Goal: Communication & Community: Answer question/provide support

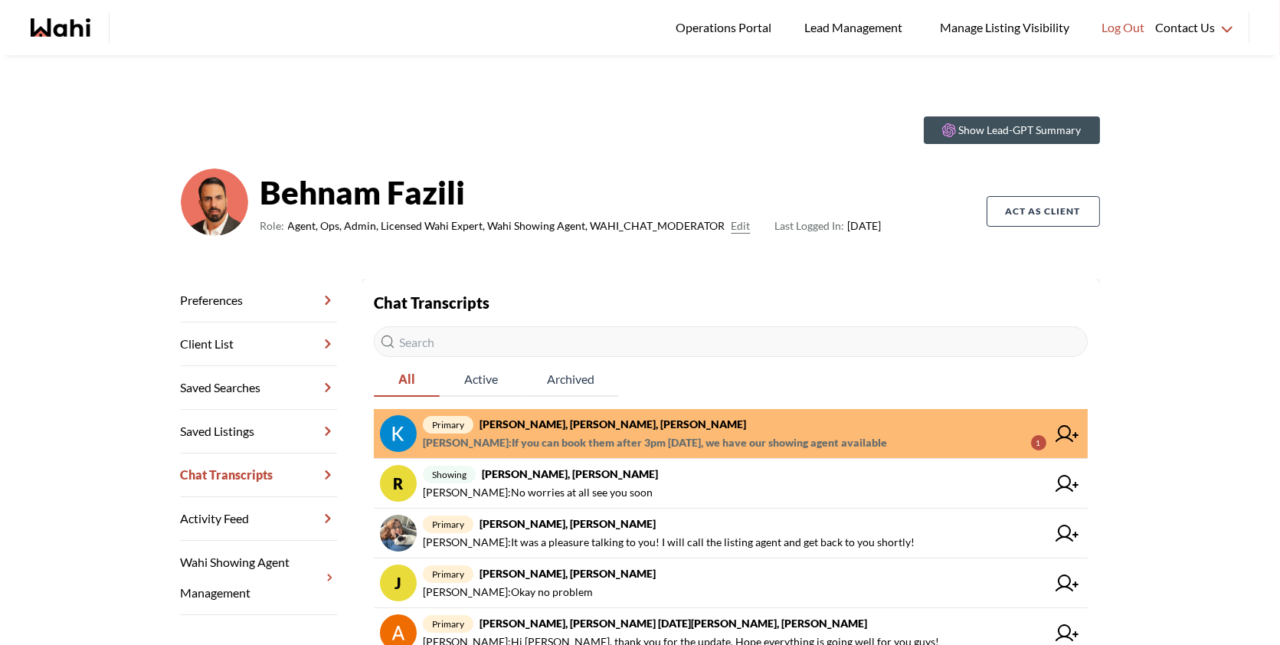
click at [583, 434] on span "Barbara Funt : If you can book them after 3pm on Saturday, we have our showing …" at bounding box center [655, 443] width 464 height 18
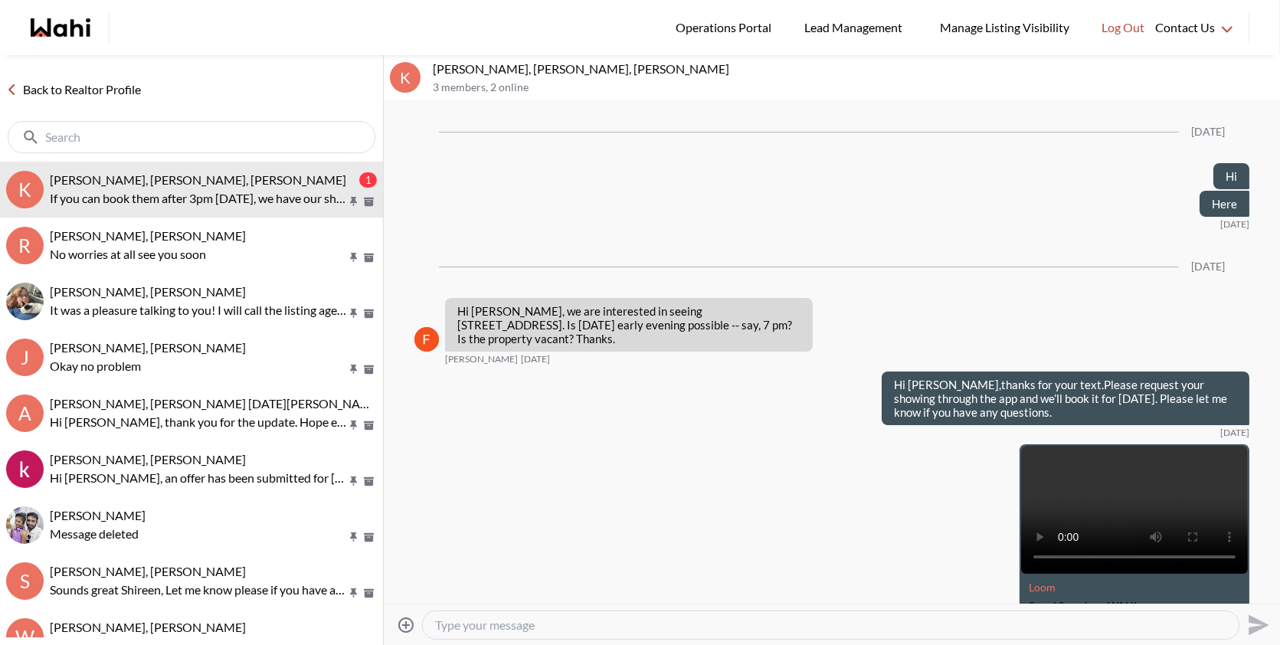
scroll to position [2434, 0]
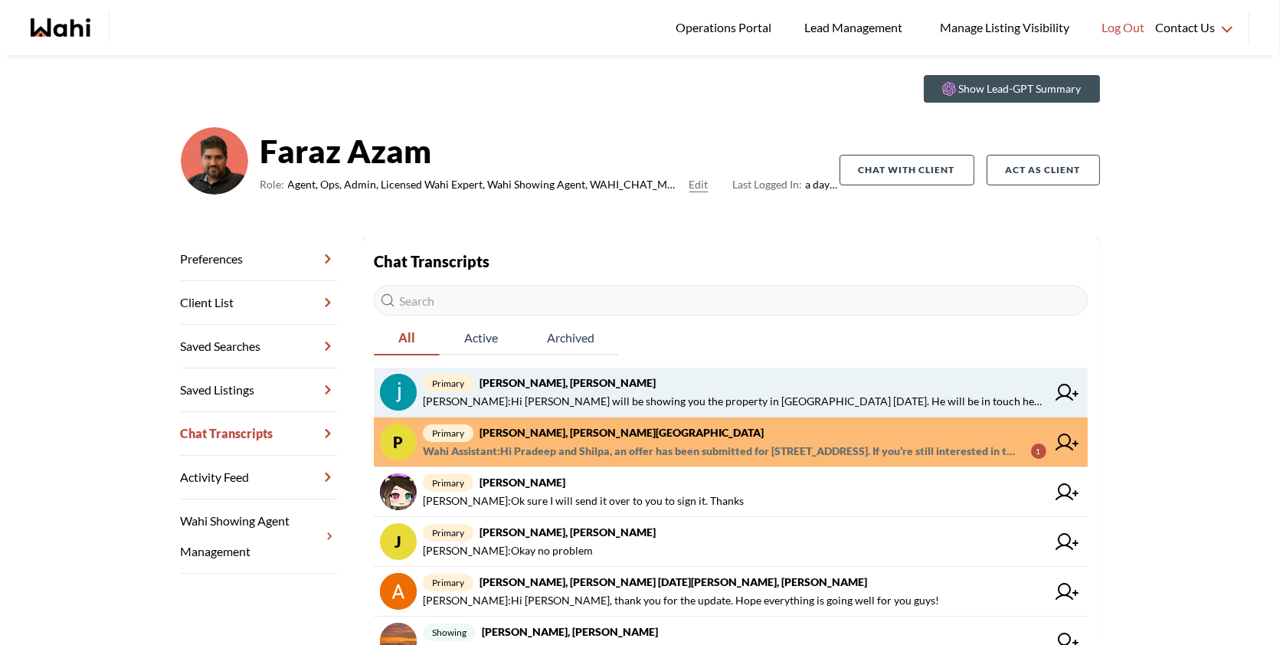
scroll to position [44, 0]
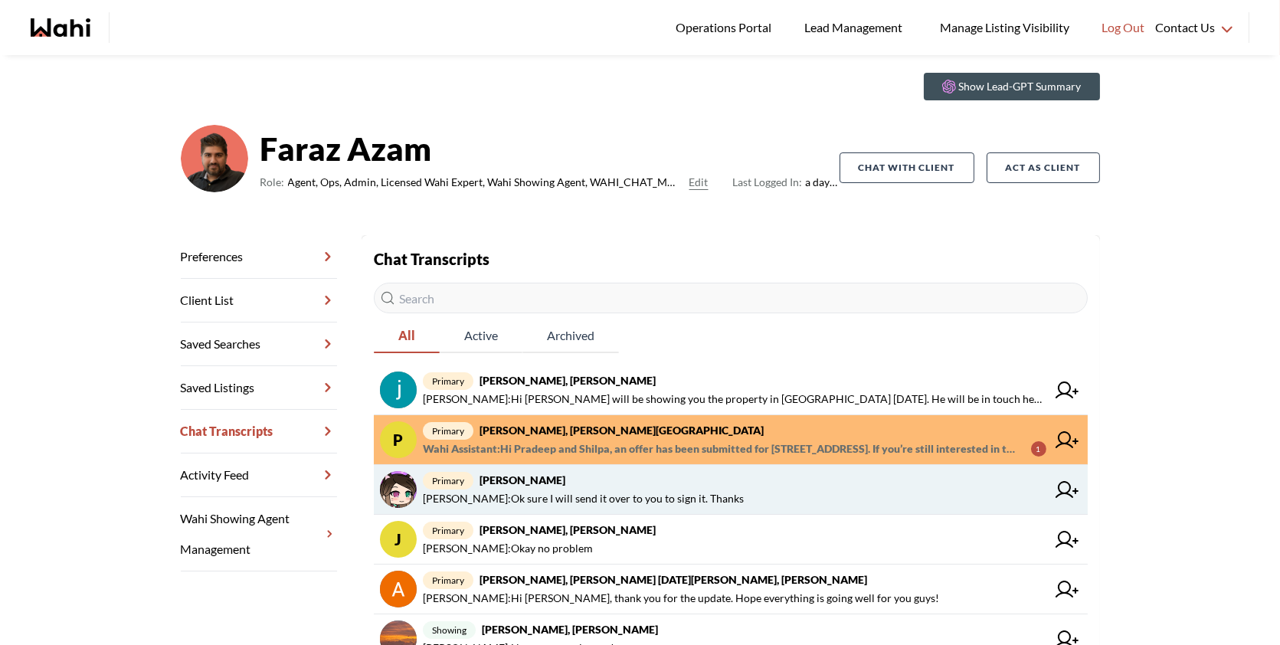
click at [741, 480] on span "primary liuhong chen, Faraz" at bounding box center [735, 480] width 624 height 18
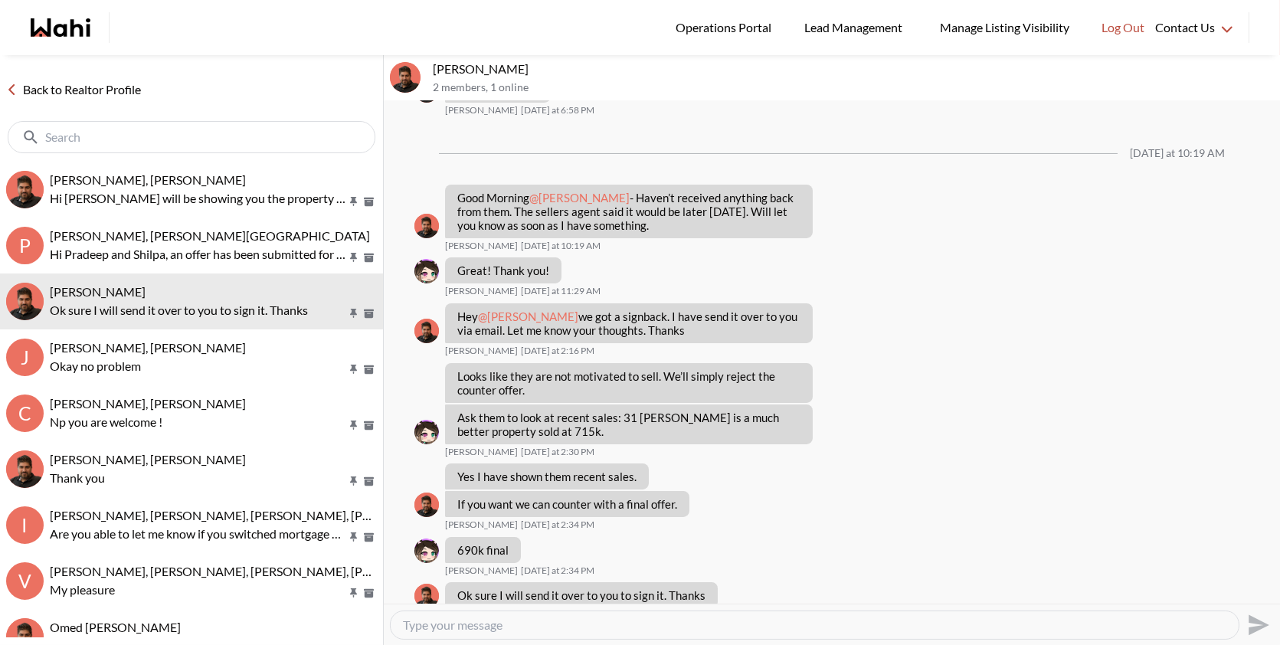
scroll to position [694, 0]
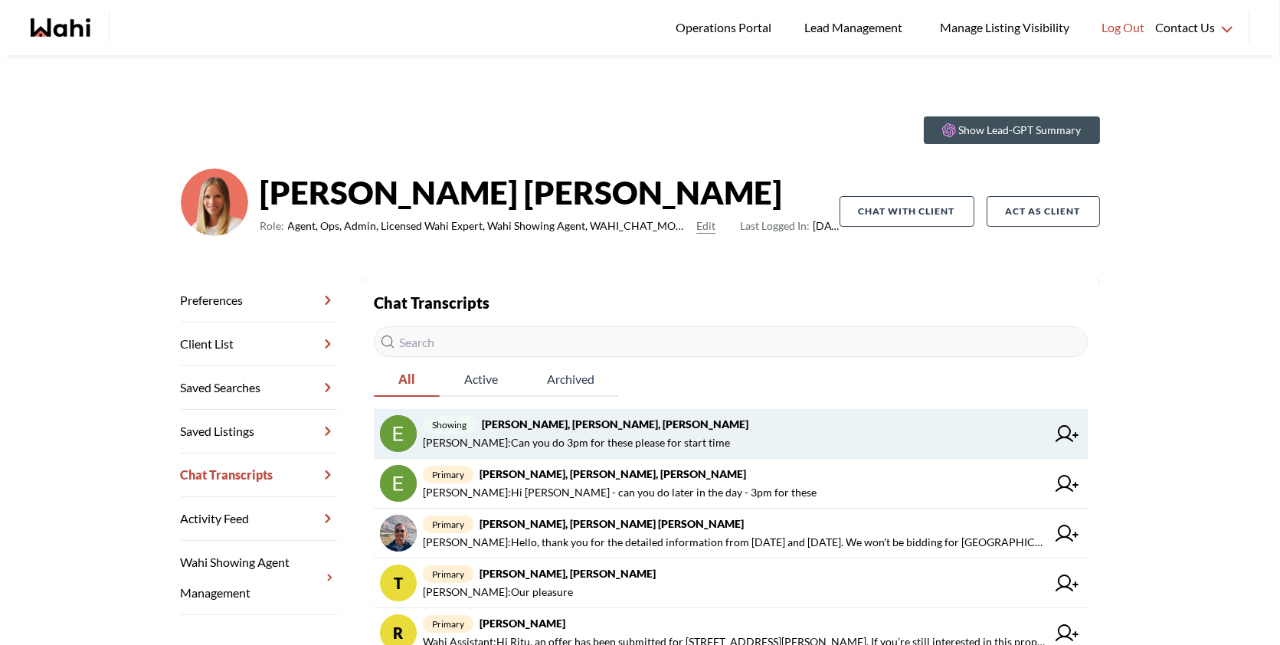
click at [633, 437] on span "Barbara Funt : Can you do 3pm for these please for start time" at bounding box center [576, 443] width 307 height 18
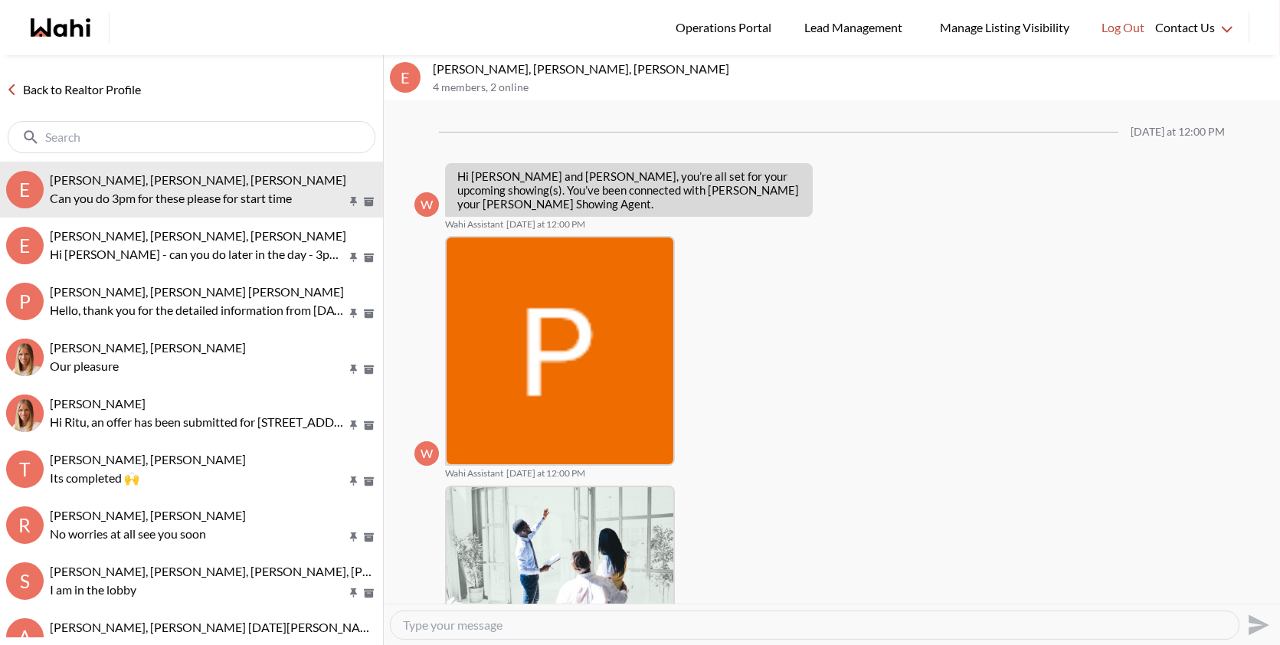
scroll to position [773, 0]
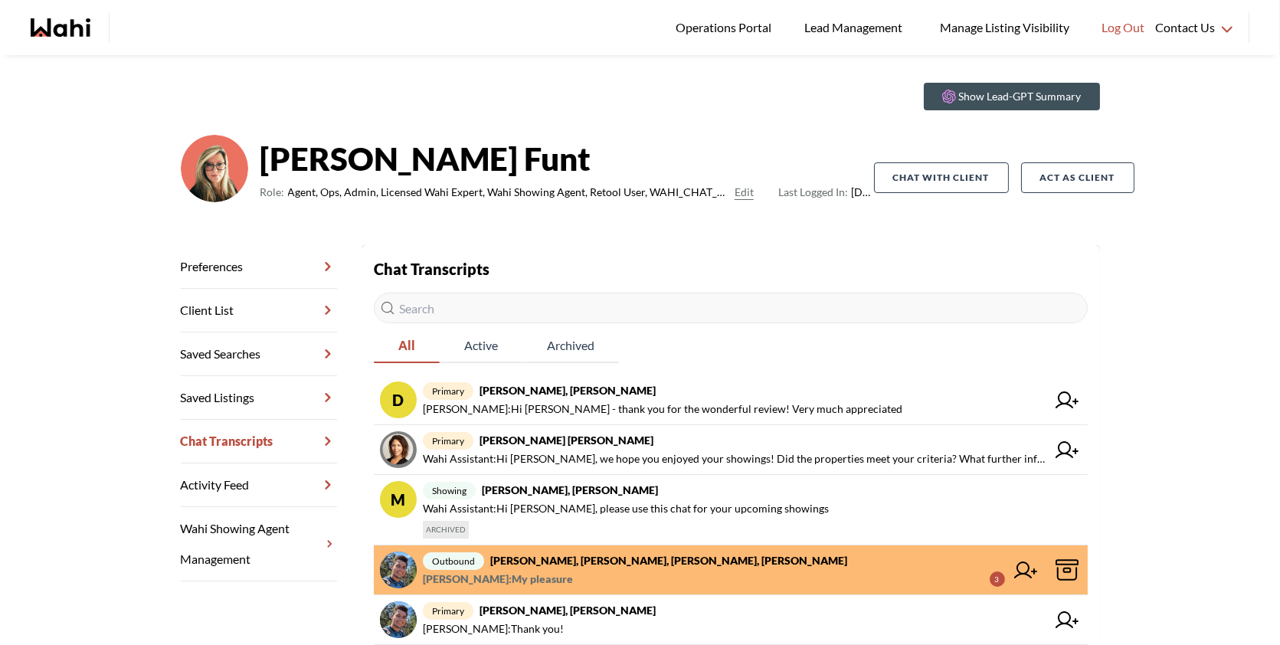
scroll to position [39, 0]
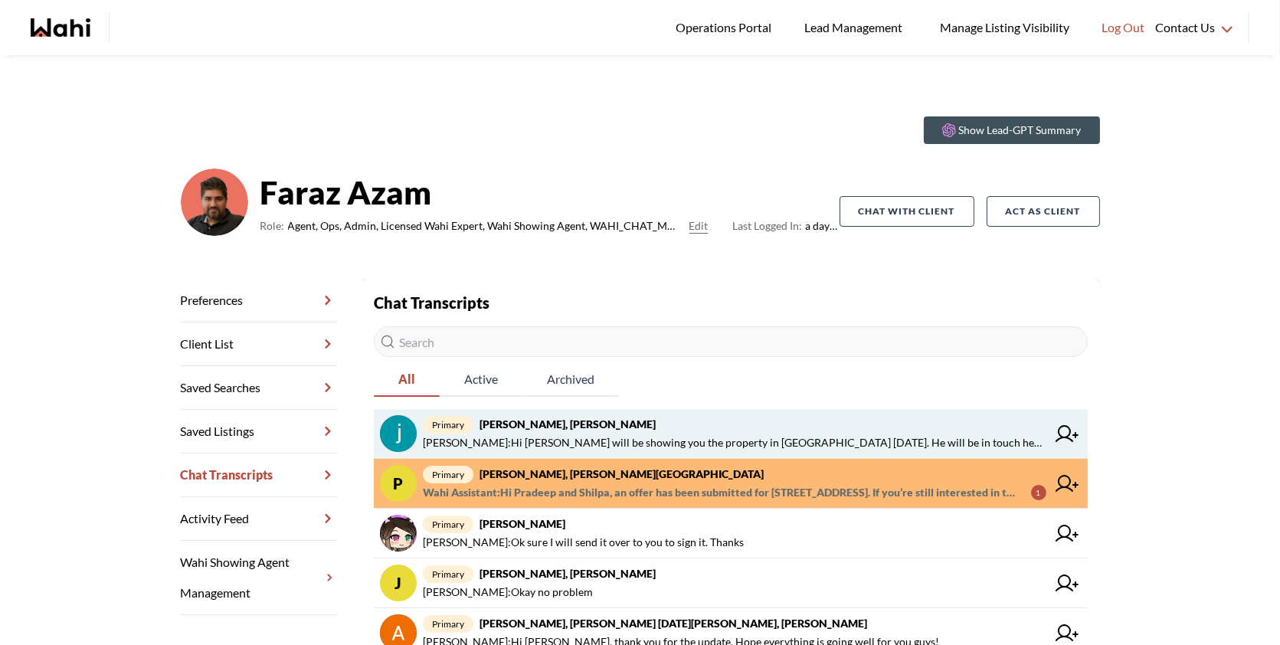
click at [666, 432] on span "primary Souhel Bally, Faraz" at bounding box center [735, 424] width 624 height 18
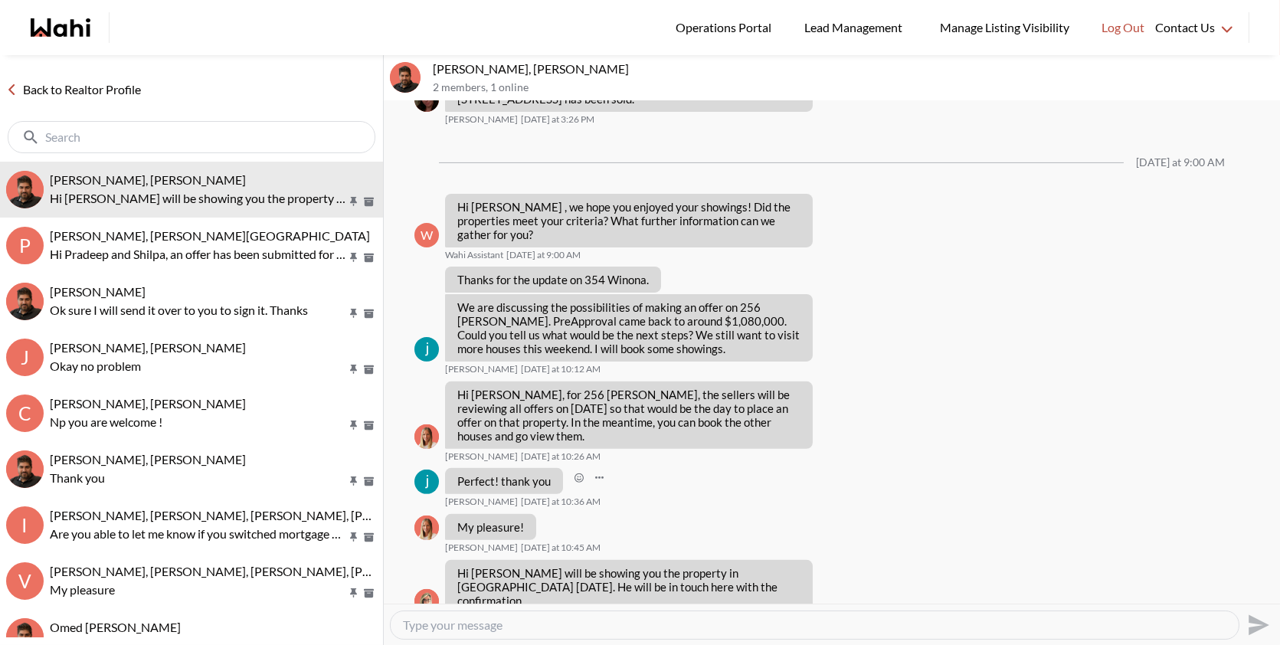
scroll to position [1169, 0]
click at [647, 468] on div "Perfect! thank you Souhel Bally Today at 10:36 AM" at bounding box center [831, 488] width 835 height 40
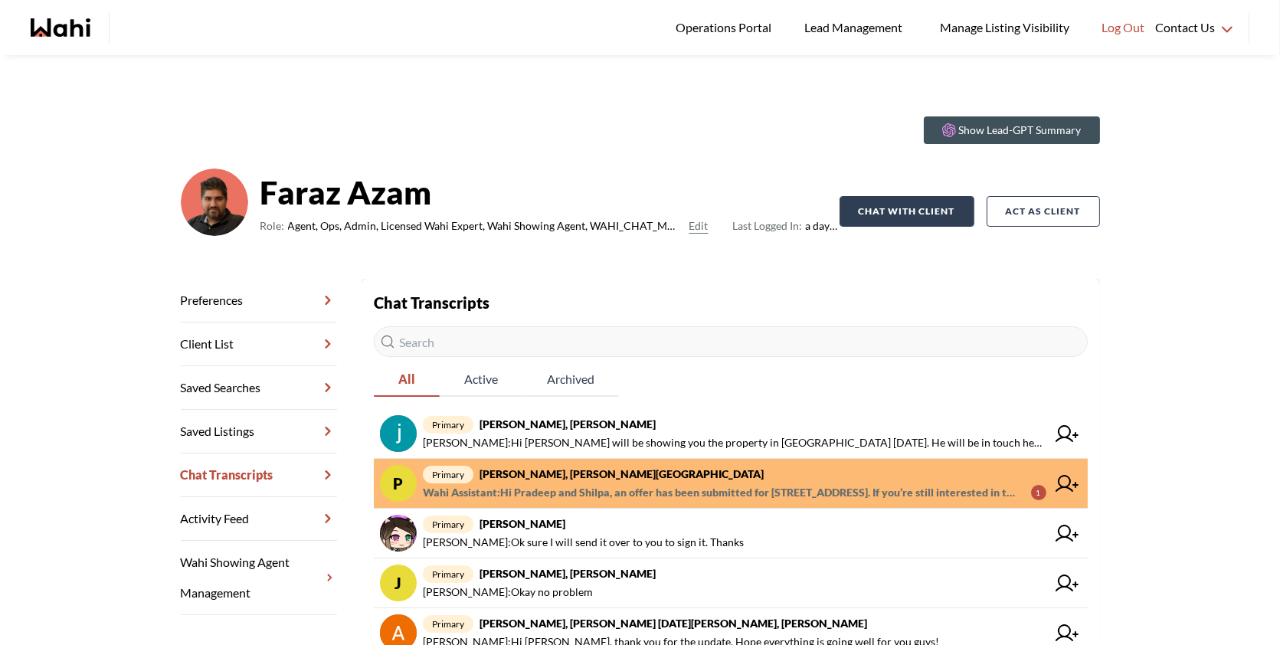
click at [853, 435] on span "Barbara Funt : Hi Souhel - Faraz will be showing you the property in Oakville o…" at bounding box center [735, 443] width 624 height 18
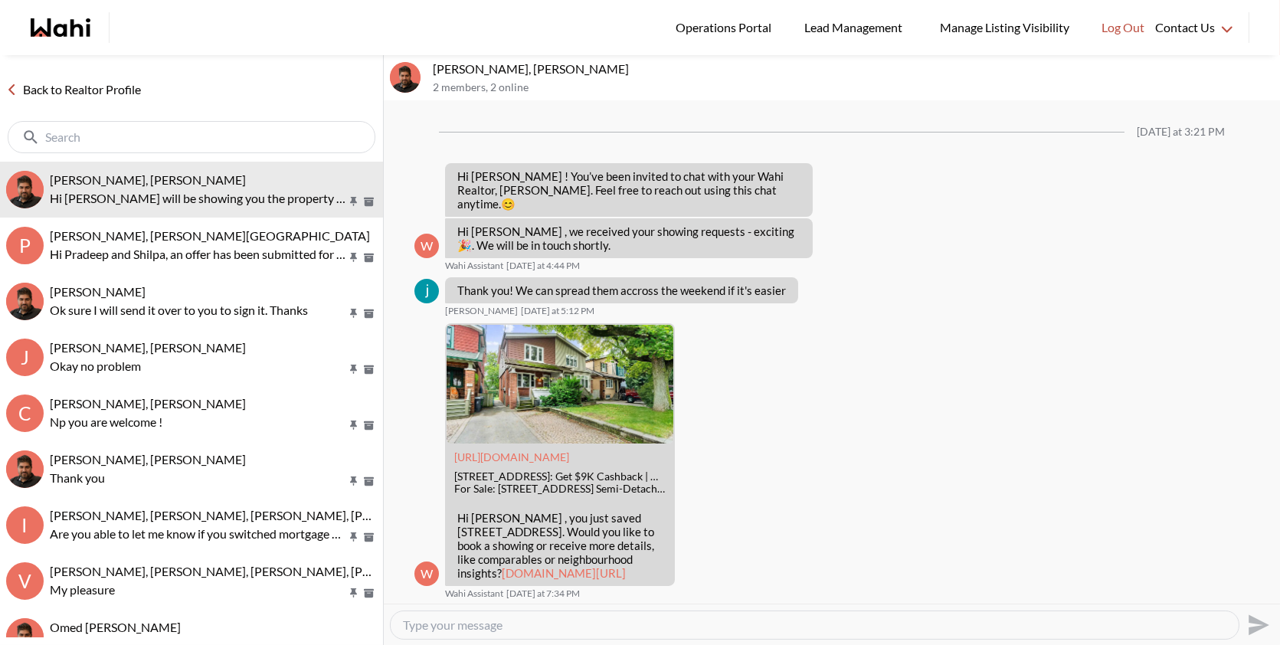
scroll to position [1169, 0]
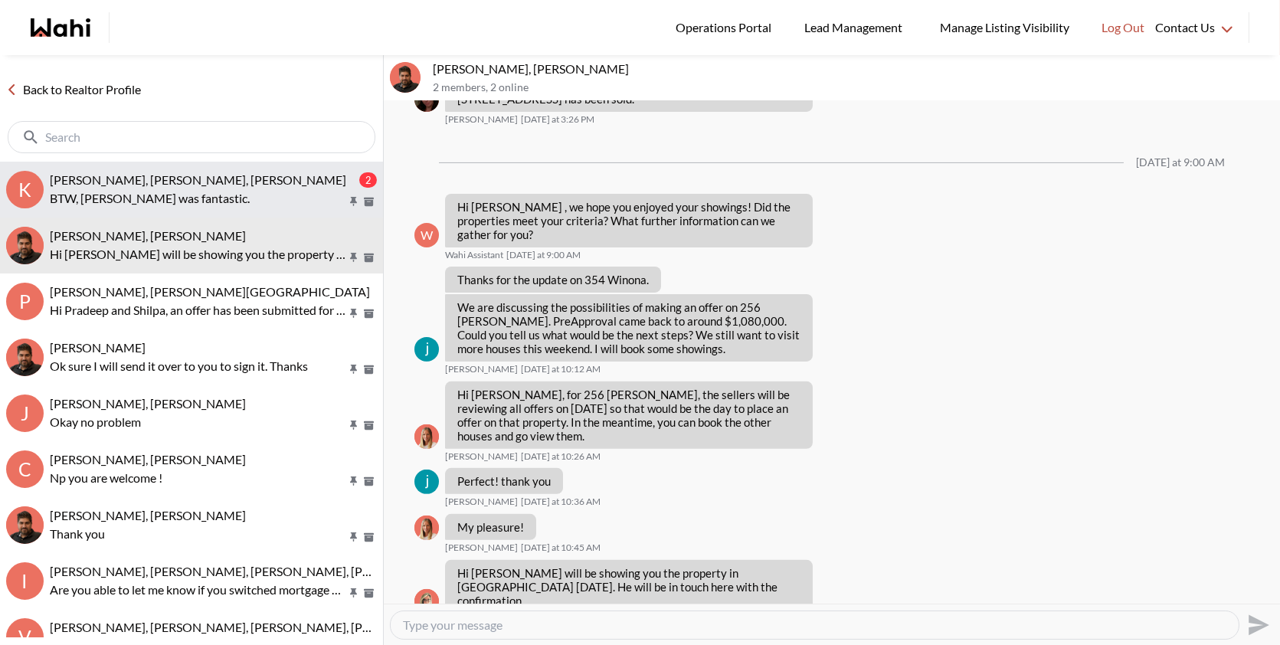
click at [241, 199] on p "BTW, Paul was fantastic." at bounding box center [198, 198] width 296 height 18
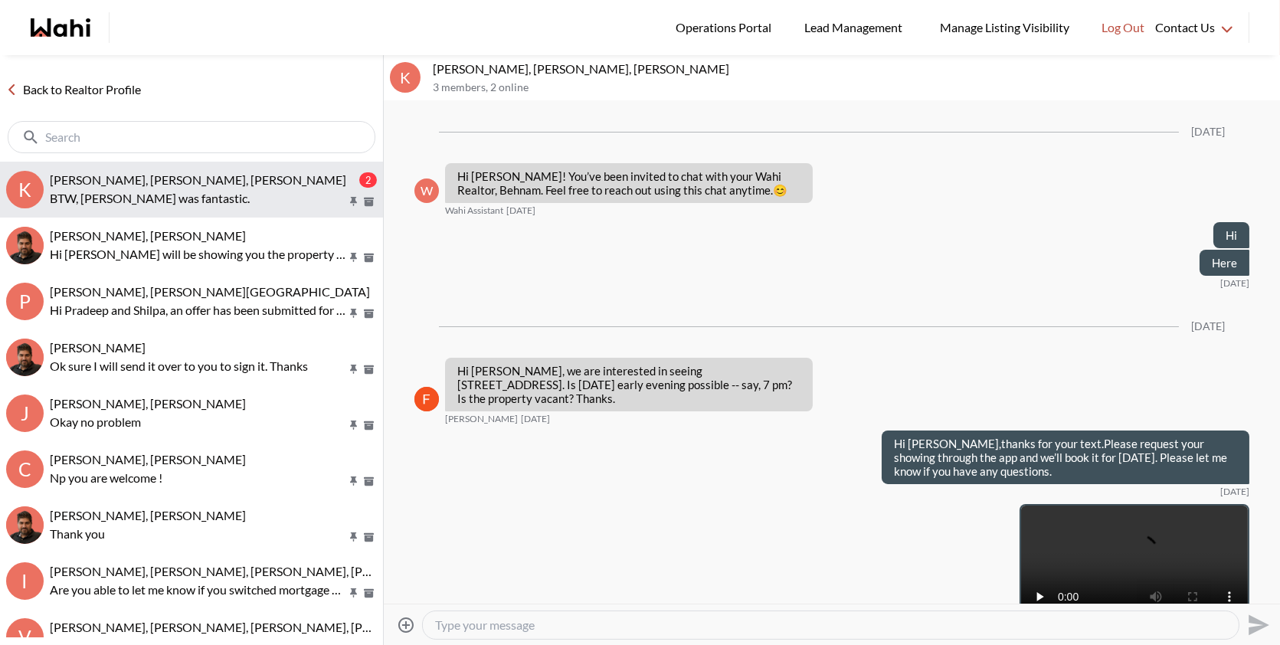
scroll to position [2576, 0]
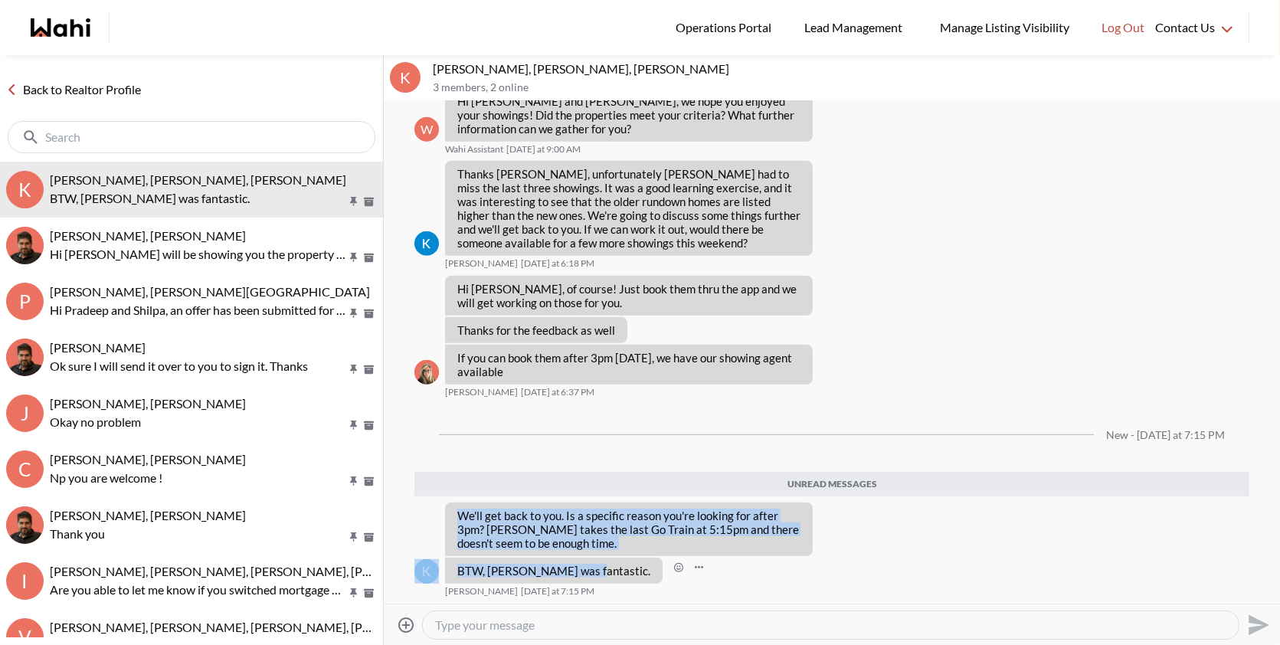
drag, startPoint x: 581, startPoint y: 573, endPoint x: 448, endPoint y: 500, distance: 151.9
copy ul "We'll get back to you. Is a specific reason you're looking for after 3pm? Fawzi…"
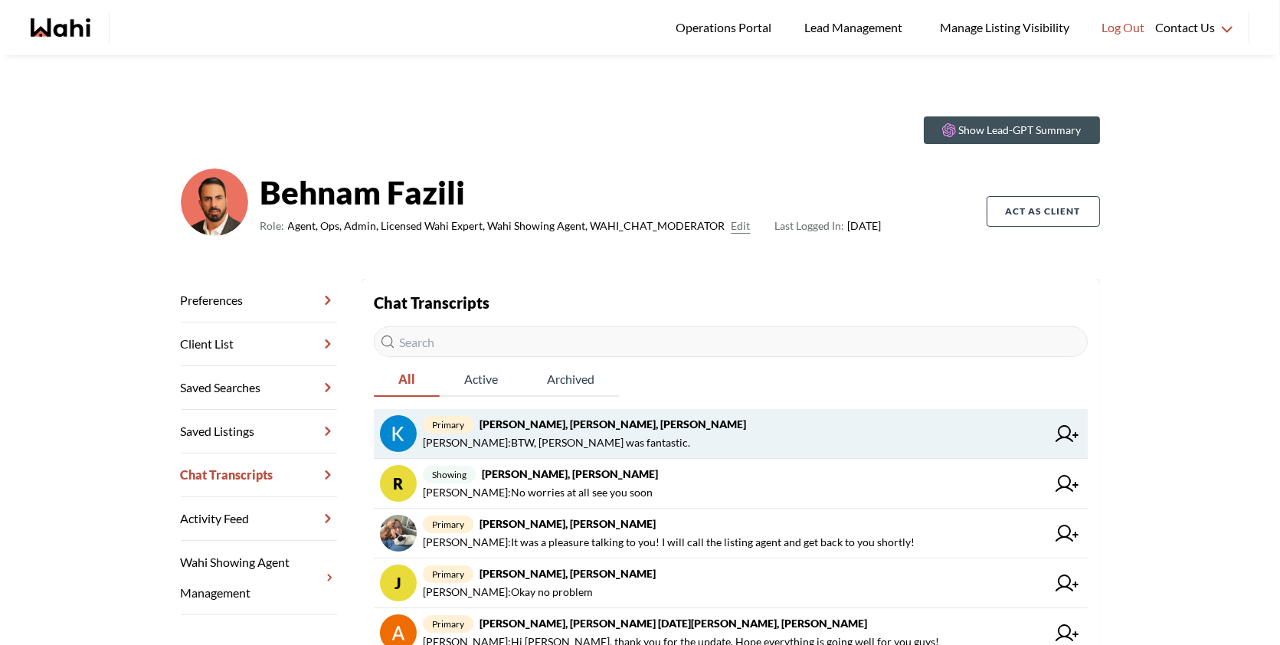
click at [568, 447] on span "[PERSON_NAME] : BTW, [PERSON_NAME] was fantastic." at bounding box center [556, 443] width 267 height 18
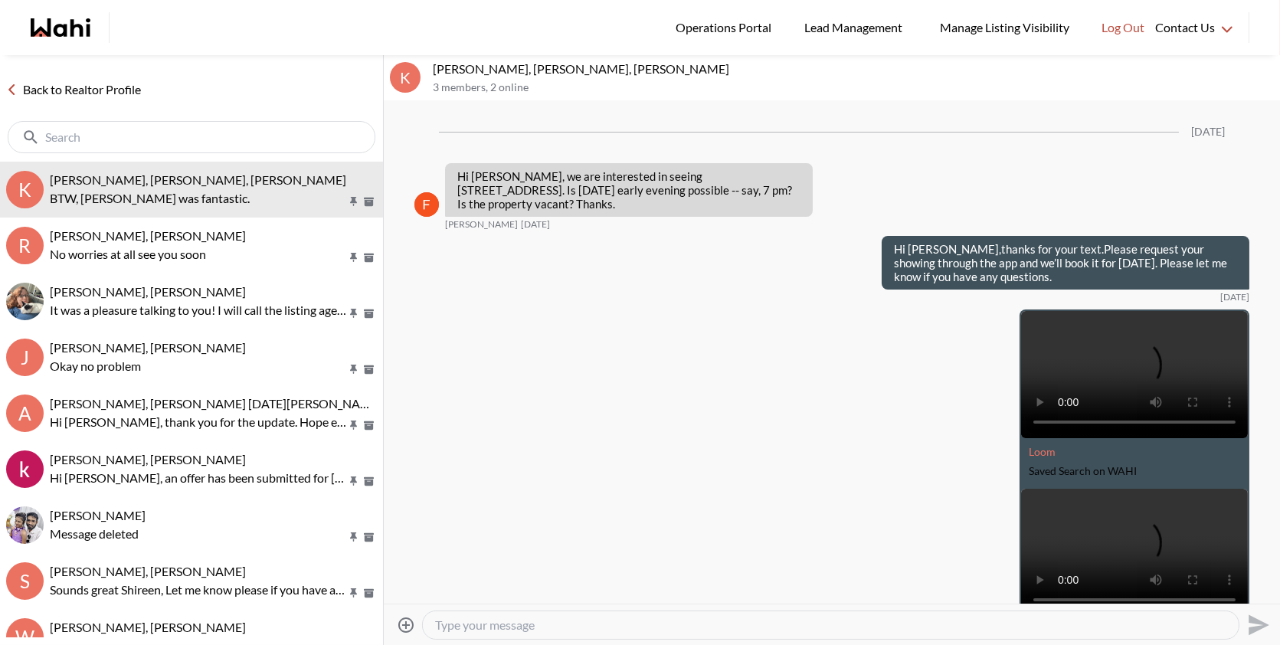
scroll to position [2283, 0]
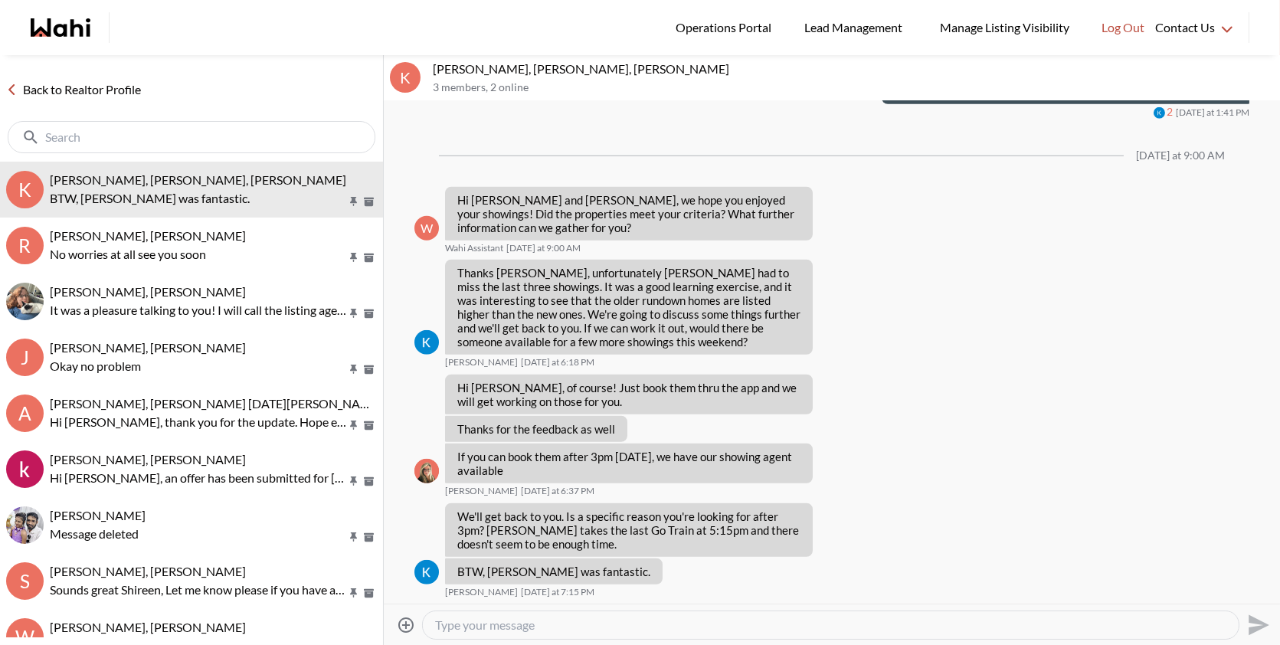
click at [458, 618] on textarea "Type your message" at bounding box center [830, 624] width 791 height 15
paste textarea "No worries at all — take your time, and I really appreciate your feedback about…"
click at [542, 620] on textarea "No worries at all — take your time, and I really appreciate your feedback about…" at bounding box center [830, 624] width 791 height 15
click at [535, 624] on textarea "No worries at all — take your time, and I really appreciate your feedback about…" at bounding box center [830, 624] width 791 height 15
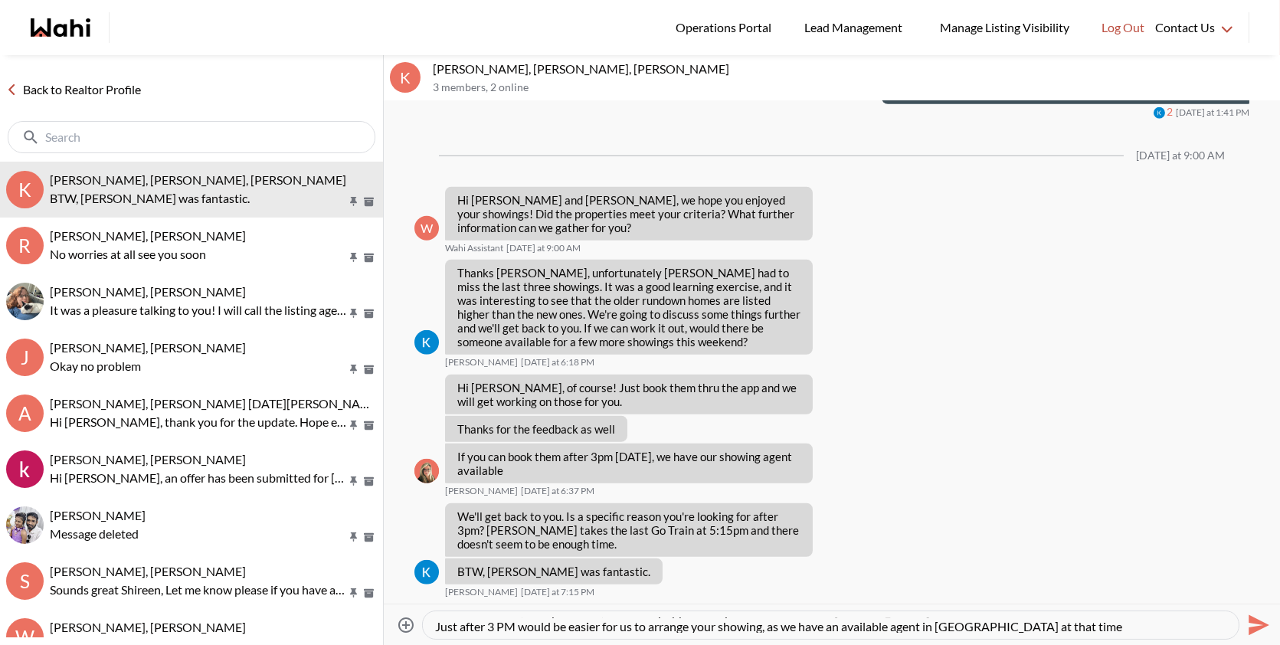
scroll to position [15, 0]
type textarea "No worries at all, take your time, and I really appreciate your feedback about …"
click at [1255, 627] on icon "Send" at bounding box center [1259, 624] width 21 height 21
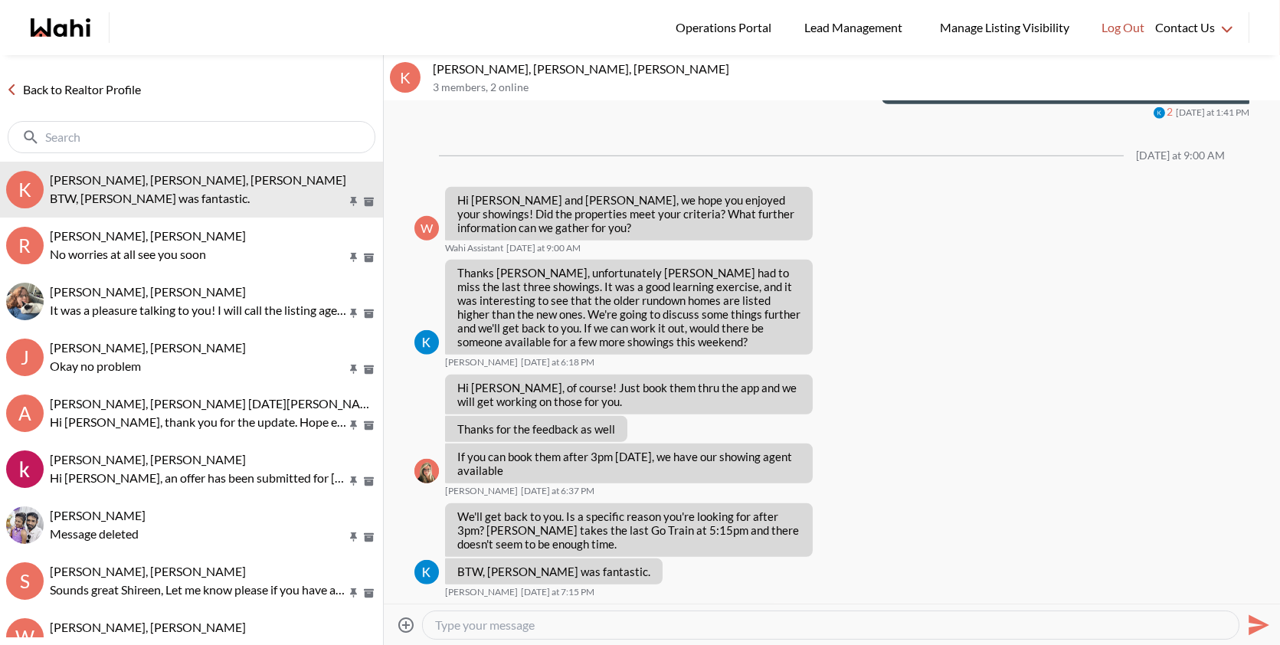
scroll to position [0, 0]
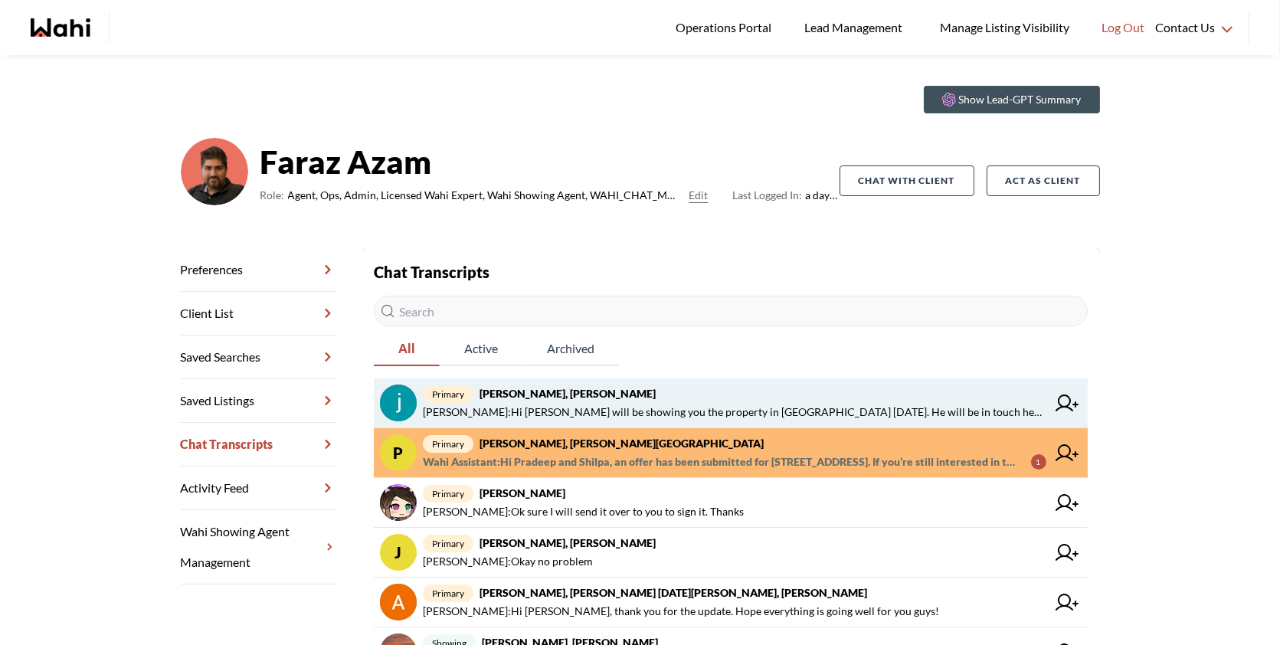
scroll to position [34, 0]
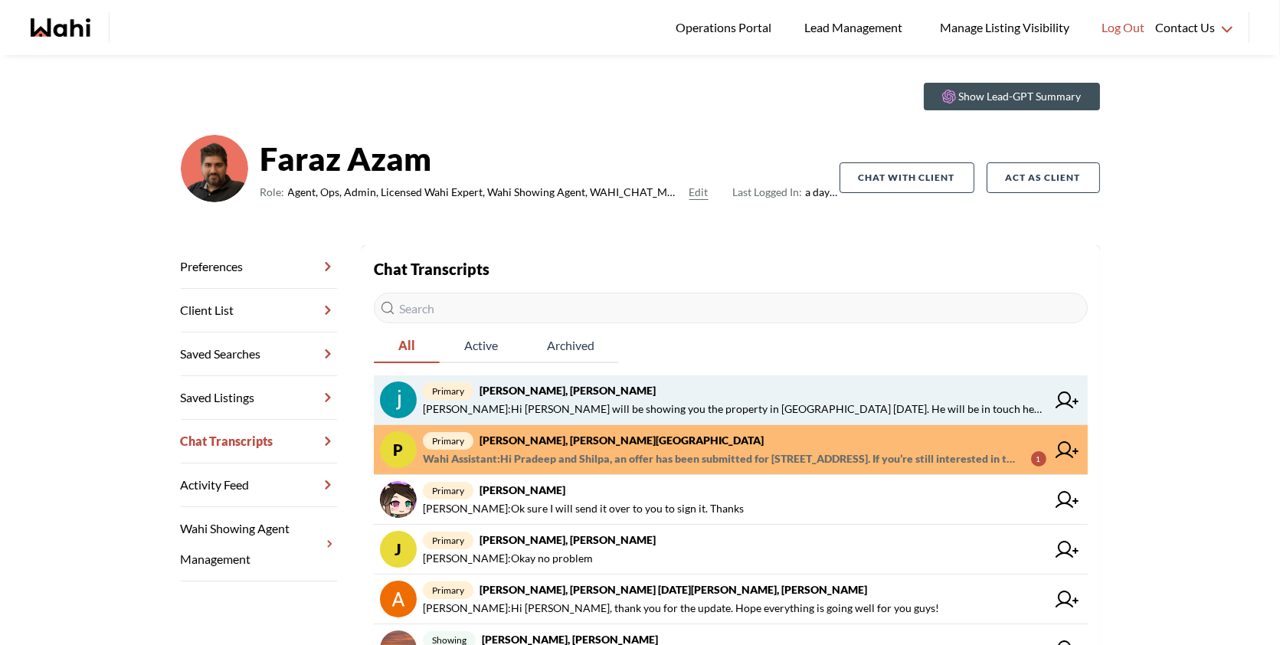
click at [636, 407] on span "[PERSON_NAME] : Hi [PERSON_NAME] will be showing you the property in [GEOGRAPHI…" at bounding box center [735, 409] width 624 height 18
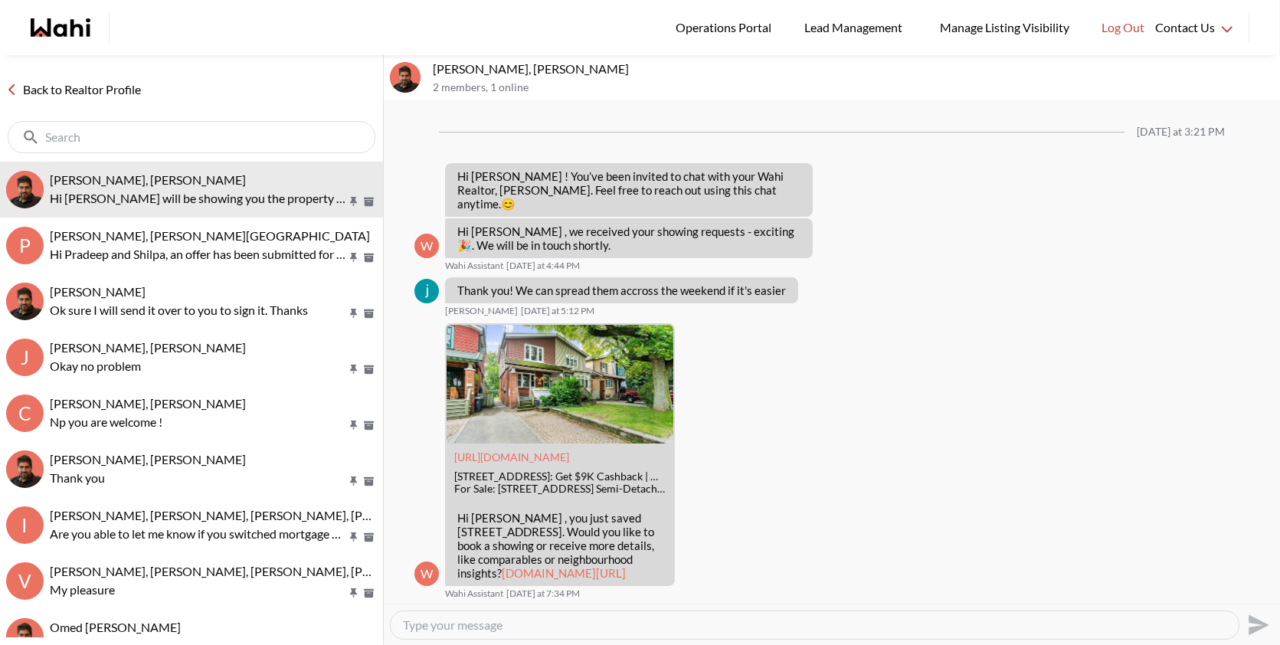
scroll to position [1169, 0]
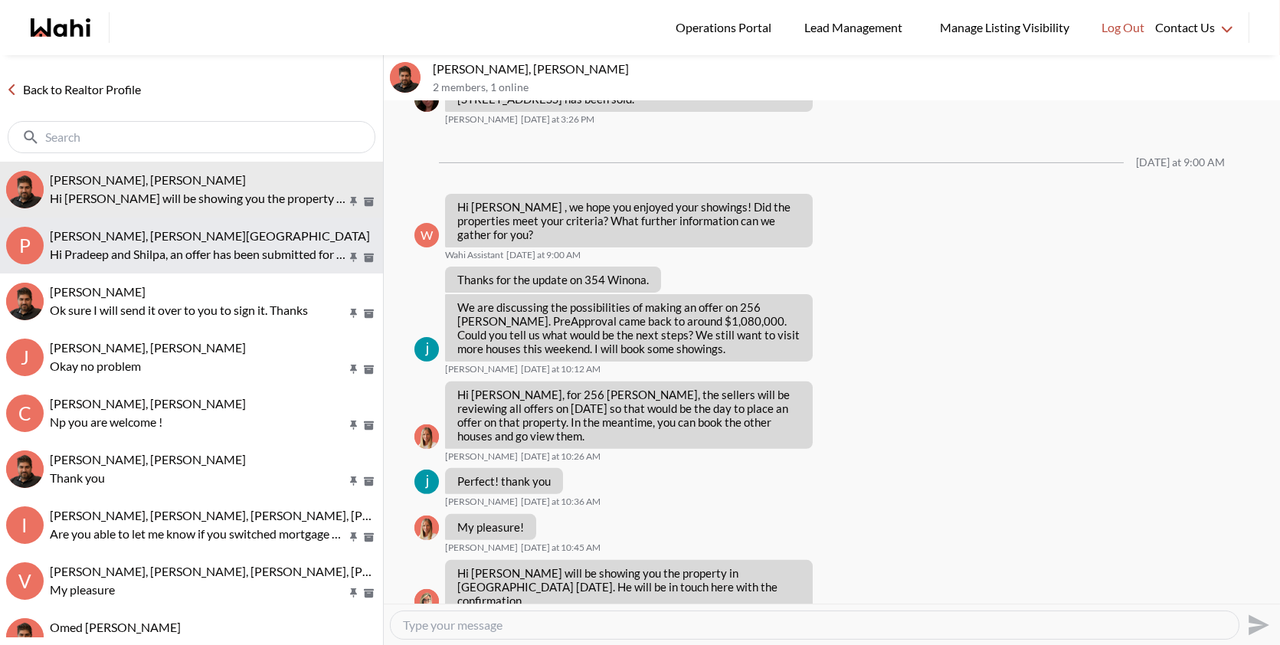
click at [221, 261] on p "Hi Pradeep and Shilpa, an offer has been submitted for [STREET_ADDRESS]. If you…" at bounding box center [198, 254] width 296 height 18
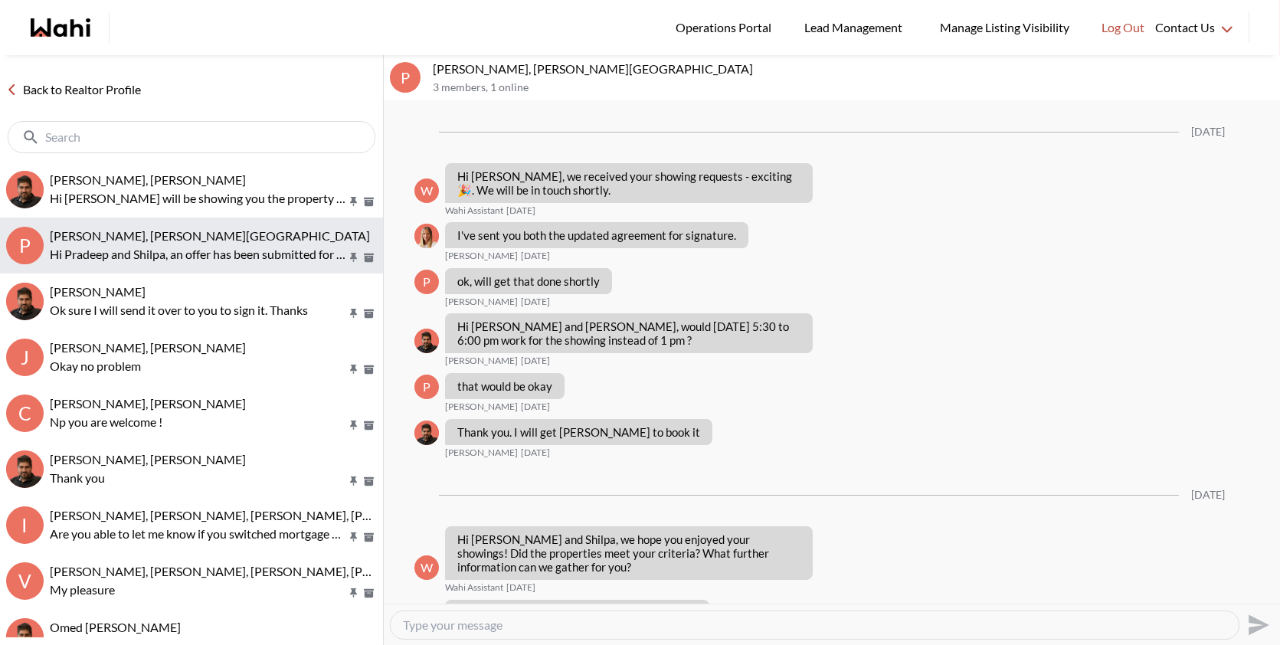
scroll to position [1726, 0]
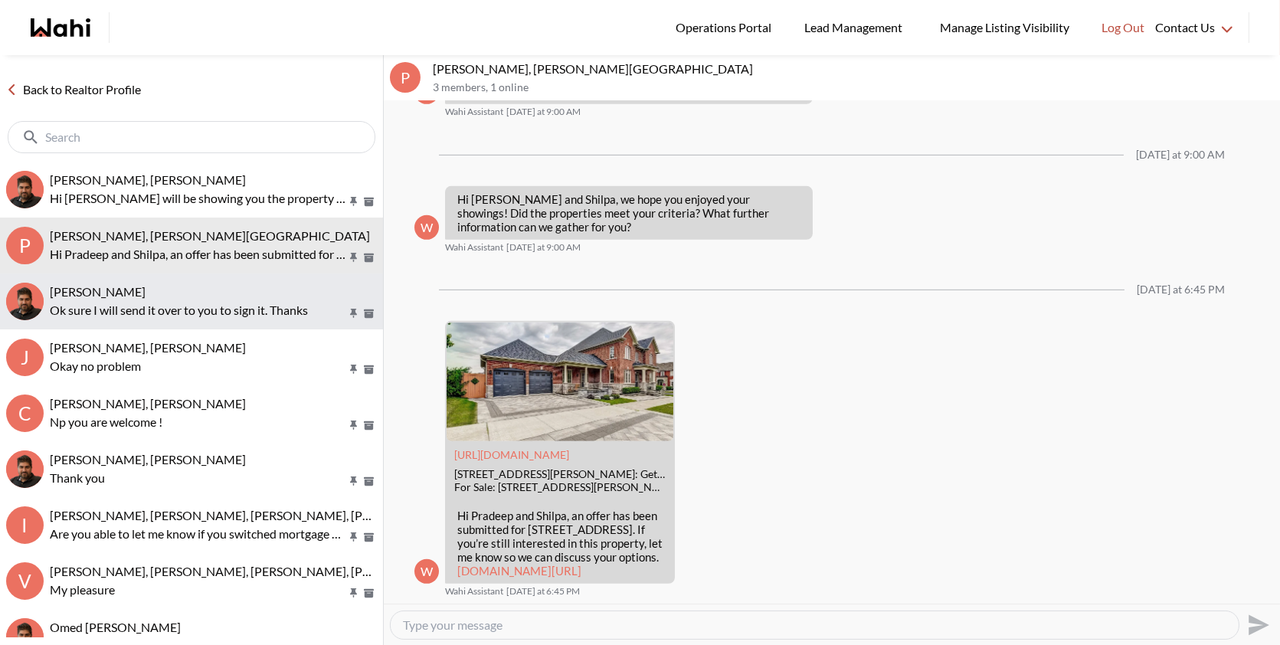
click at [201, 291] on div "[PERSON_NAME]" at bounding box center [213, 291] width 327 height 15
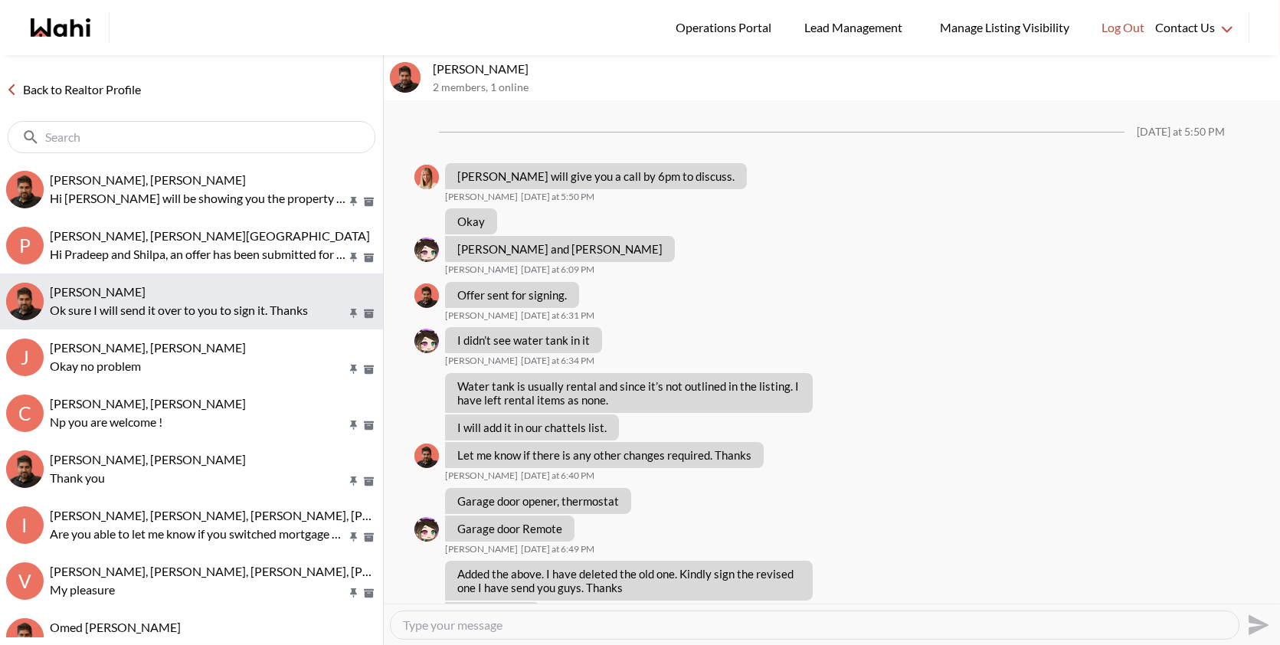
scroll to position [695, 0]
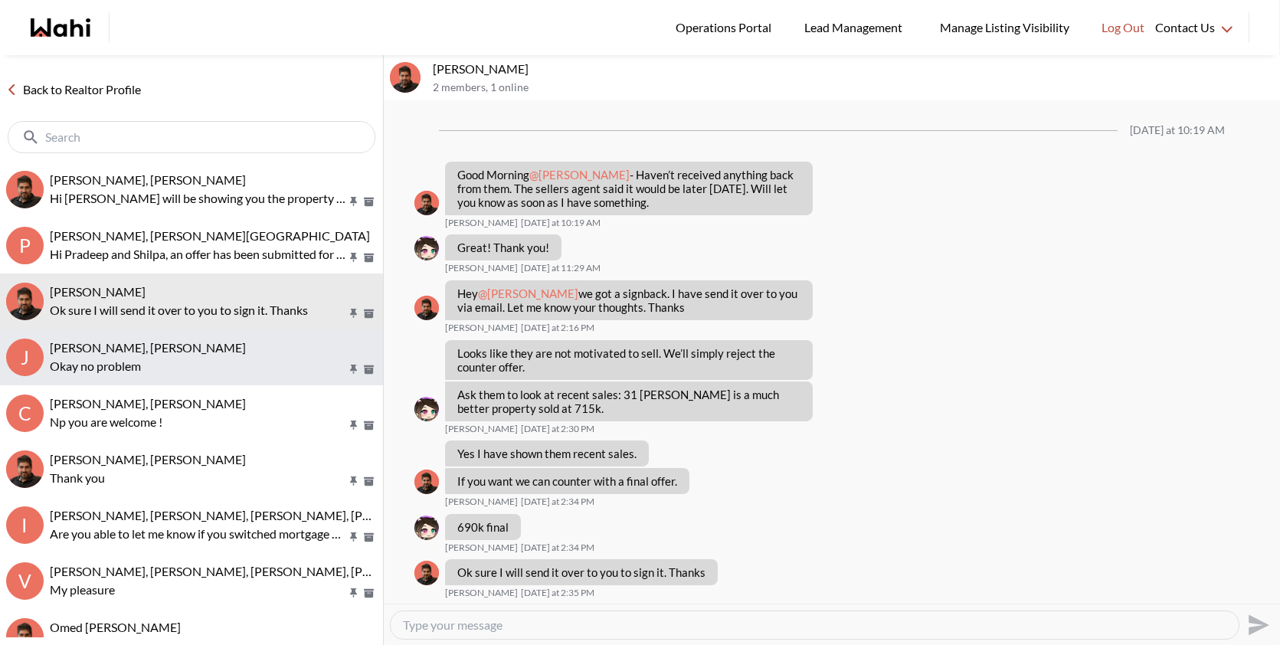
click at [190, 330] on button "J [PERSON_NAME], [PERSON_NAME] no problem" at bounding box center [191, 357] width 383 height 56
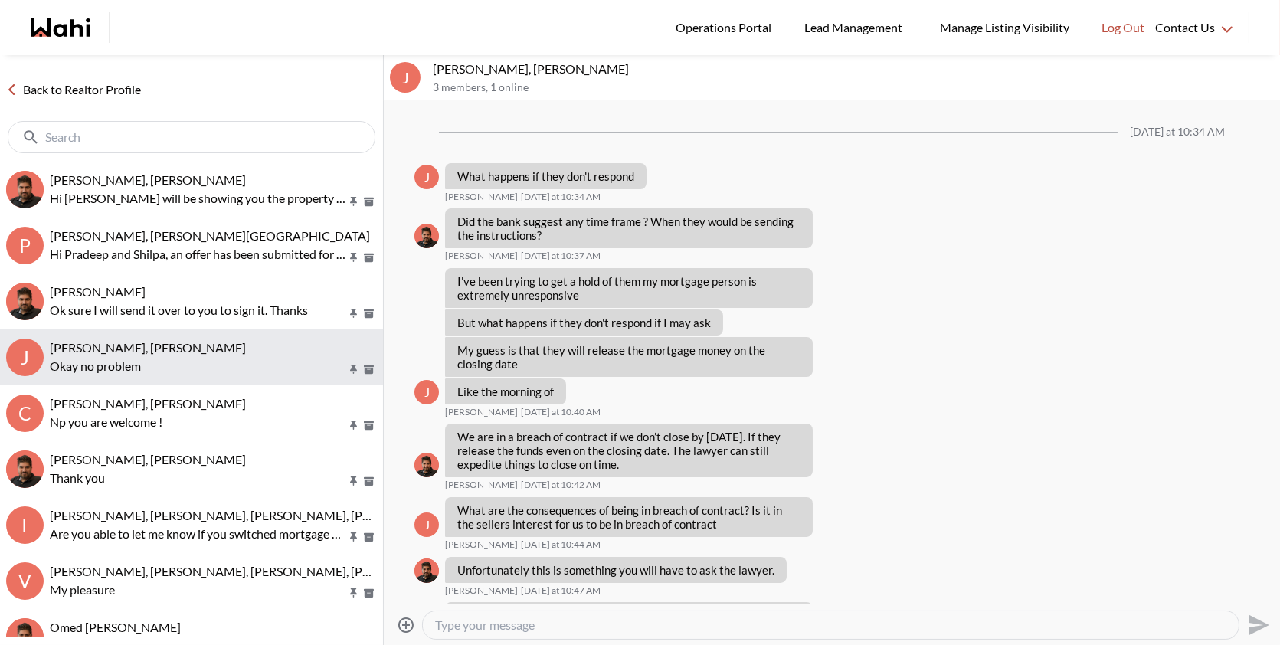
scroll to position [1045, 0]
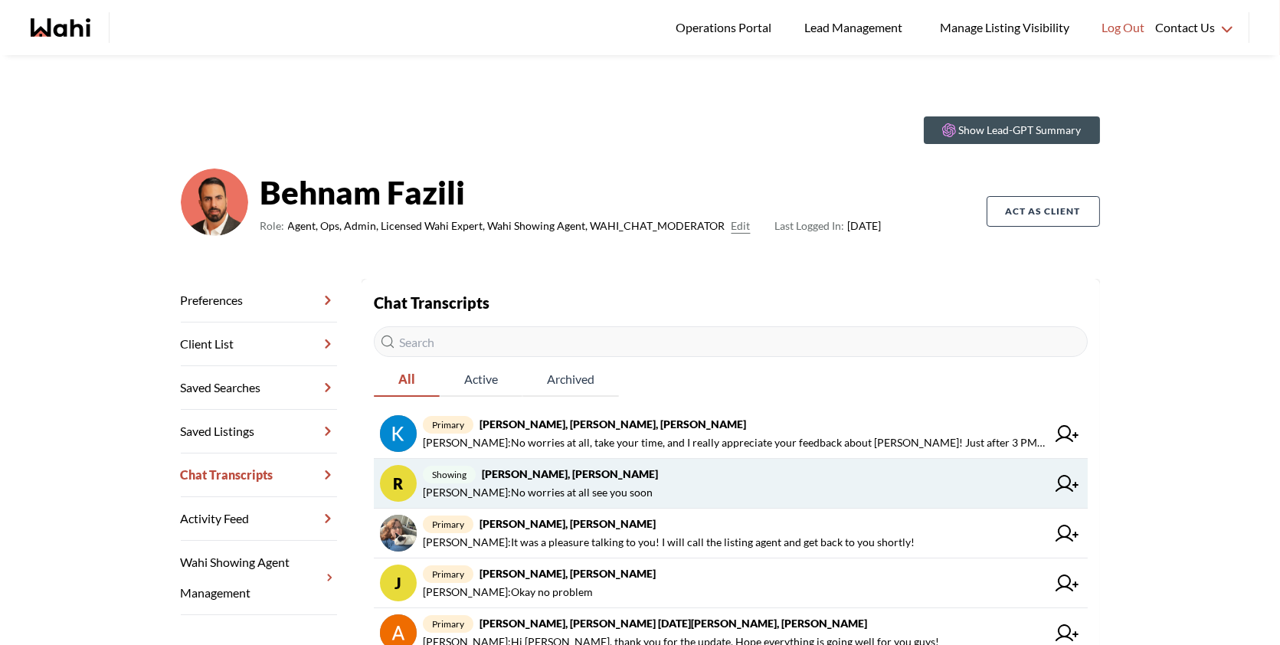
click at [643, 493] on span "[PERSON_NAME] : No worries at all see you soon" at bounding box center [735, 492] width 624 height 18
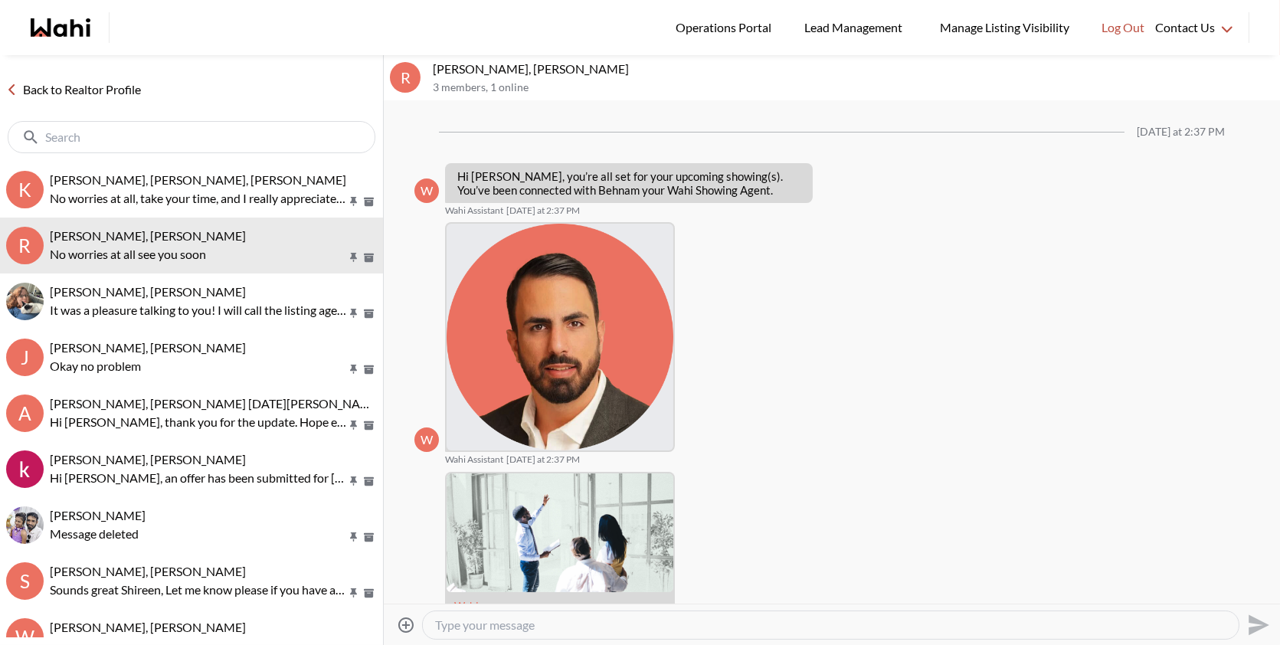
scroll to position [696, 0]
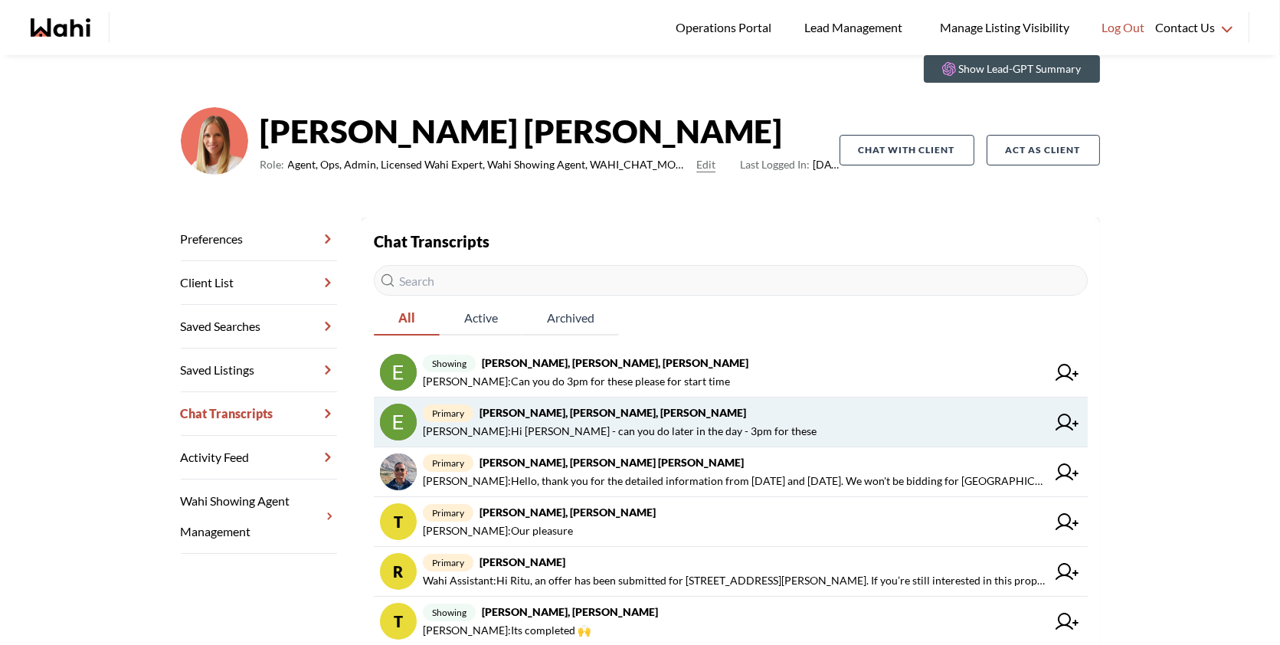
scroll to position [67, 0]
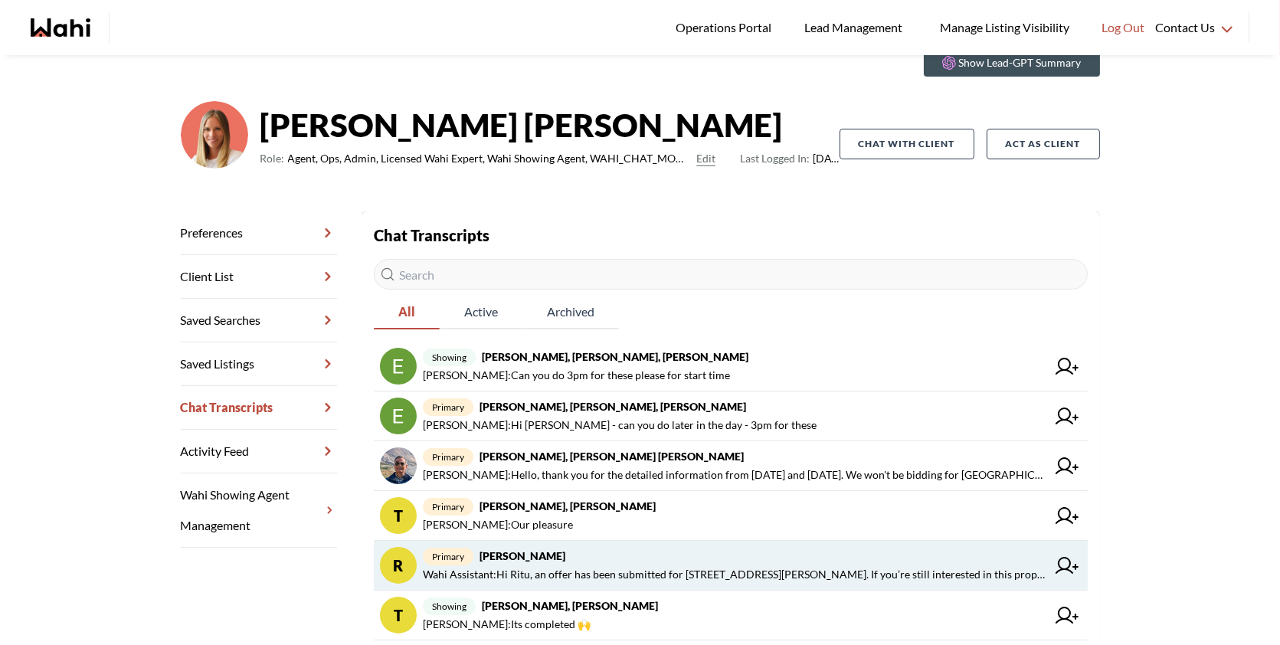
click at [601, 553] on span "primary Ritu Gill, Michelle" at bounding box center [735, 556] width 624 height 18
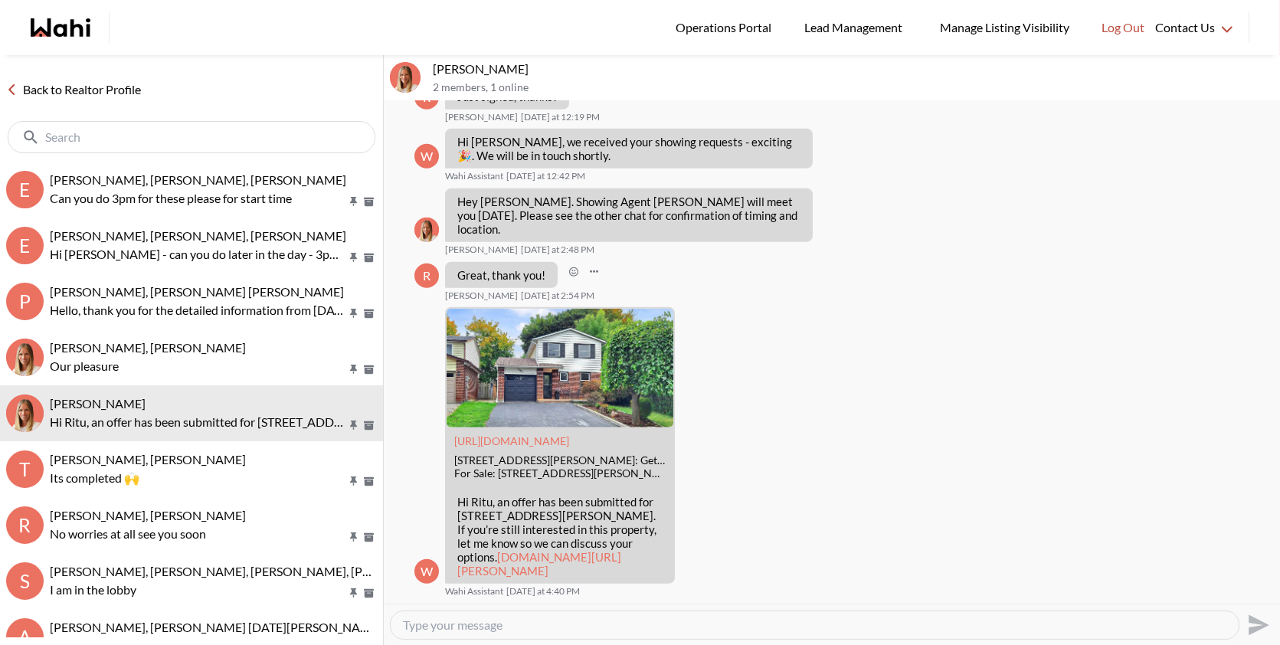
scroll to position [2753, 0]
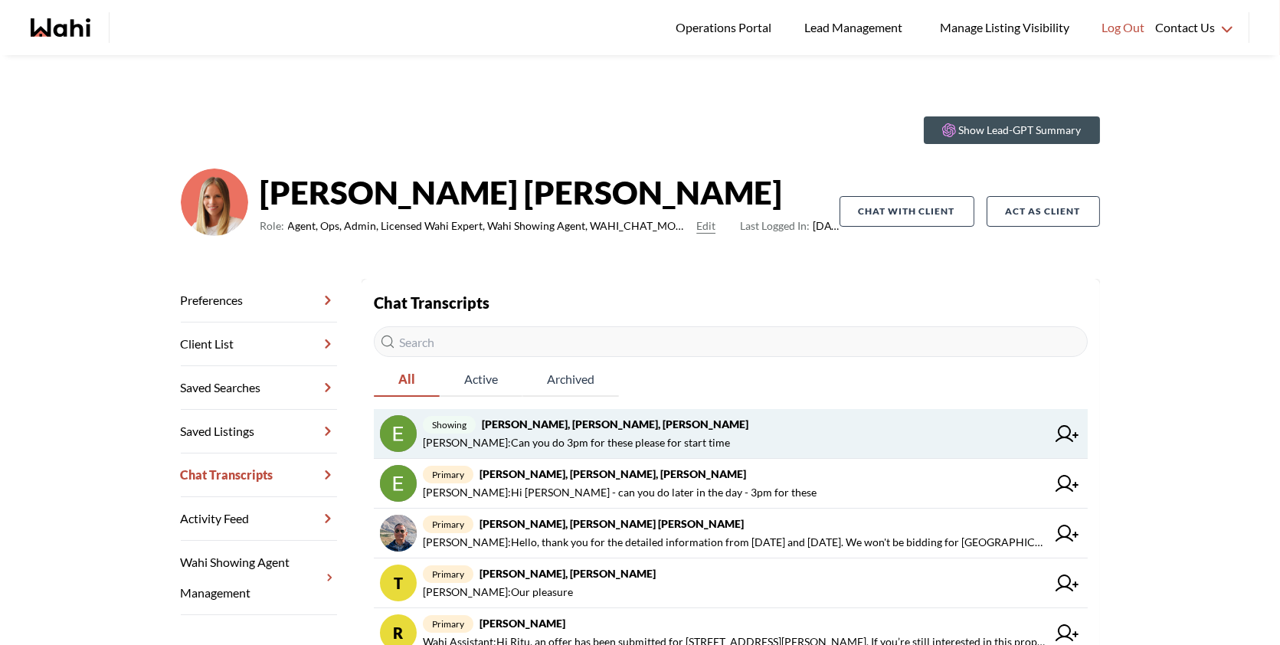
click at [725, 412] on link "showing Erik Odegaard, Margarita Haimov, Paul, Michelle Barbara Funt : Can you …" at bounding box center [731, 434] width 714 height 50
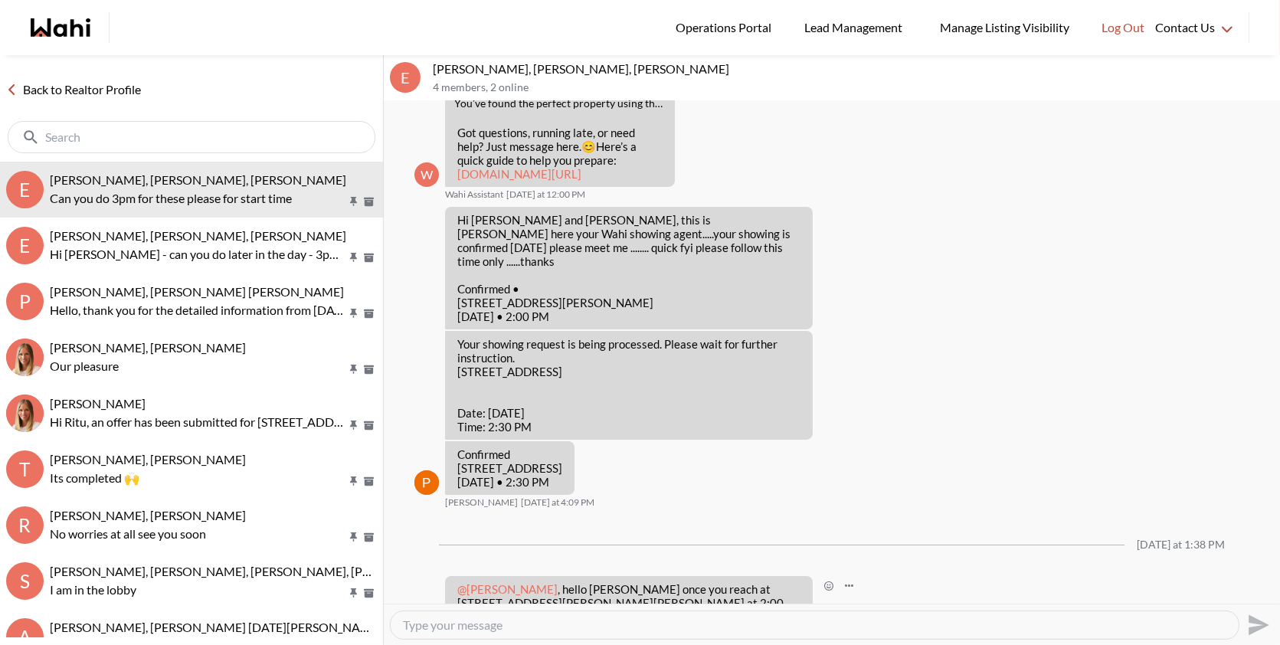
scroll to position [772, 0]
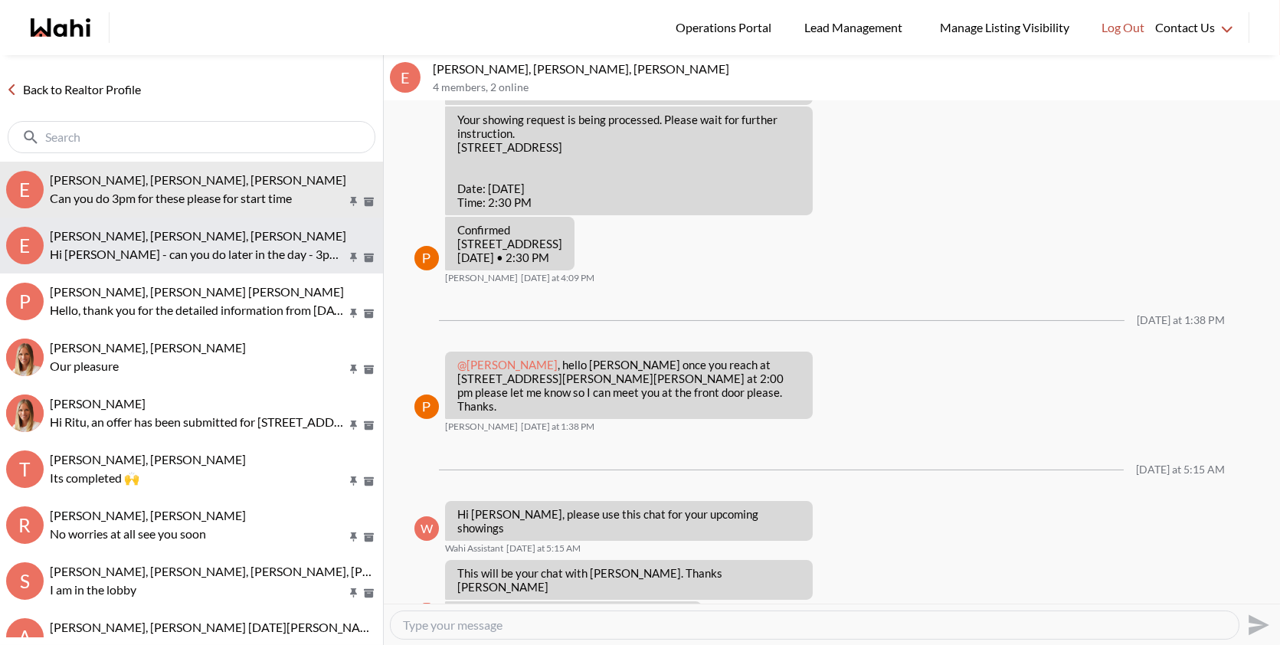
click at [243, 260] on p "Hi Erik - can you do later in the day - 3pm for these" at bounding box center [198, 254] width 296 height 18
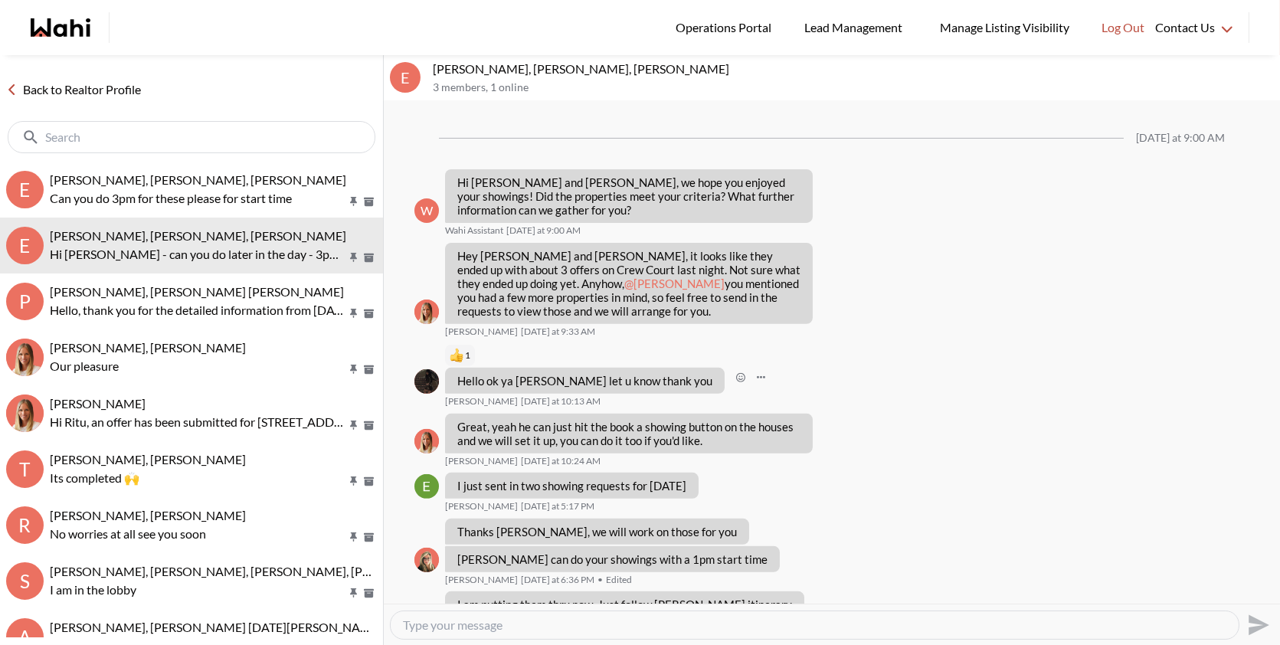
scroll to position [1236, 0]
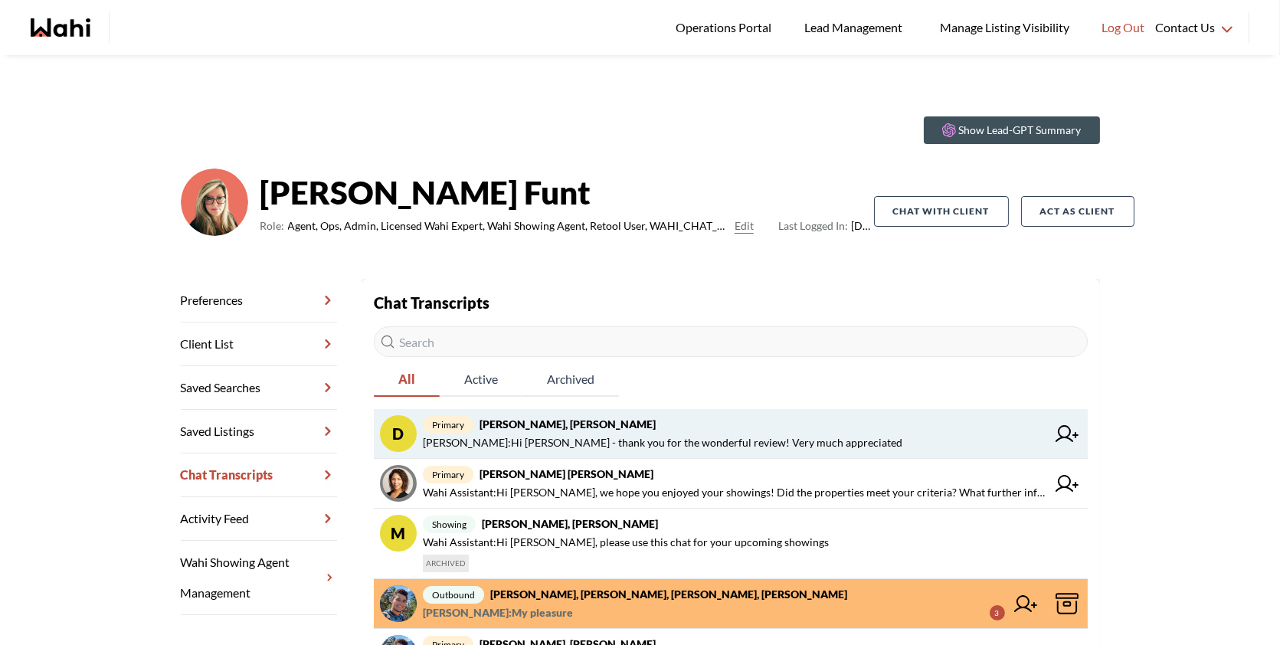
click at [783, 421] on span "primary David Rodriguez, Barbara" at bounding box center [735, 424] width 624 height 18
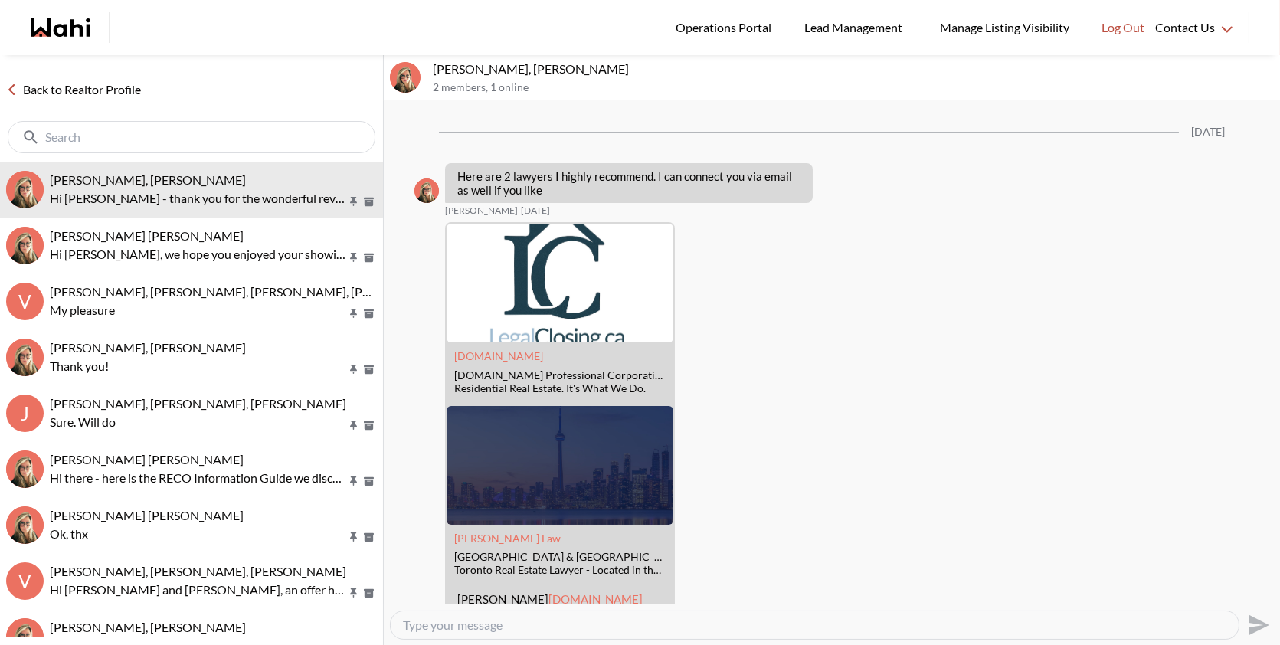
scroll to position [2639, 0]
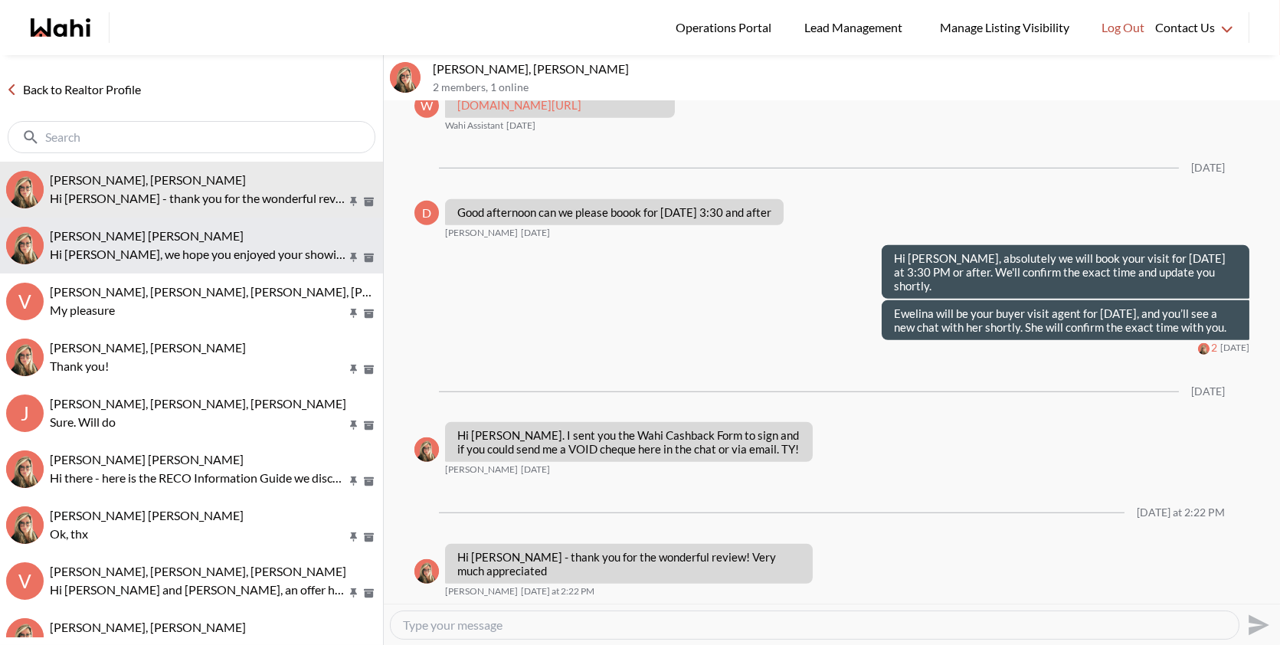
click at [264, 241] on div "[PERSON_NAME] [PERSON_NAME]" at bounding box center [213, 235] width 327 height 15
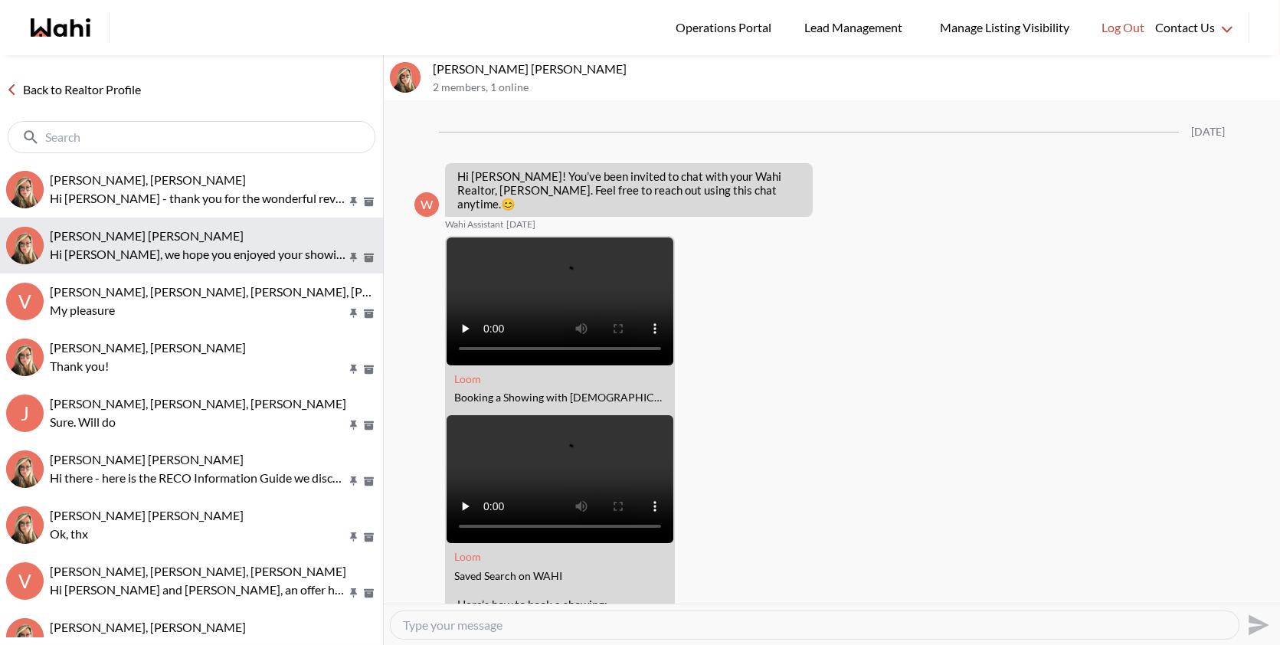
scroll to position [1845, 0]
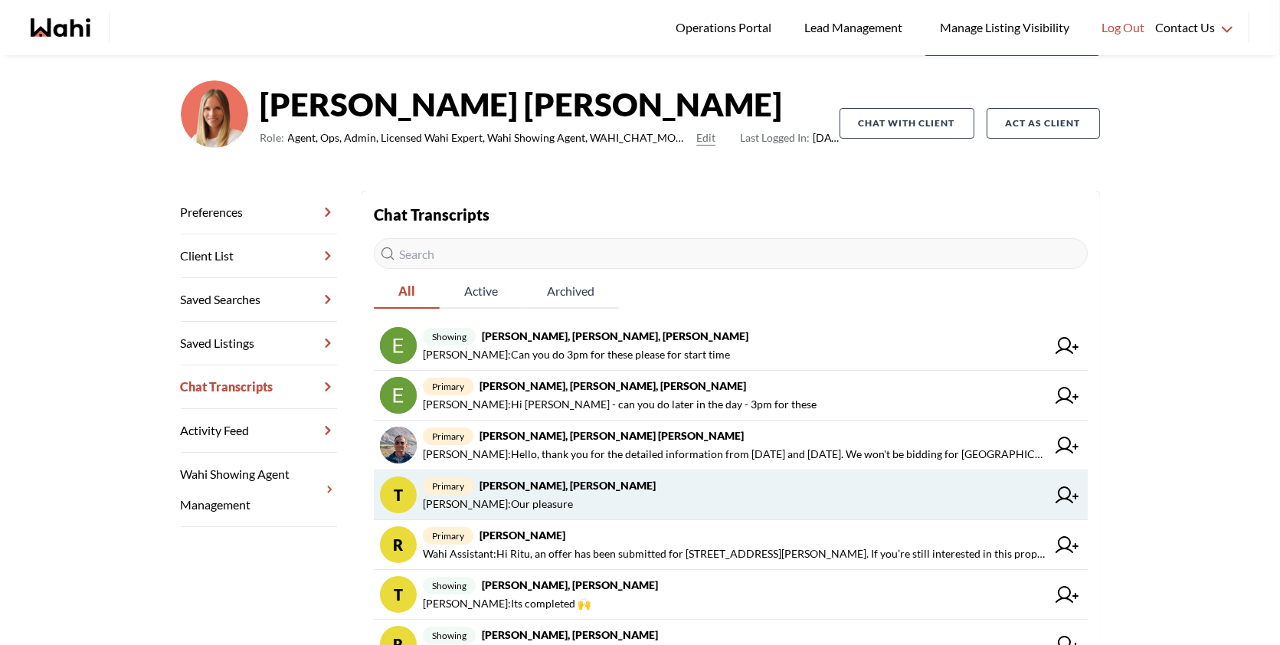
click at [623, 482] on span "primary [PERSON_NAME], [PERSON_NAME]" at bounding box center [735, 485] width 624 height 18
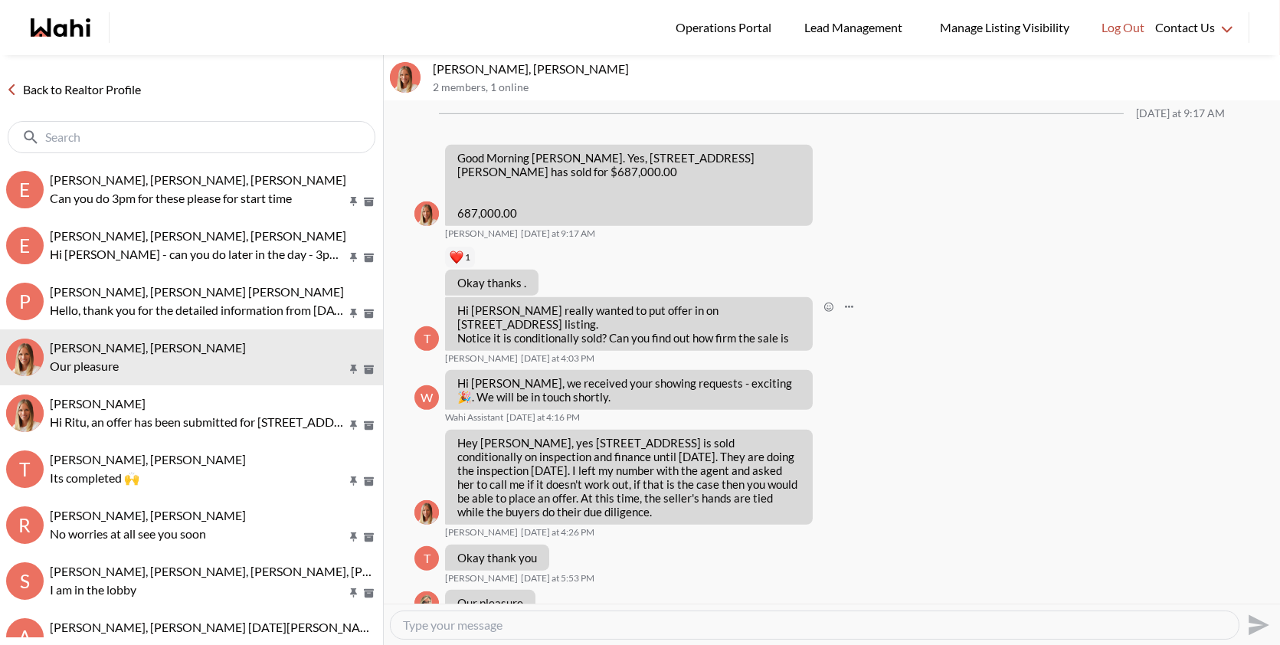
scroll to position [1769, 0]
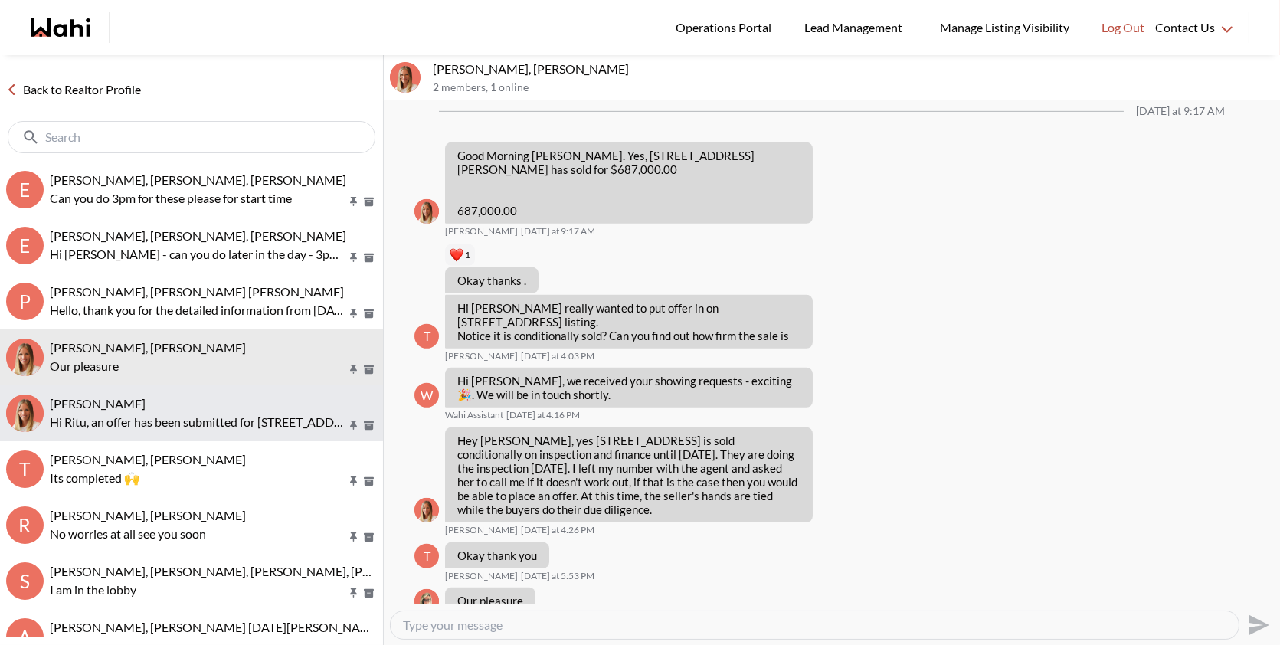
click at [201, 399] on div "Ritu Gill, Michelle" at bounding box center [213, 403] width 327 height 15
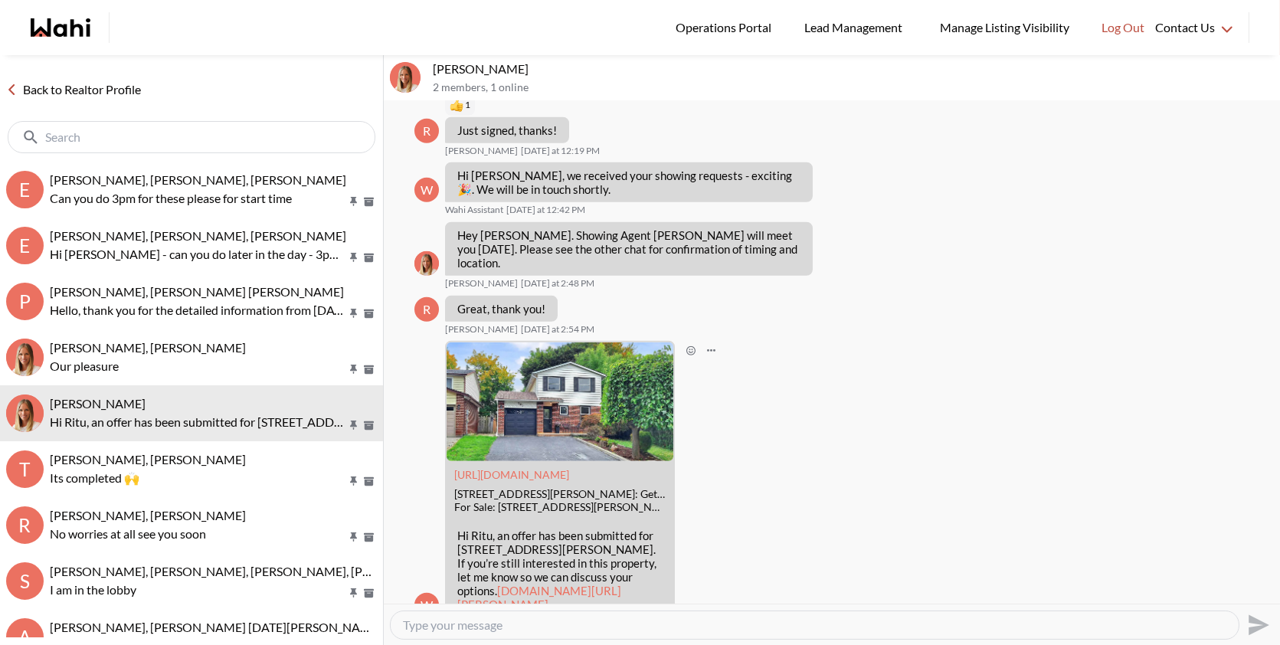
scroll to position [2530, 0]
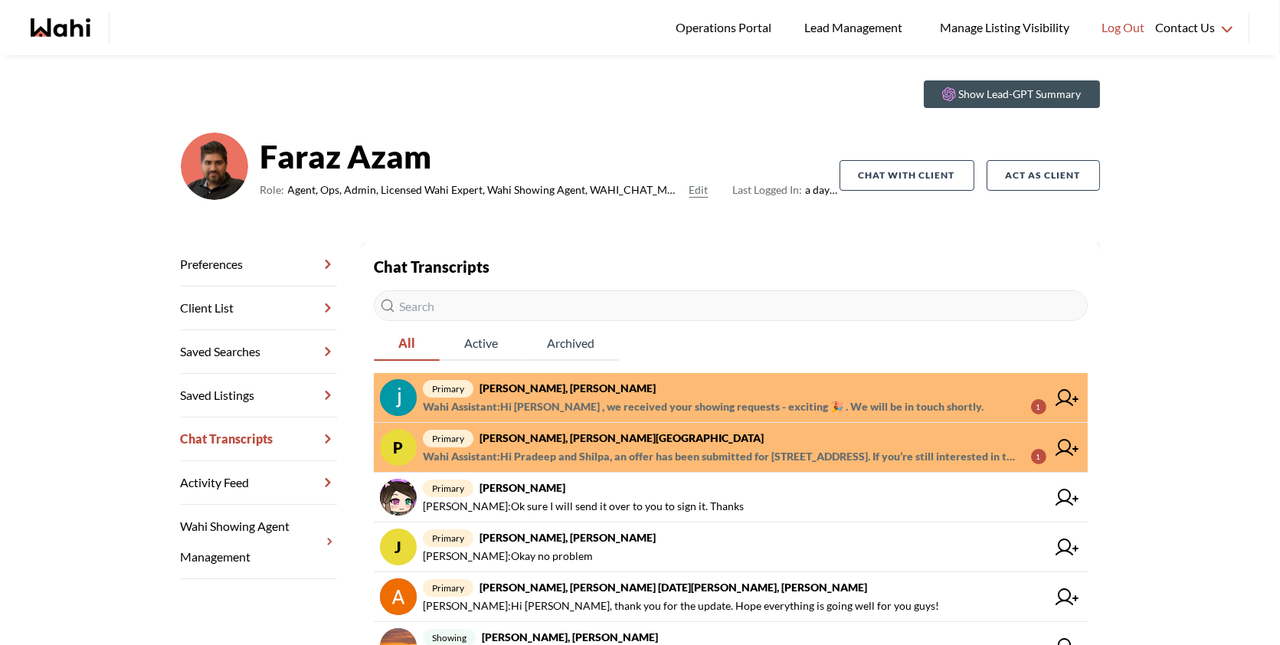
scroll to position [38, 0]
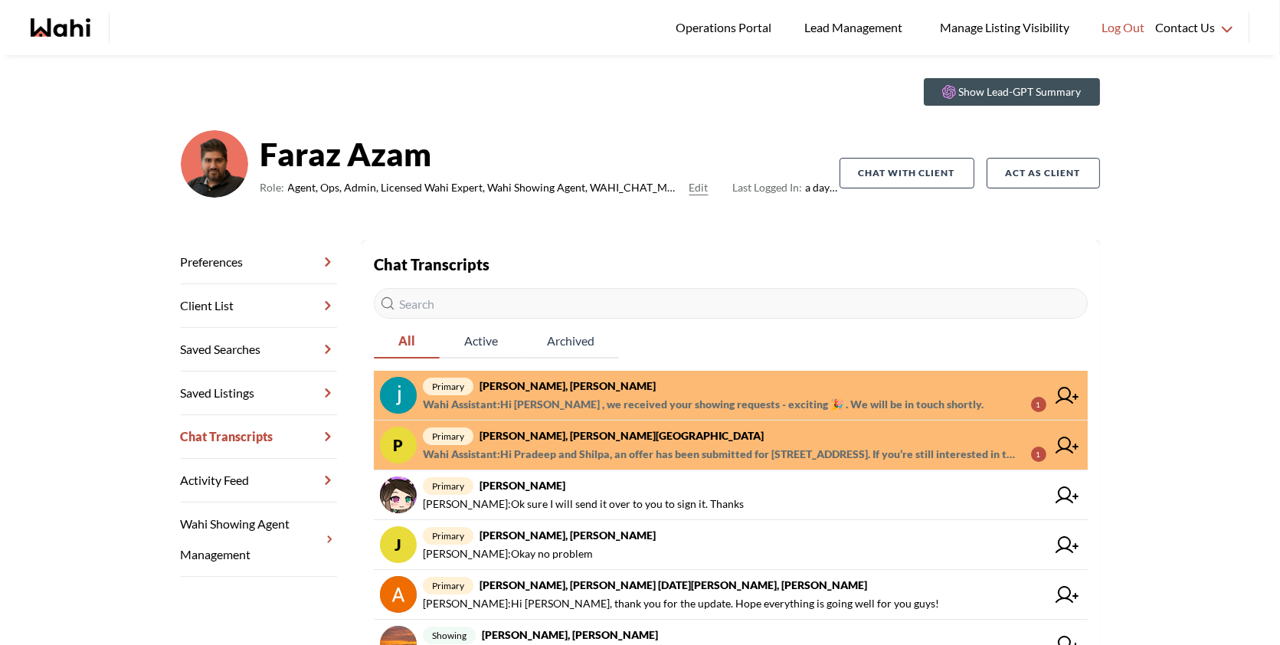
click at [660, 403] on span "Wahi Assistant : Hi Souhel , we received your showing requests - exciting 🎉 . W…" at bounding box center [703, 404] width 561 height 18
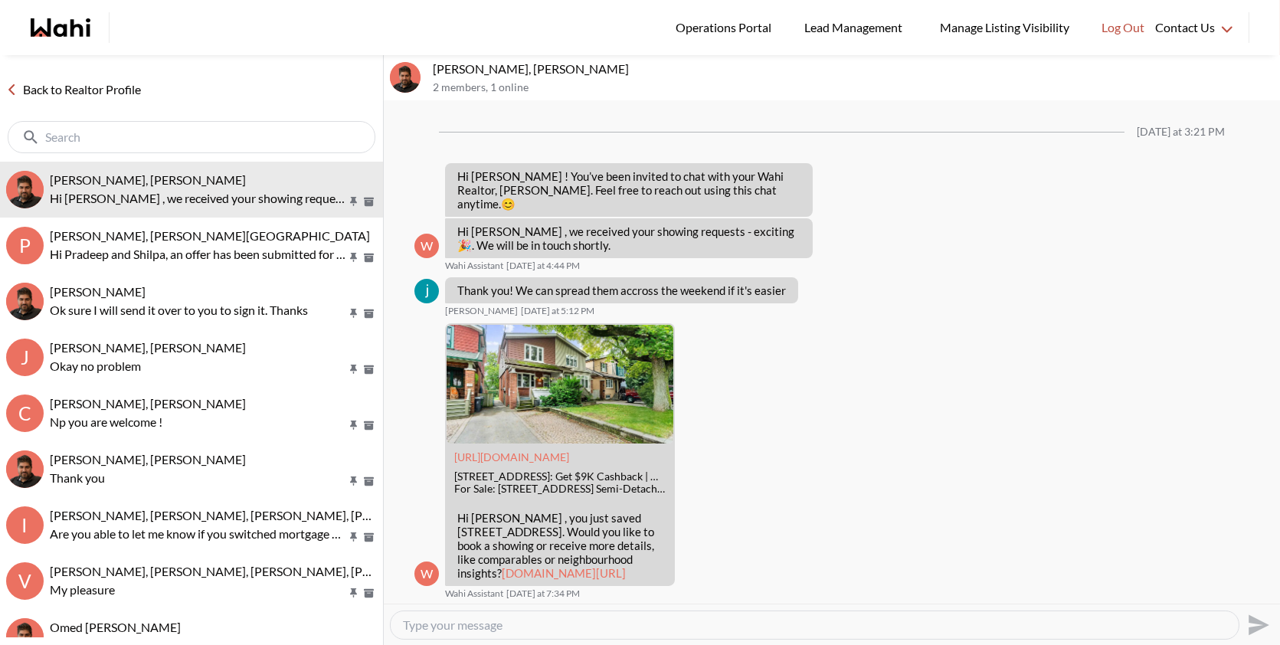
scroll to position [1228, 0]
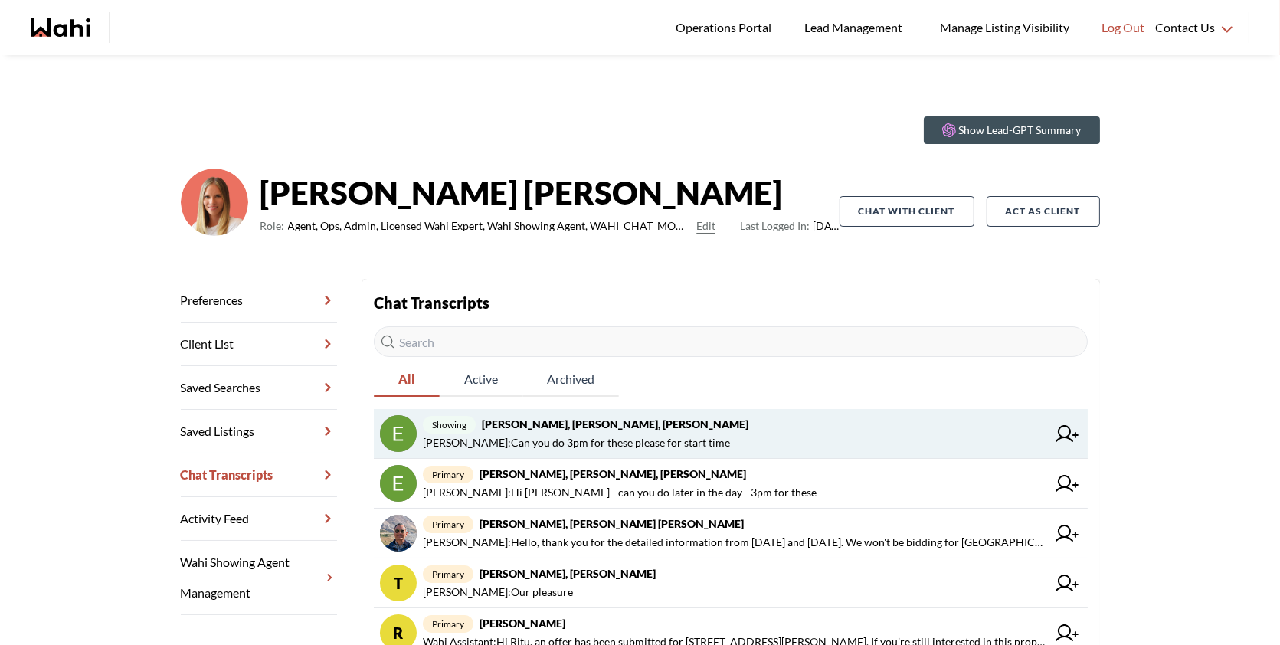
click at [651, 426] on strong "[PERSON_NAME], [PERSON_NAME], [PERSON_NAME]" at bounding box center [615, 423] width 267 height 13
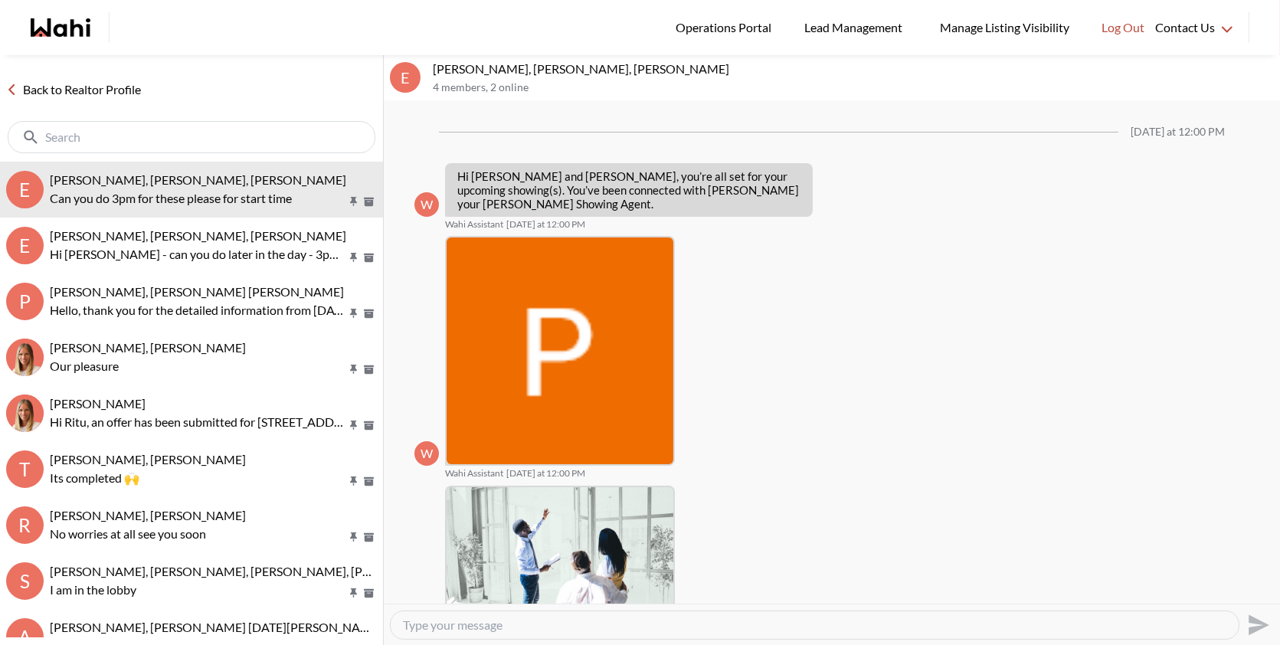
scroll to position [773, 0]
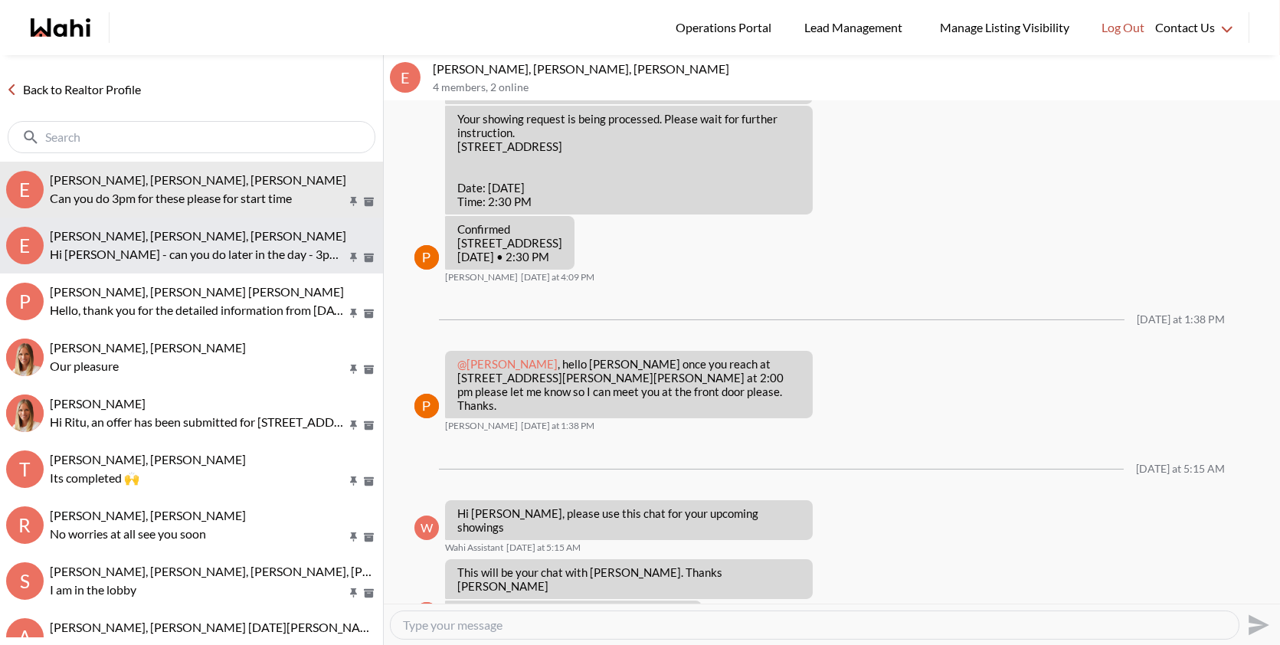
click at [231, 261] on p "Hi [PERSON_NAME] - can you do later in the day - 3pm for these" at bounding box center [198, 254] width 296 height 18
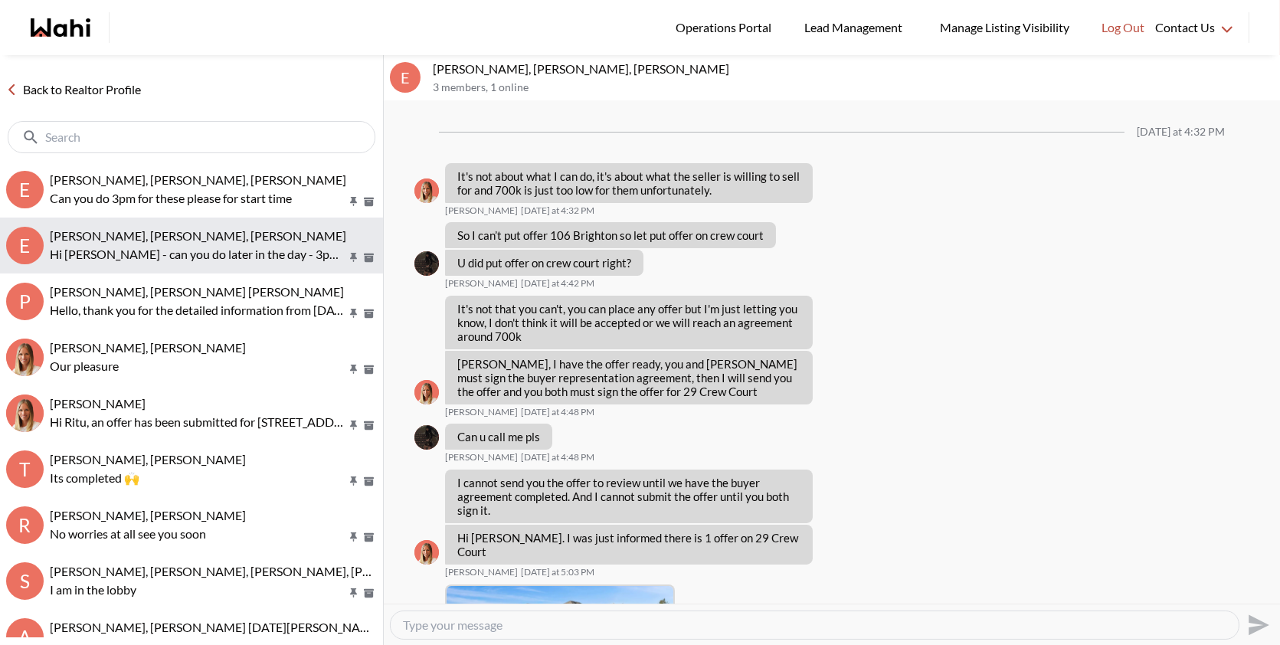
scroll to position [1282, 0]
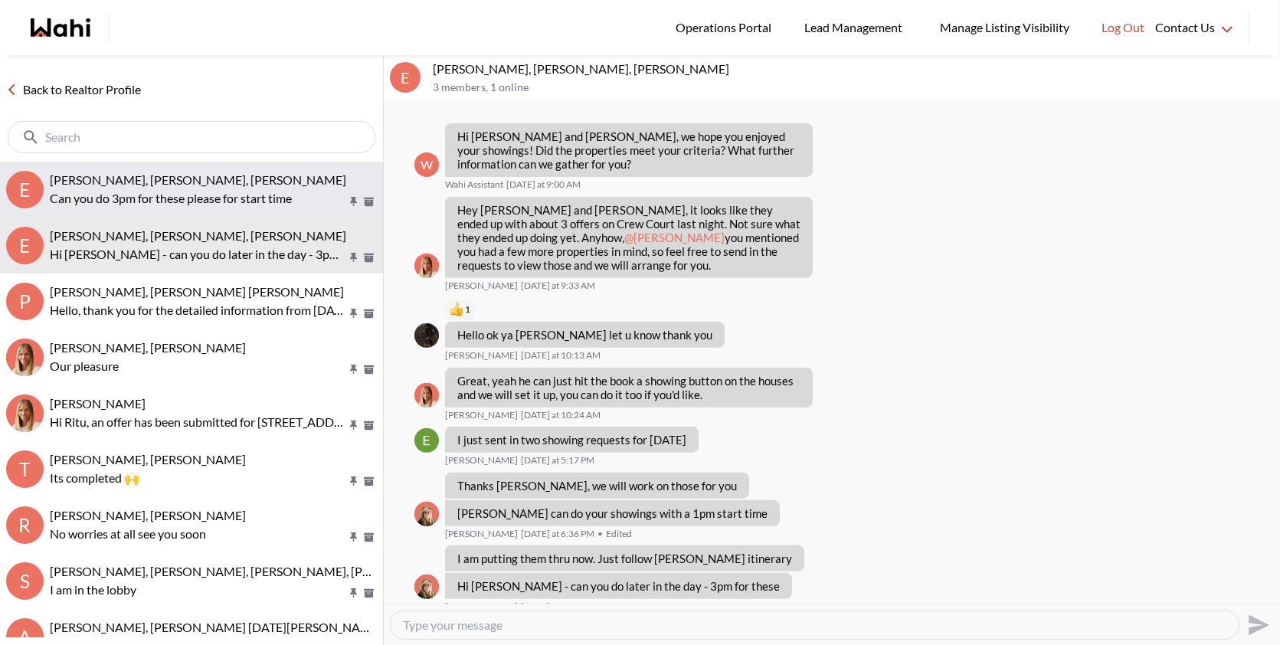
click at [235, 197] on p "Can you do 3pm for these please for start time" at bounding box center [198, 198] width 296 height 18
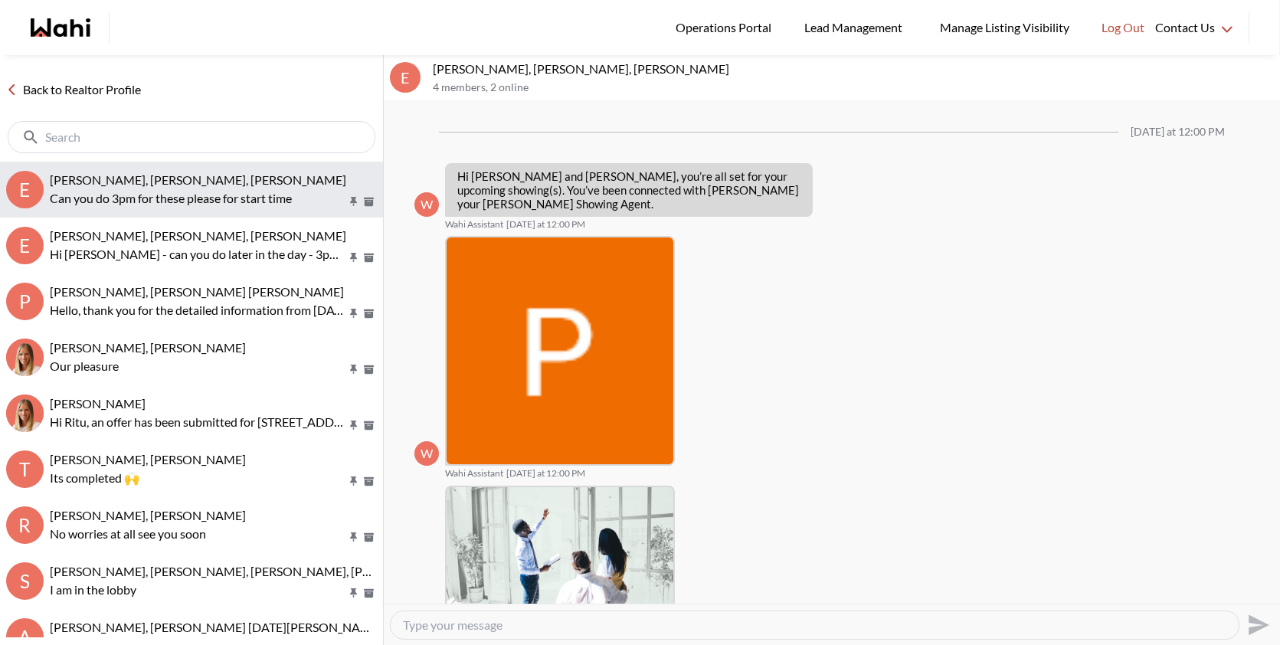
scroll to position [773, 0]
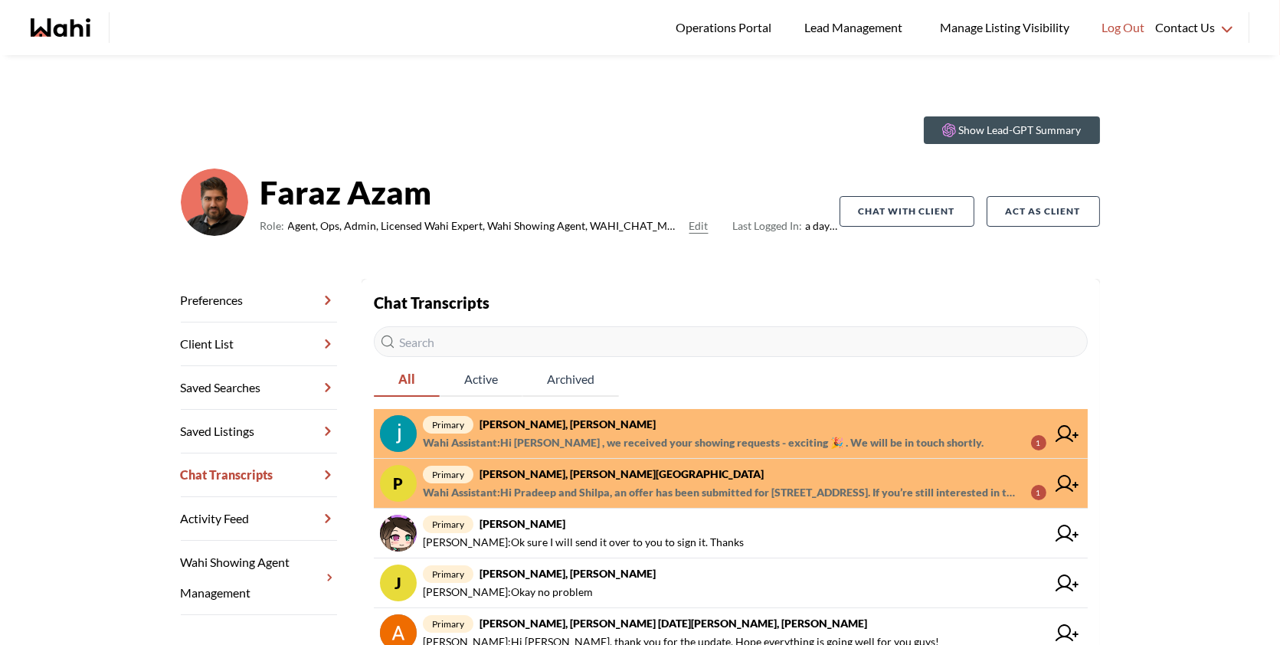
scroll to position [47, 0]
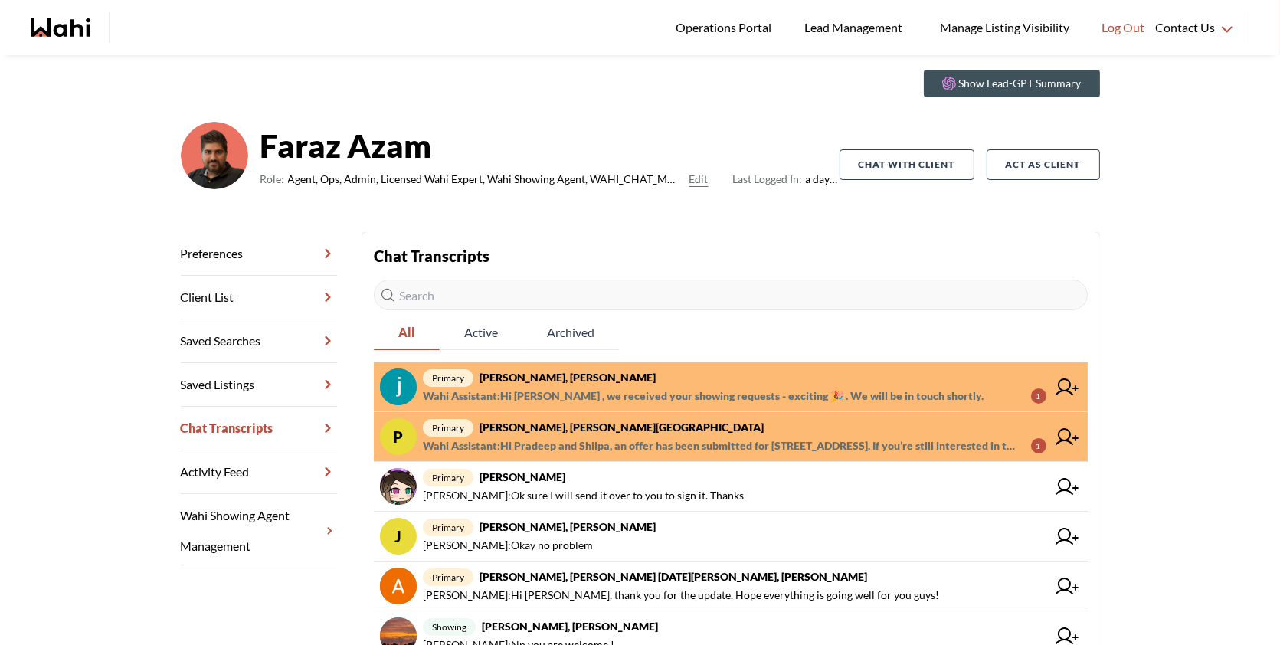
click at [616, 435] on span "primary [PERSON_NAME], [PERSON_NAME][GEOGRAPHIC_DATA]" at bounding box center [735, 427] width 624 height 18
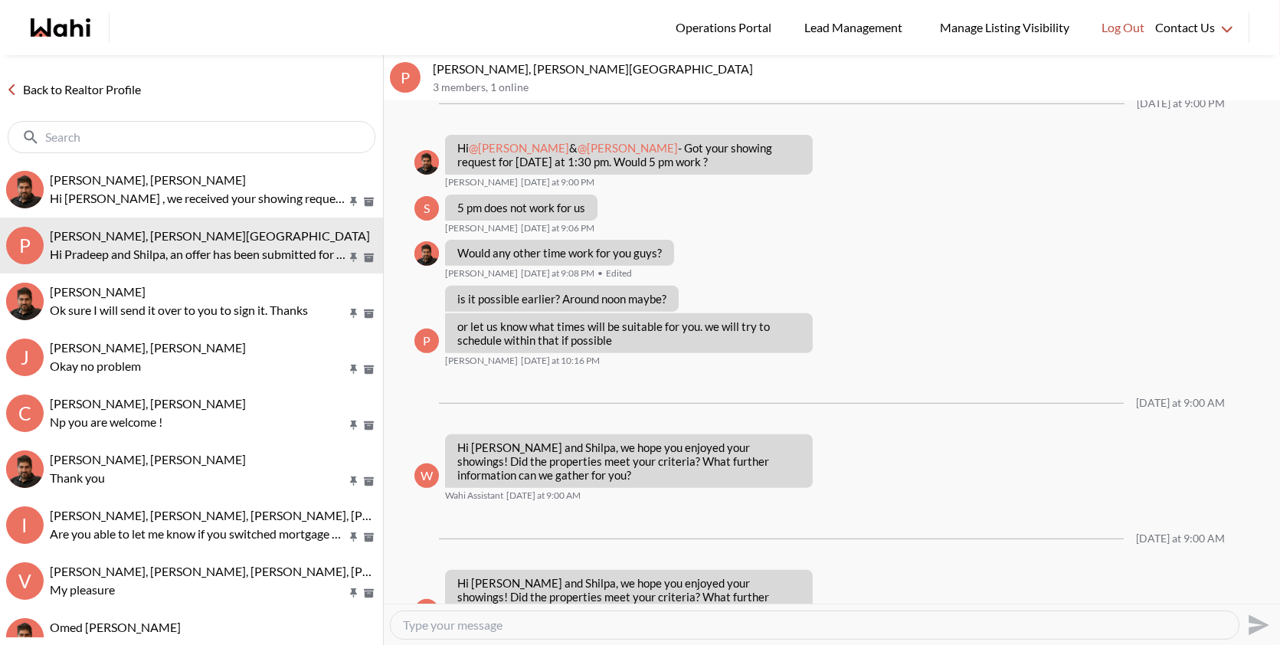
scroll to position [1285, 0]
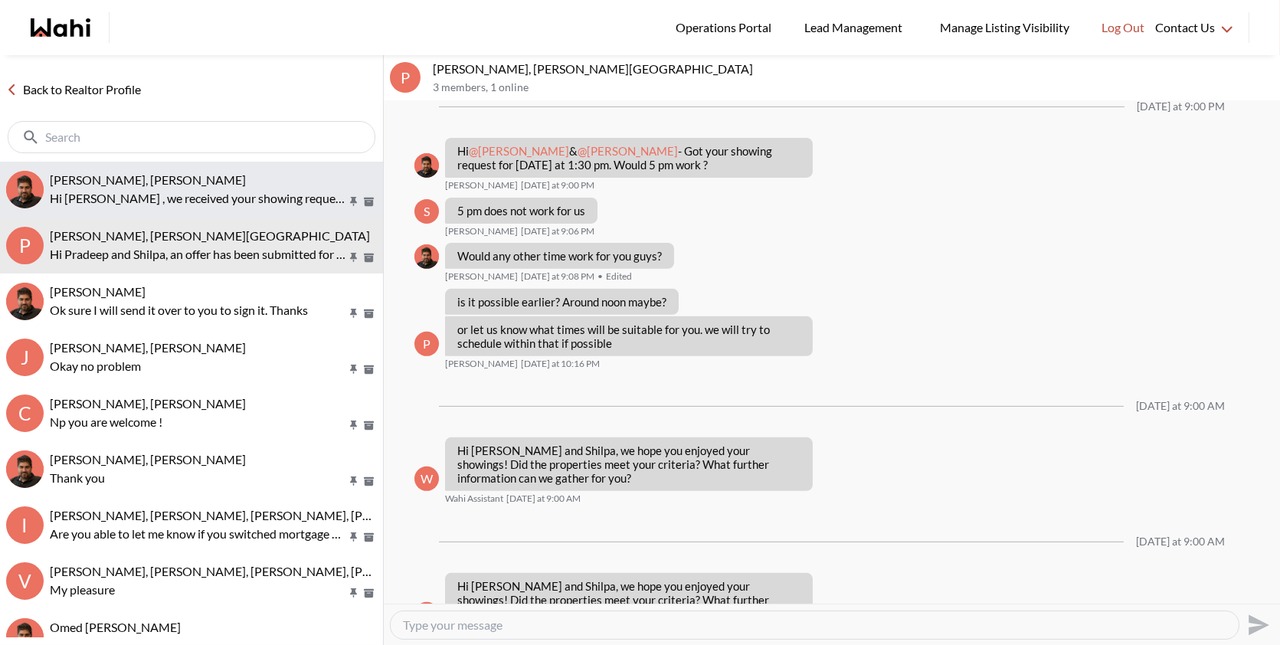
click at [267, 189] on p "Hi Souhel , we received your showing requests - exciting 🎉 . We will be in touc…" at bounding box center [198, 198] width 296 height 18
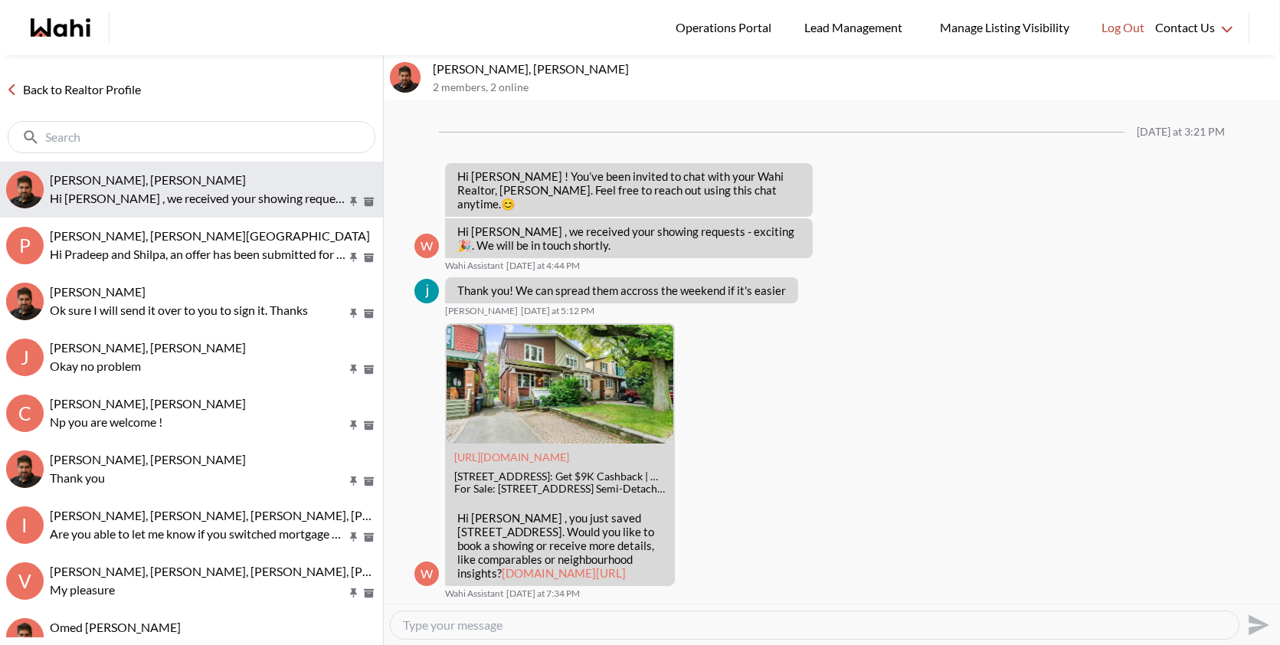
scroll to position [1228, 0]
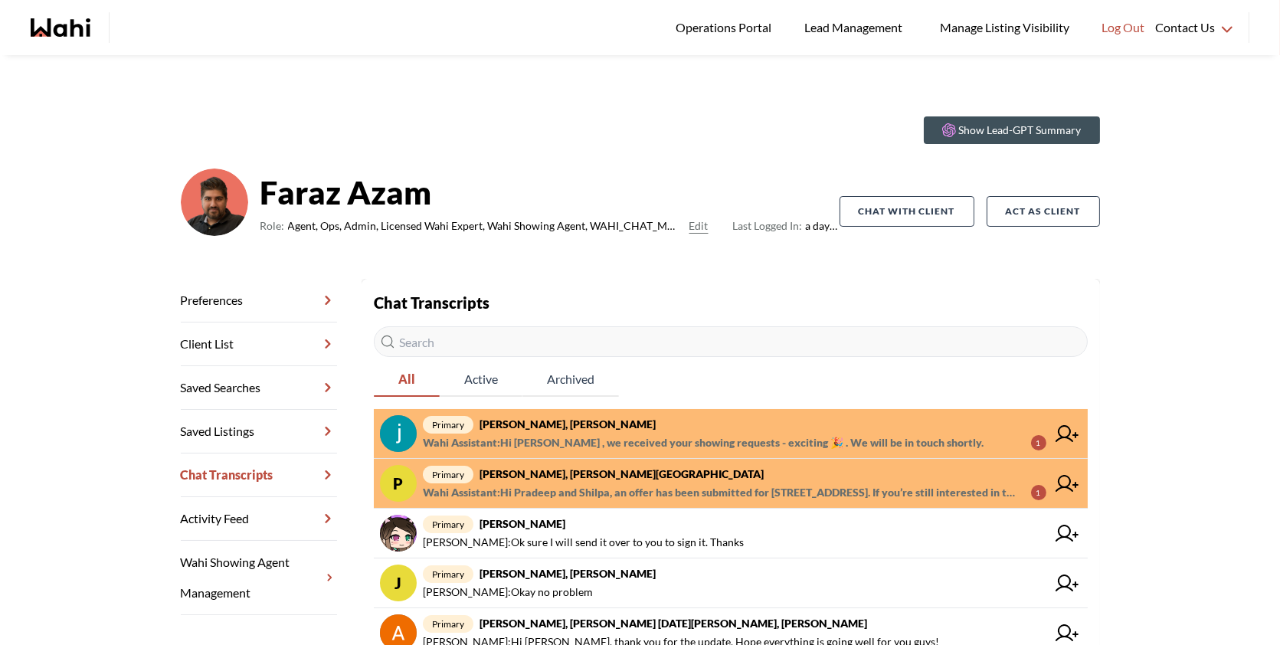
click at [746, 444] on span "Wahi Assistant : Hi Souhel , we received your showing requests - exciting 🎉 . W…" at bounding box center [703, 443] width 561 height 18
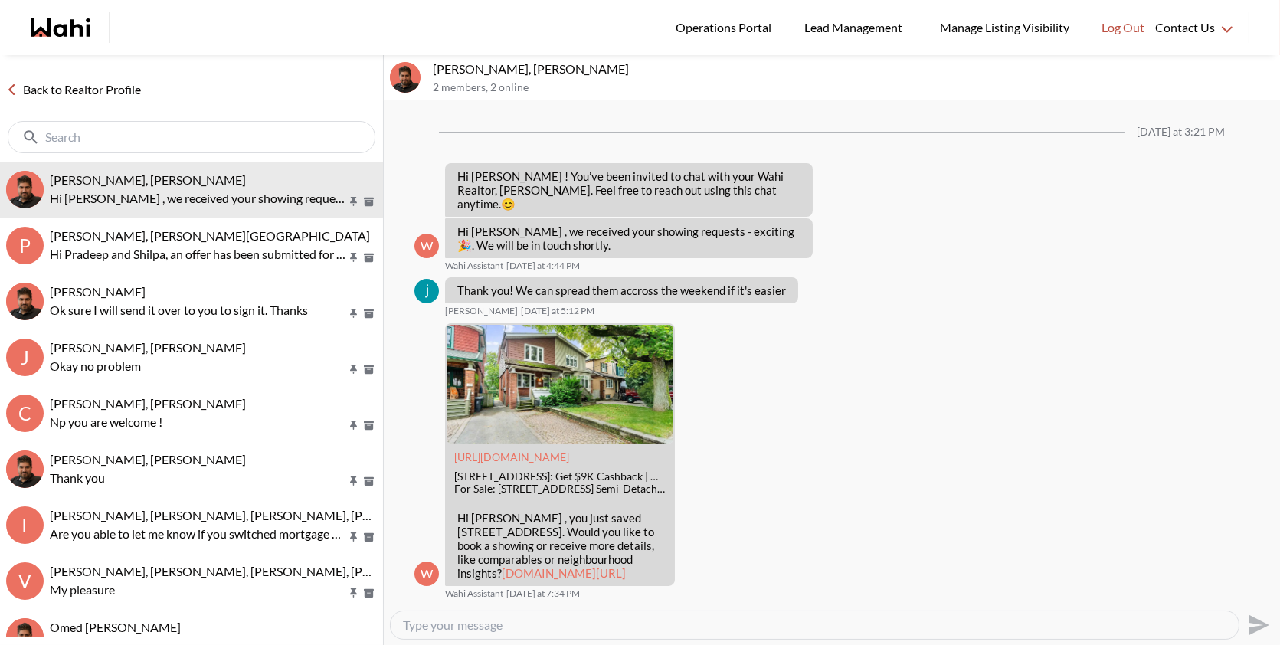
scroll to position [1228, 0]
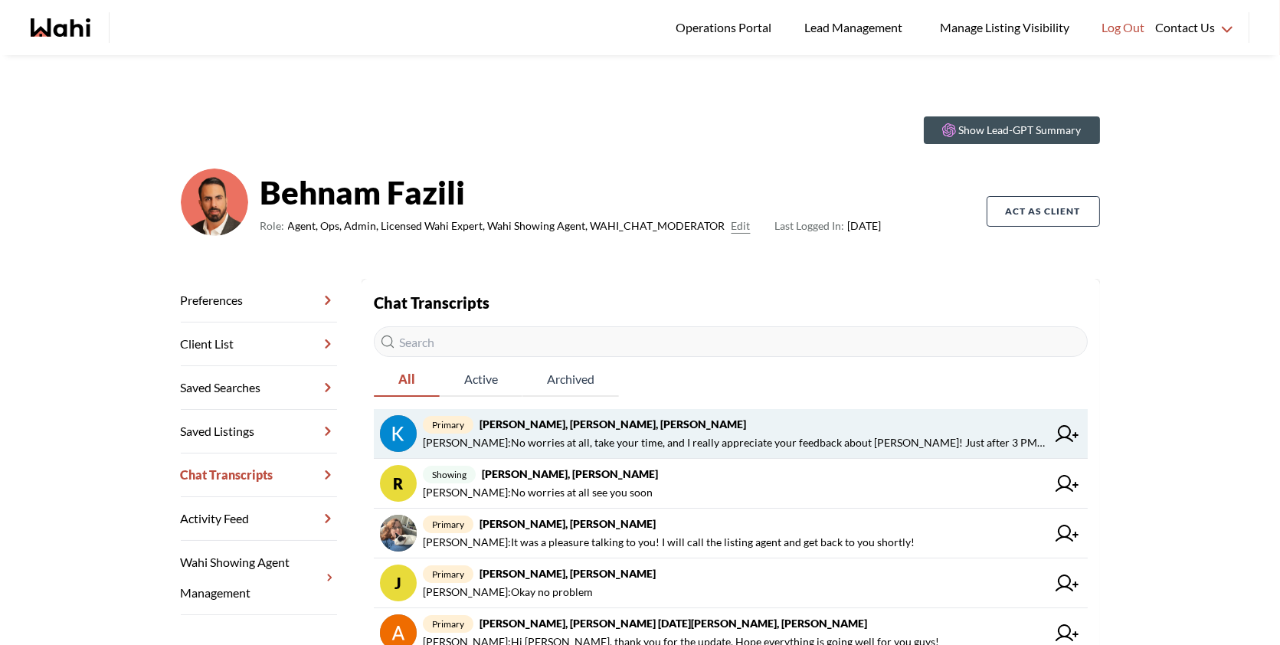
click at [562, 428] on strong "[PERSON_NAME], [PERSON_NAME], [PERSON_NAME]" at bounding box center [613, 423] width 267 height 13
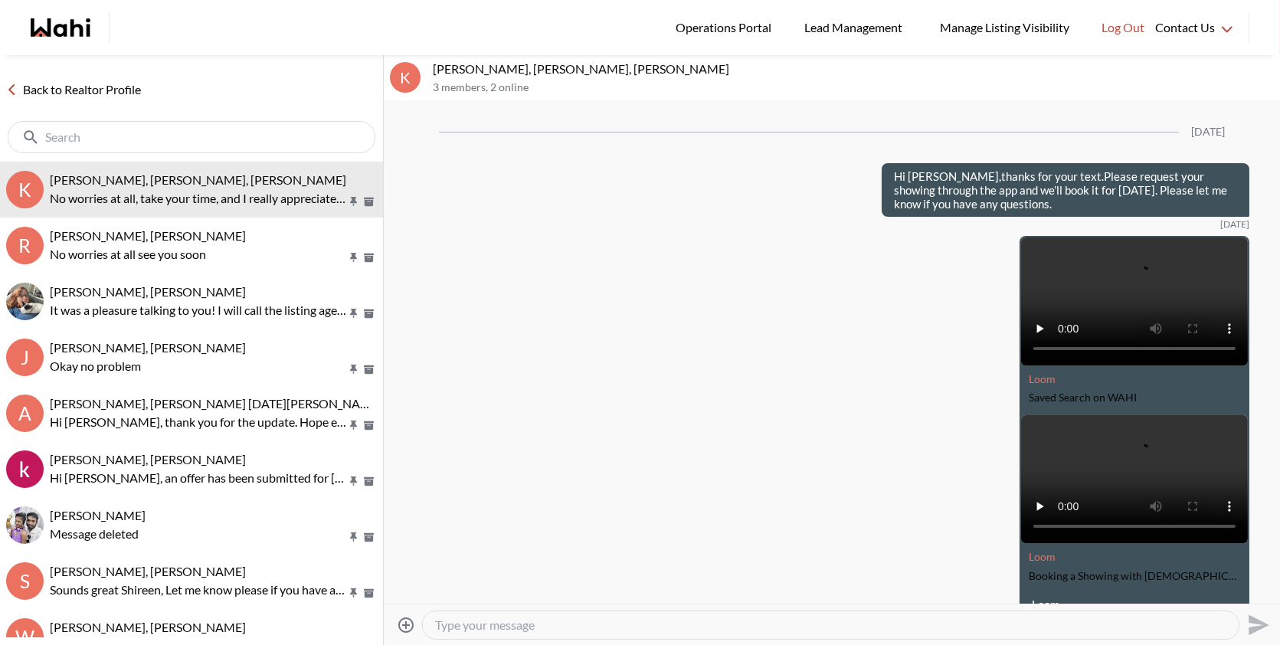
scroll to position [2296, 0]
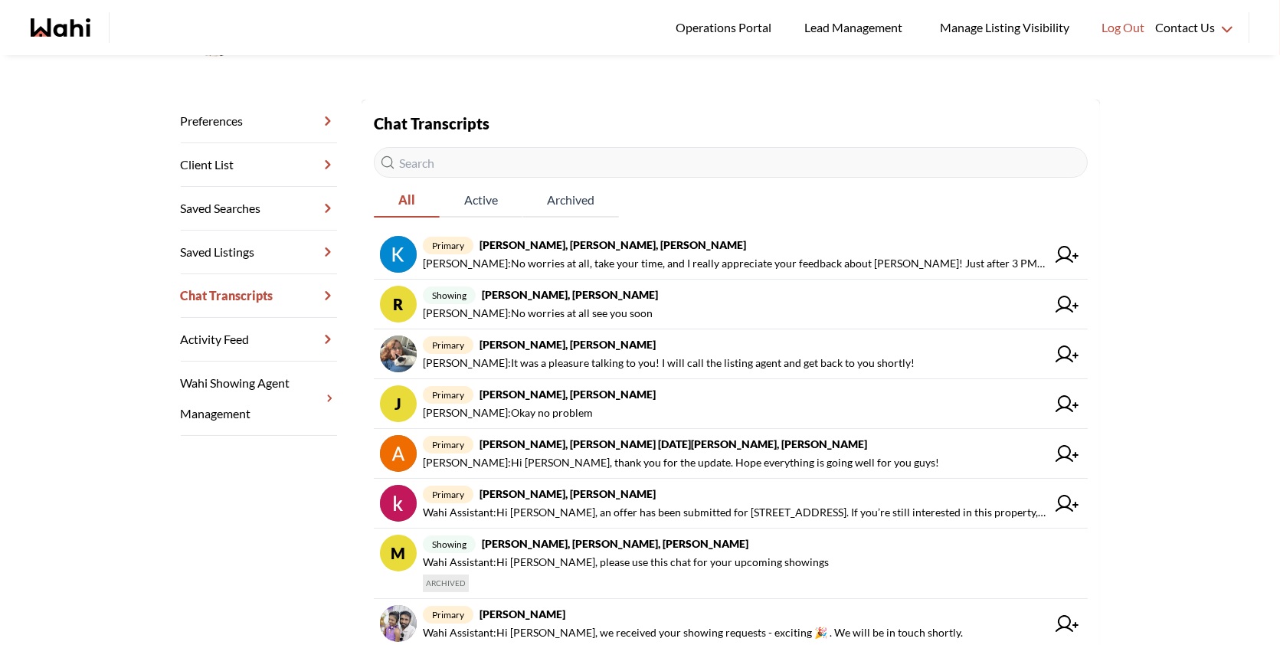
scroll to position [181, 0]
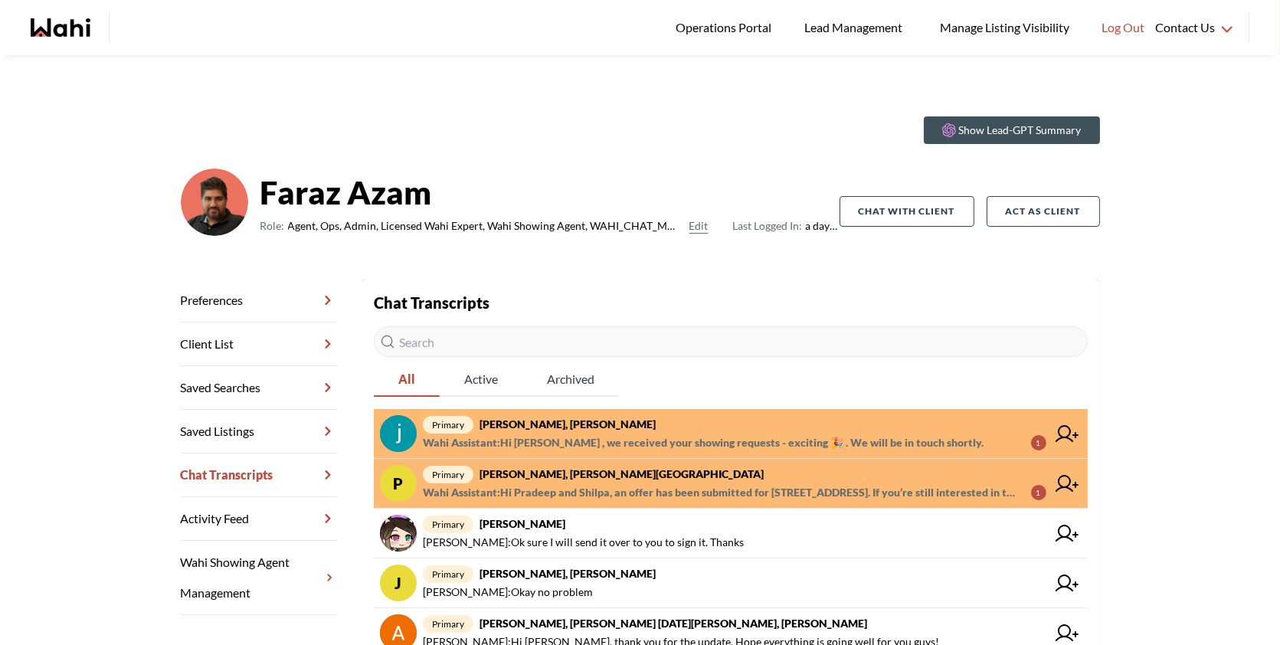
click at [612, 486] on span "Wahi Assistant : Hi Pradeep and Shilpa, an offer has been submitted for 2 Pelis…" at bounding box center [721, 492] width 596 height 18
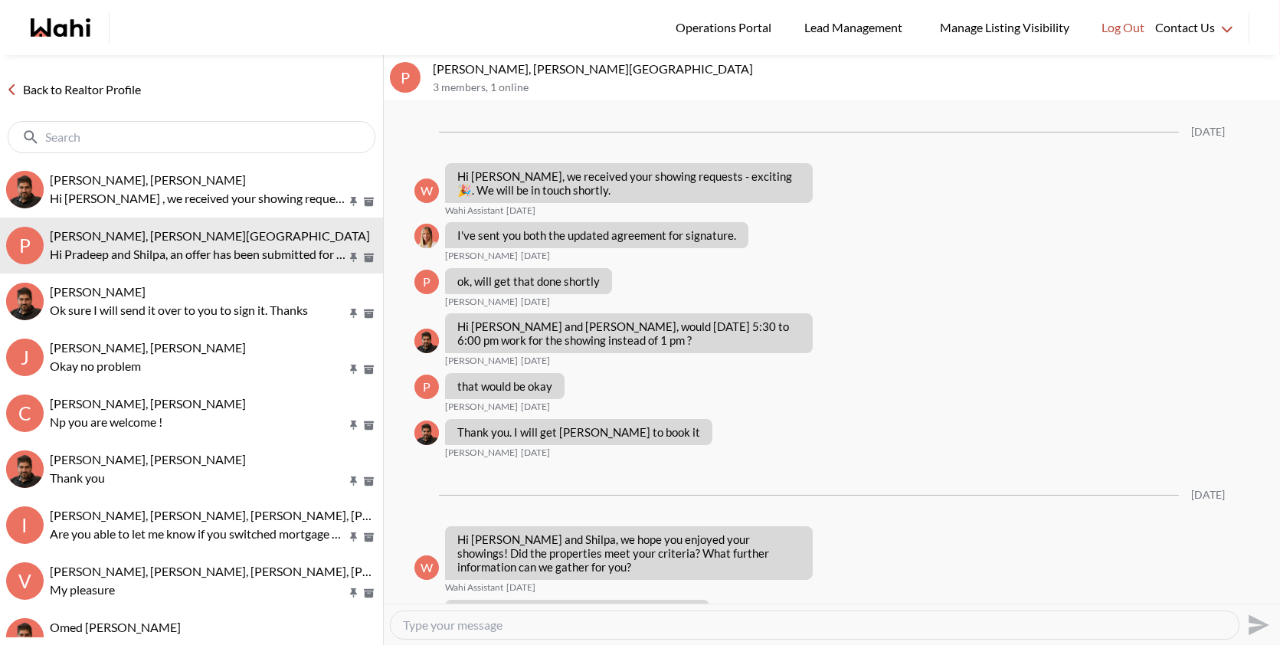
scroll to position [1726, 0]
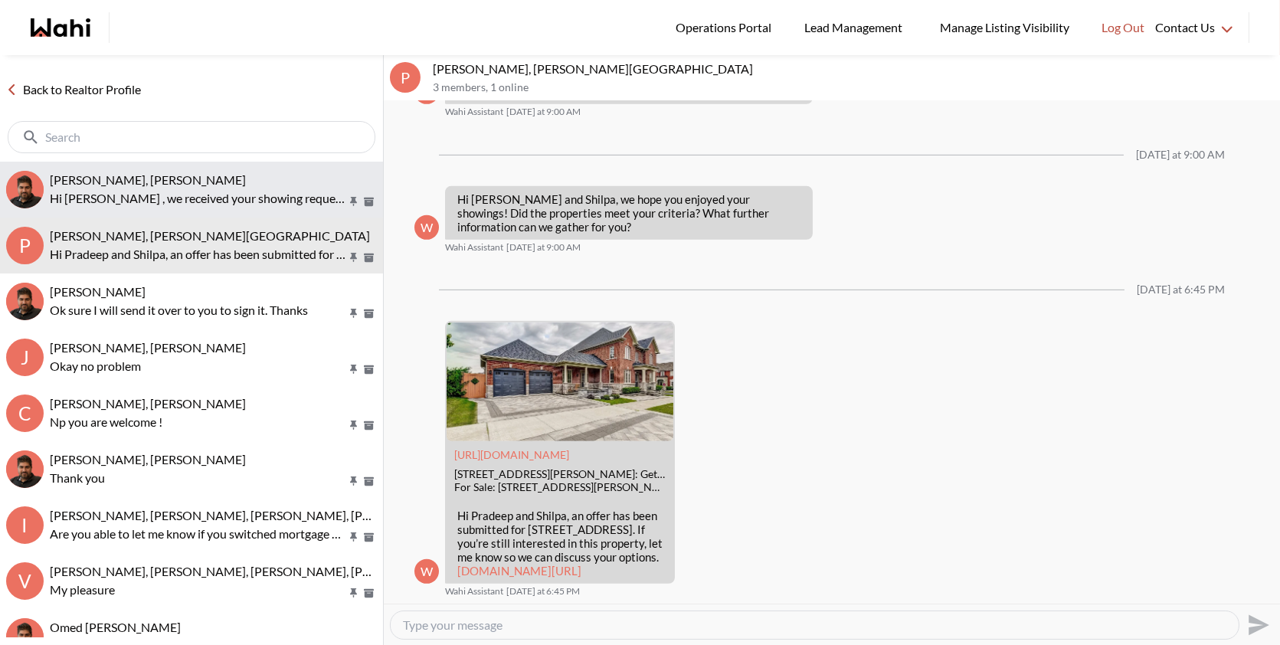
click at [254, 169] on button "Souhel Bally, Faraz Hi Souhel , we received your showing requests - exciting 🎉 …" at bounding box center [191, 190] width 383 height 56
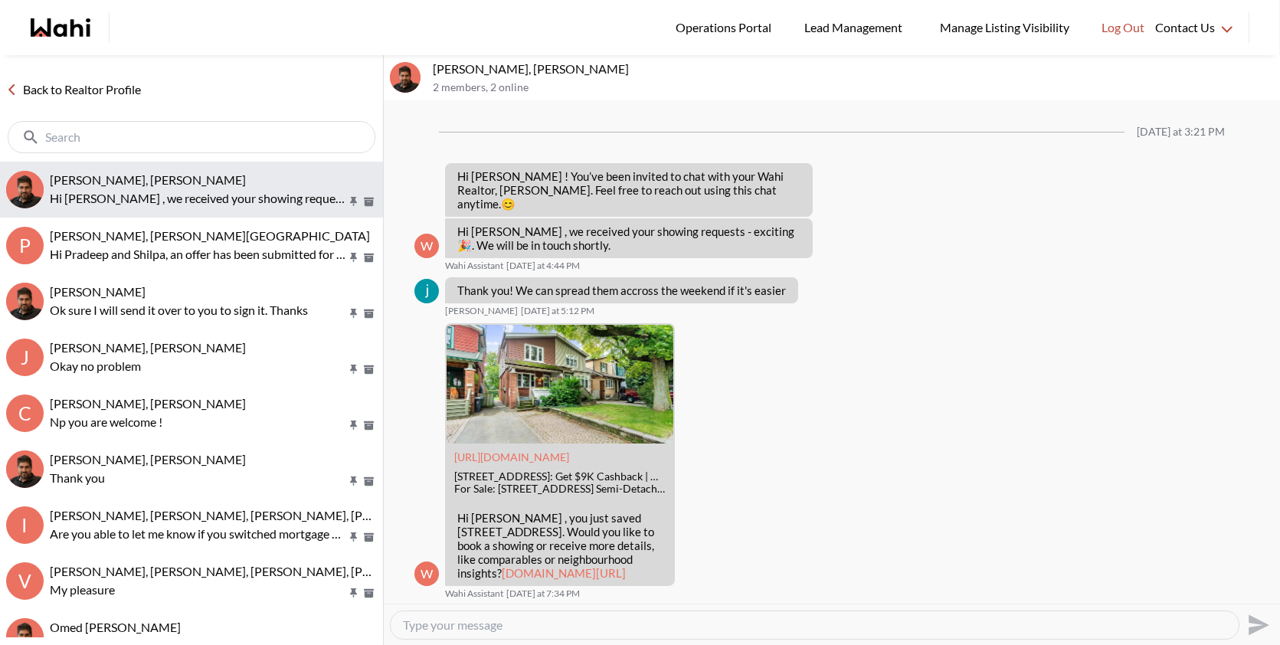
scroll to position [1228, 0]
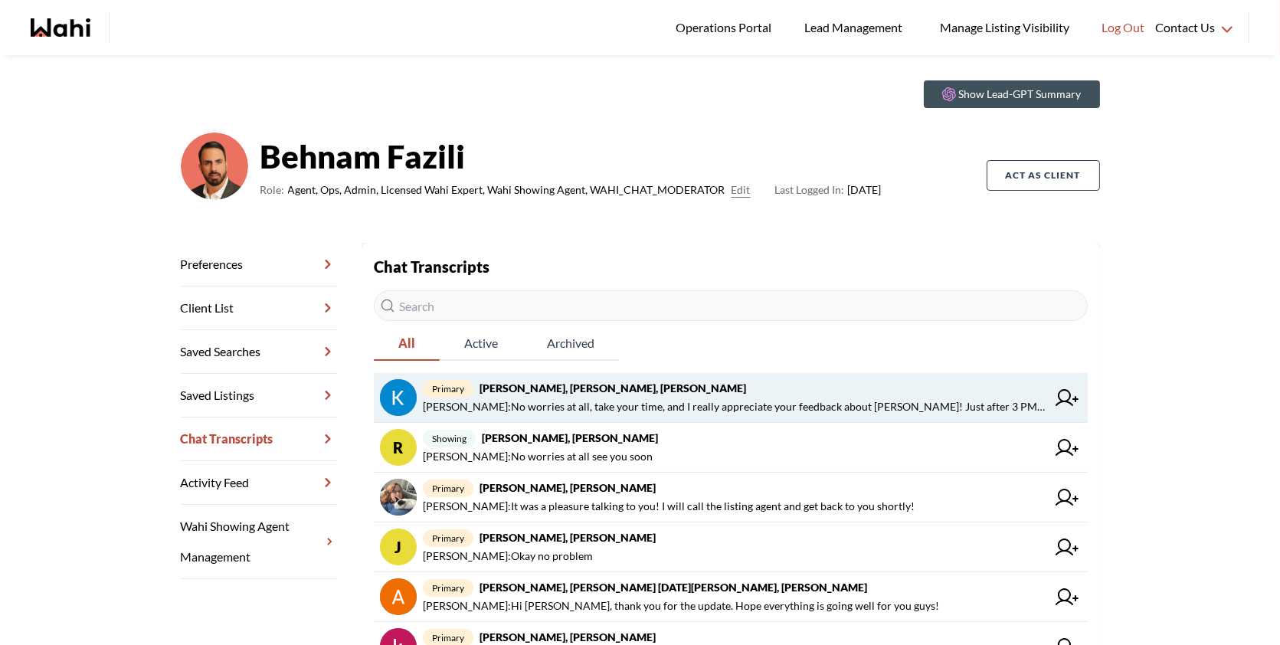
scroll to position [37, 0]
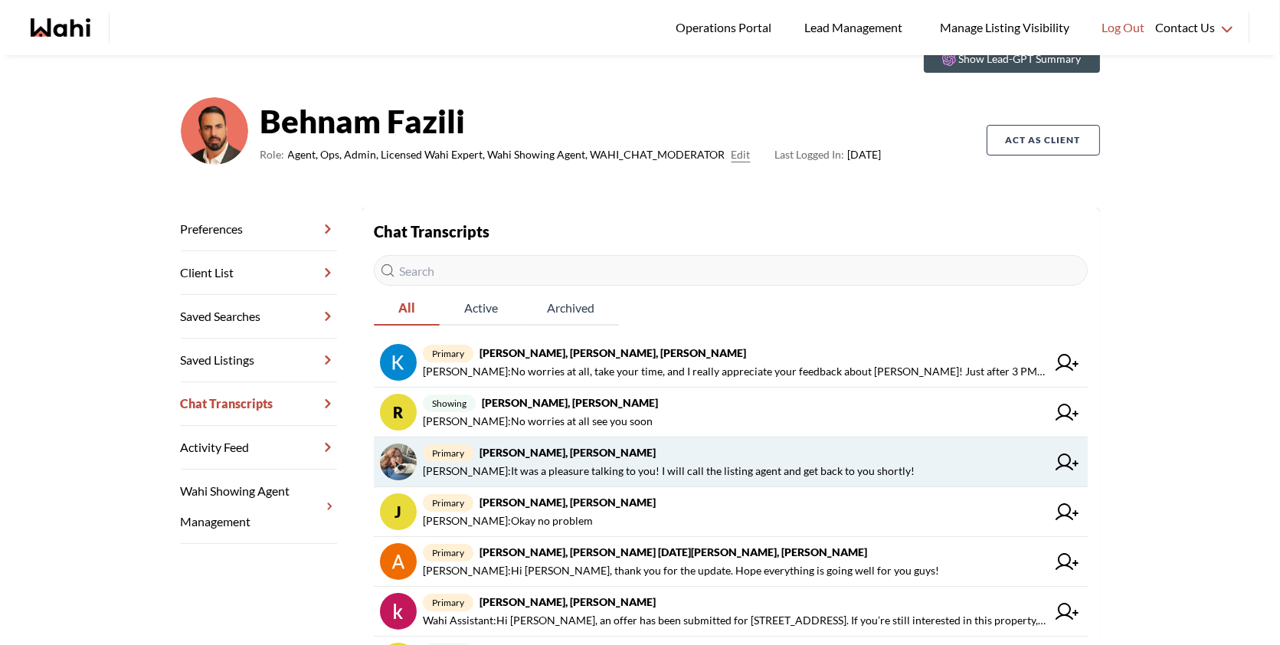
click at [620, 464] on span "Behnam Fazili : It was a pleasure talking to you! I will call the listing agent…" at bounding box center [669, 471] width 492 height 18
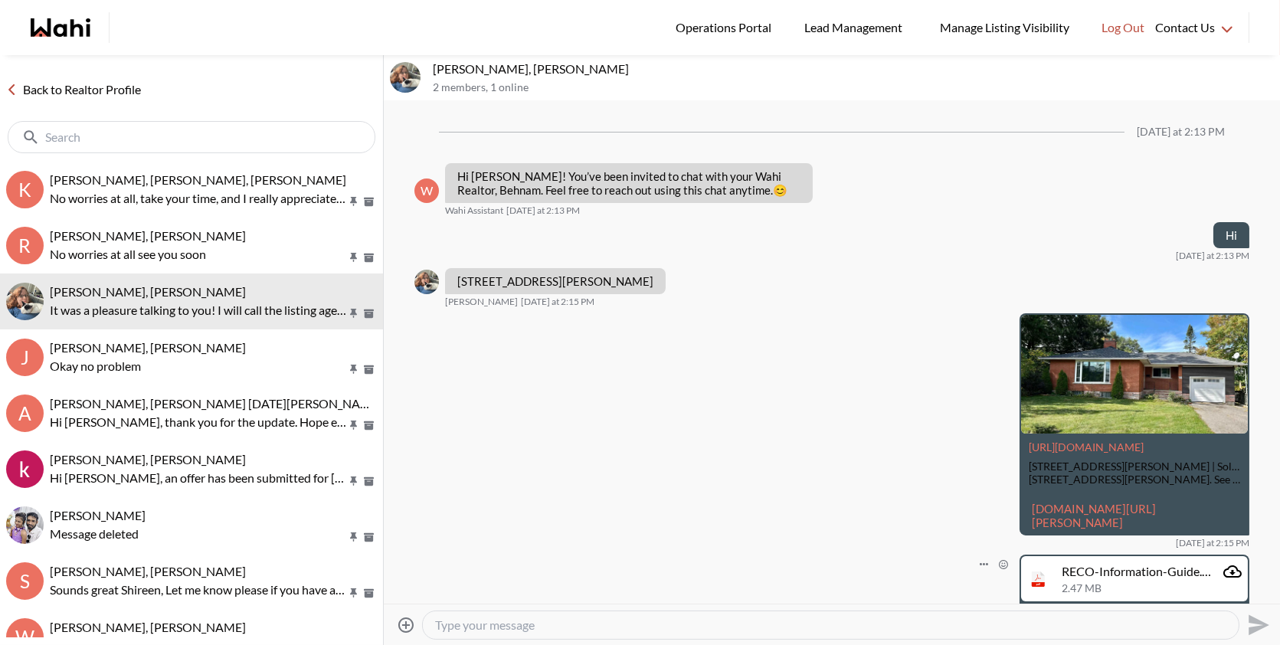
scroll to position [282, 0]
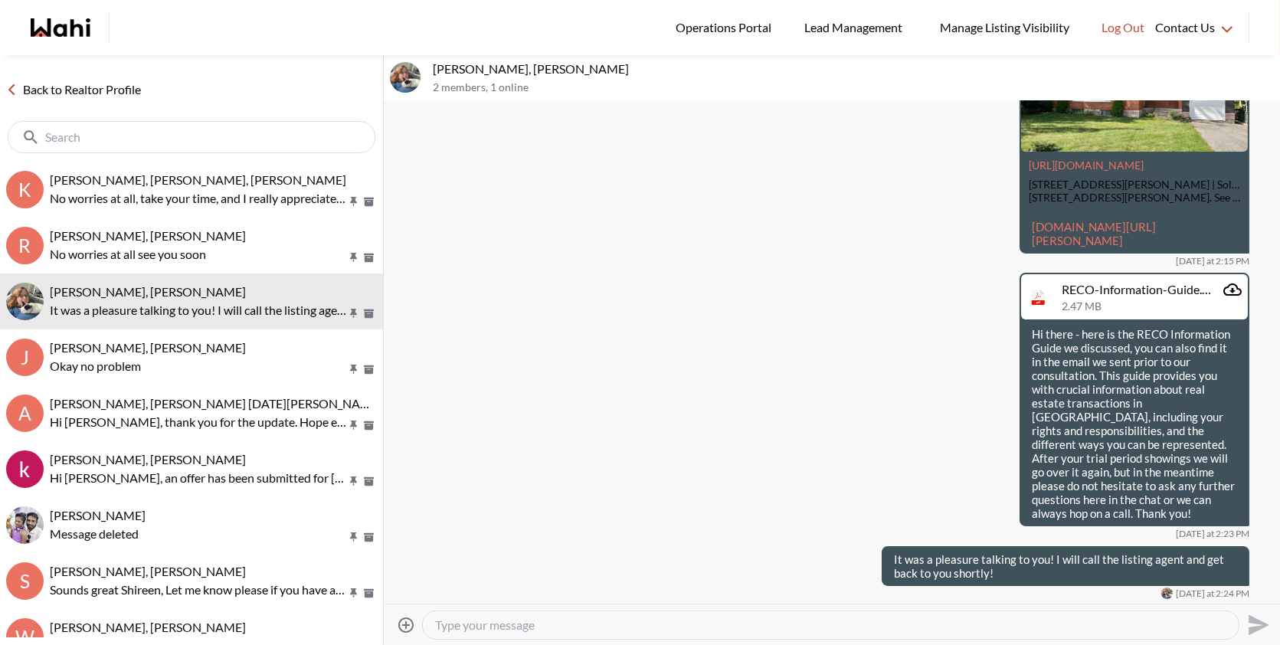
click at [1094, 225] on link "wahi.com/ca/en/real-estate/on/renfrew/arnprior/120-ida-st-n-arnprior-k7s3j3-ont…" at bounding box center [1094, 234] width 124 height 28
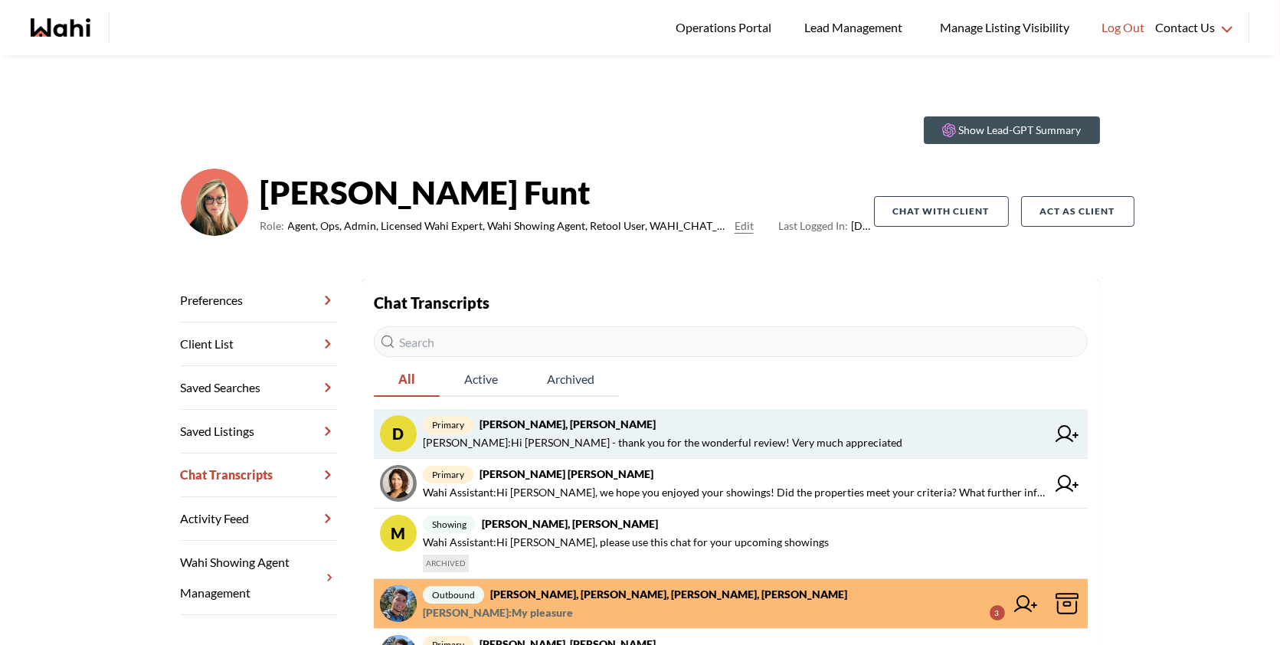
click at [776, 436] on span "[PERSON_NAME] : Hi [PERSON_NAME] - thank you for the wonderful review! Very muc…" at bounding box center [663, 443] width 480 height 18
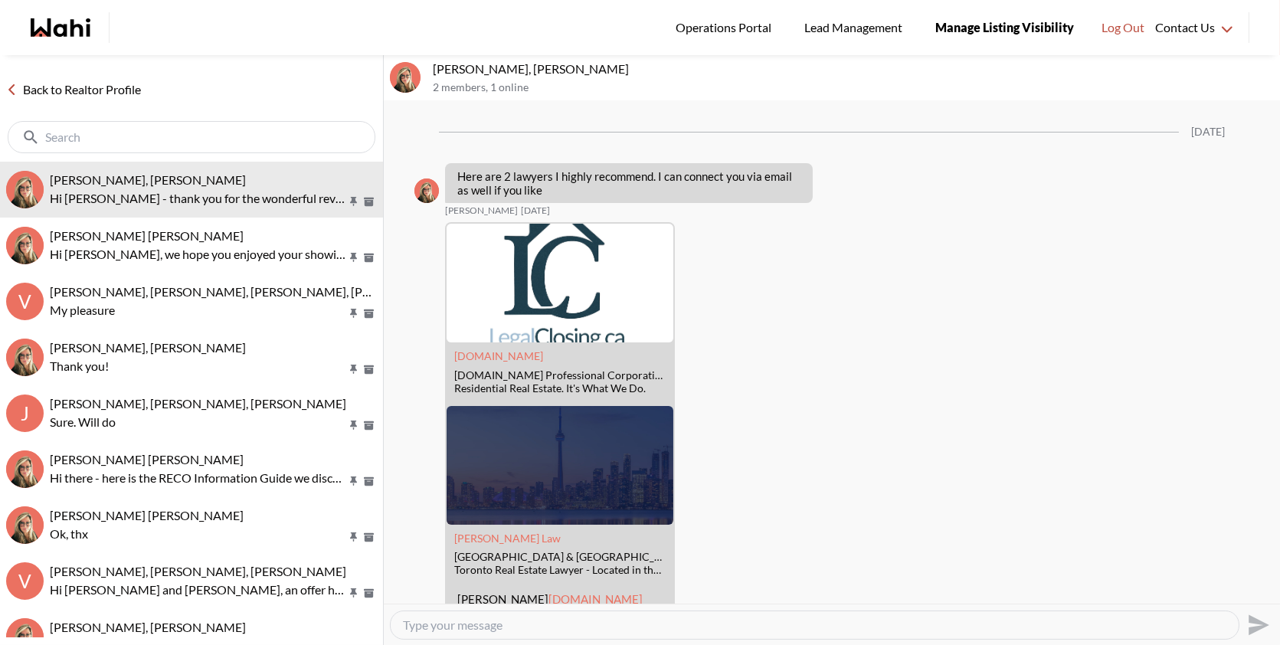
scroll to position [2639, 0]
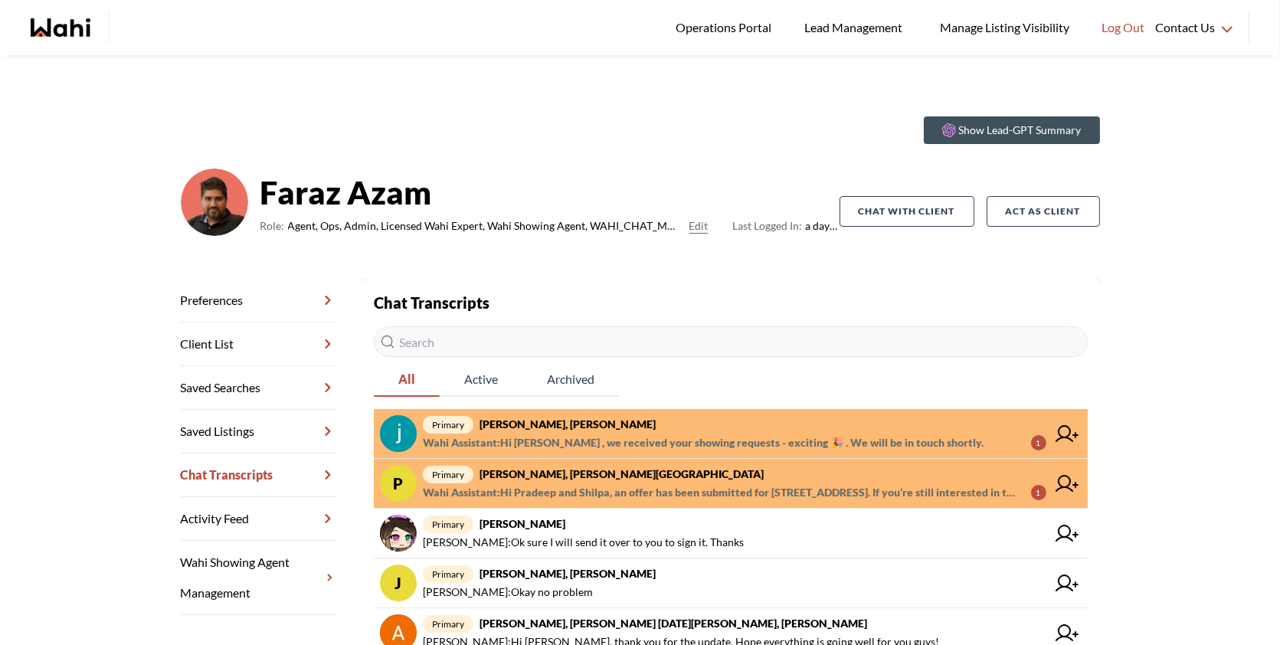
click at [551, 426] on strong "Souhel Bally, Faraz" at bounding box center [568, 423] width 176 height 13
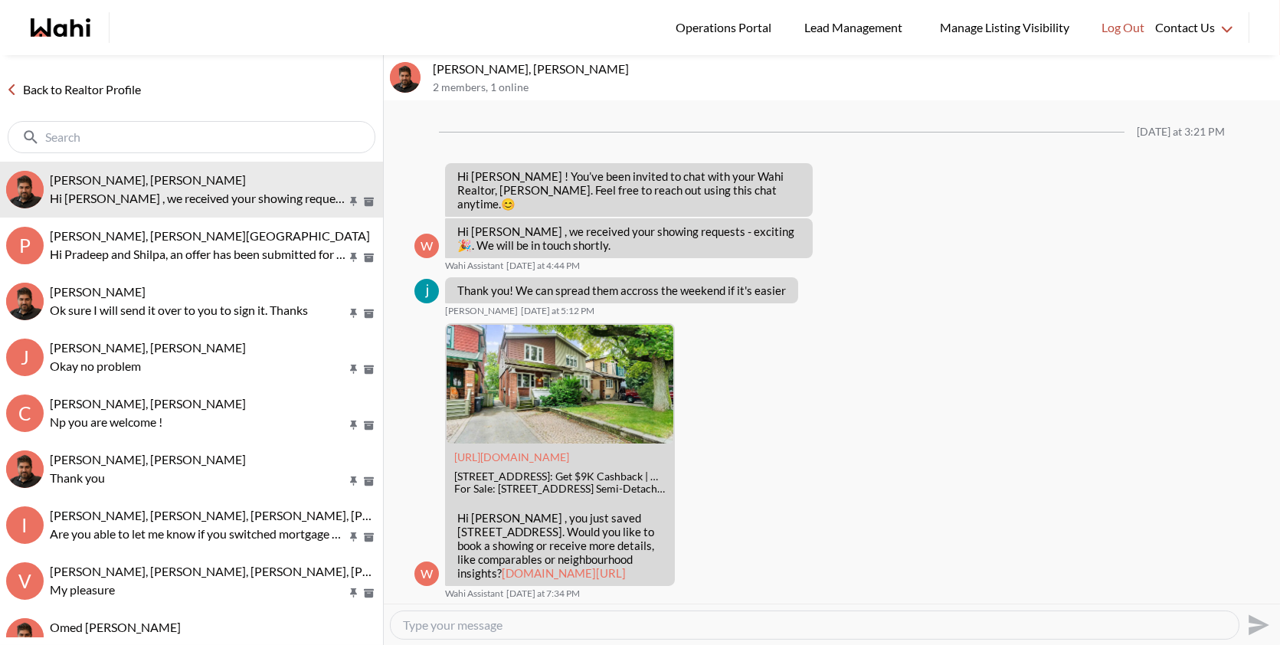
scroll to position [1228, 0]
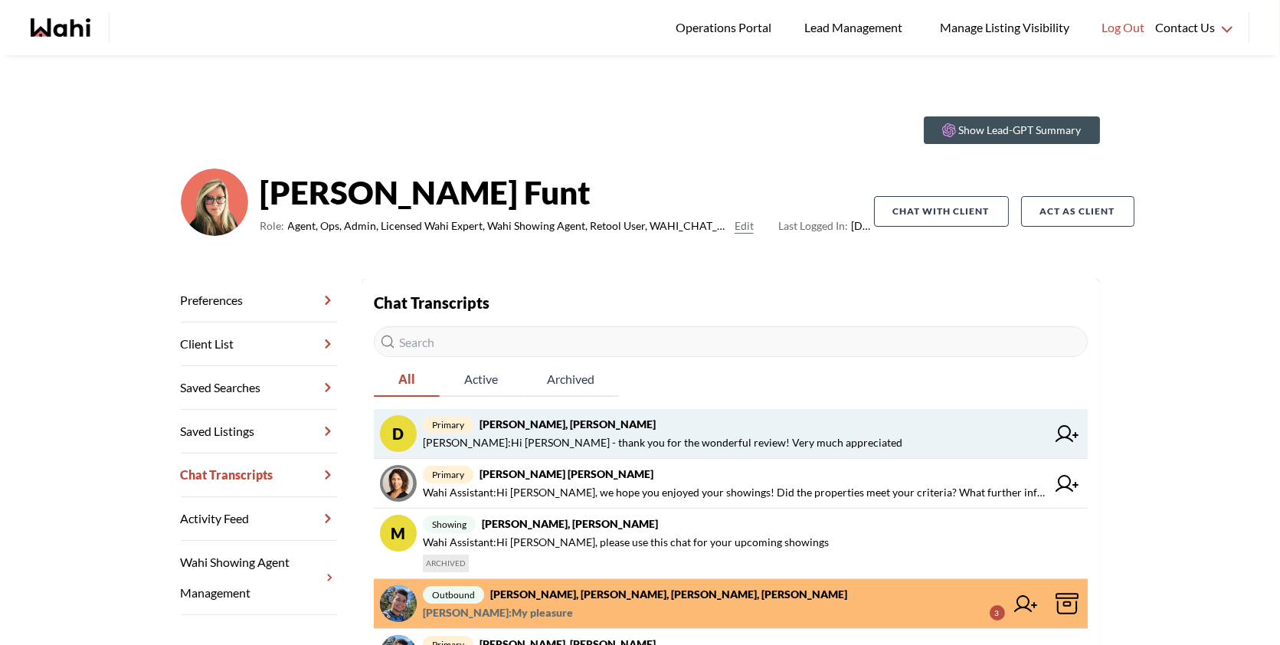
click at [749, 409] on link "D primary [PERSON_NAME], [PERSON_NAME] : Hi [PERSON_NAME] - thank you for the w…" at bounding box center [731, 434] width 714 height 50
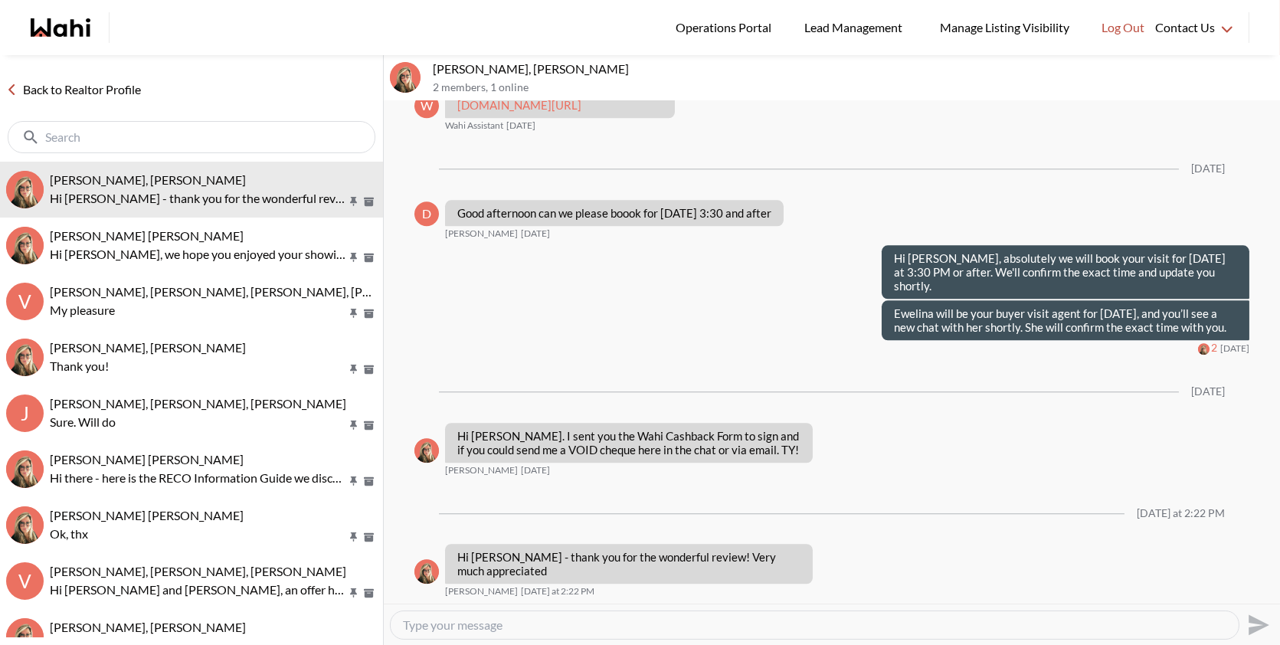
scroll to position [8240, 0]
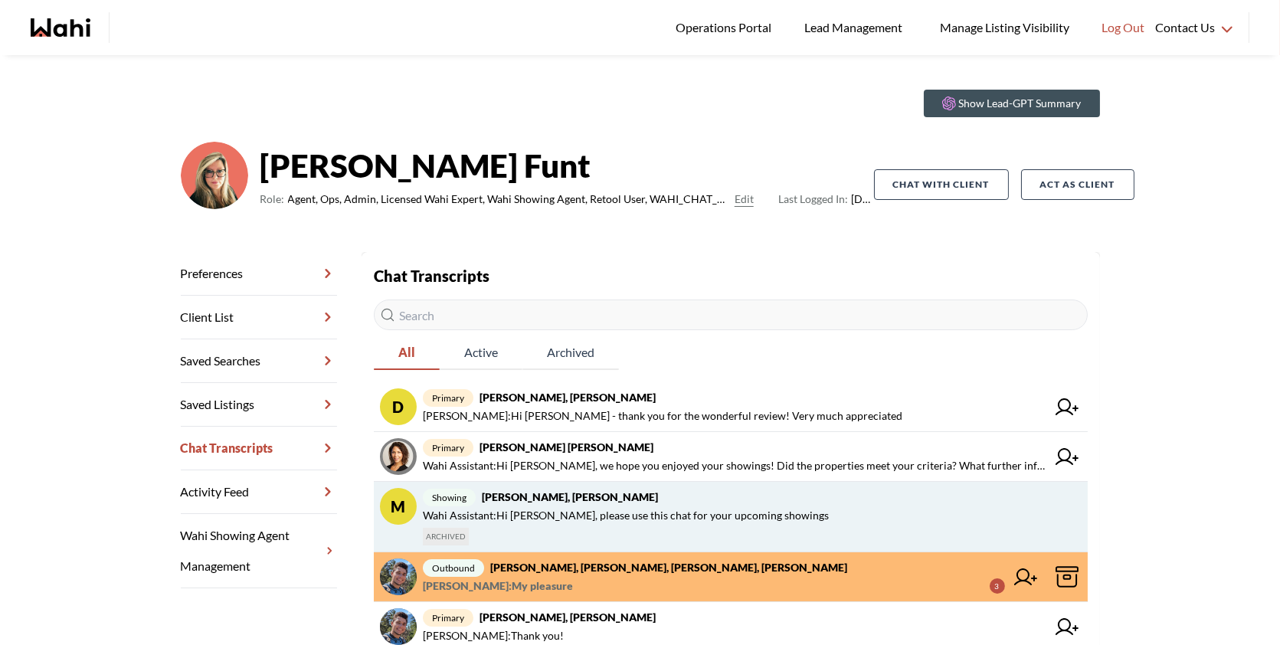
scroll to position [28, 0]
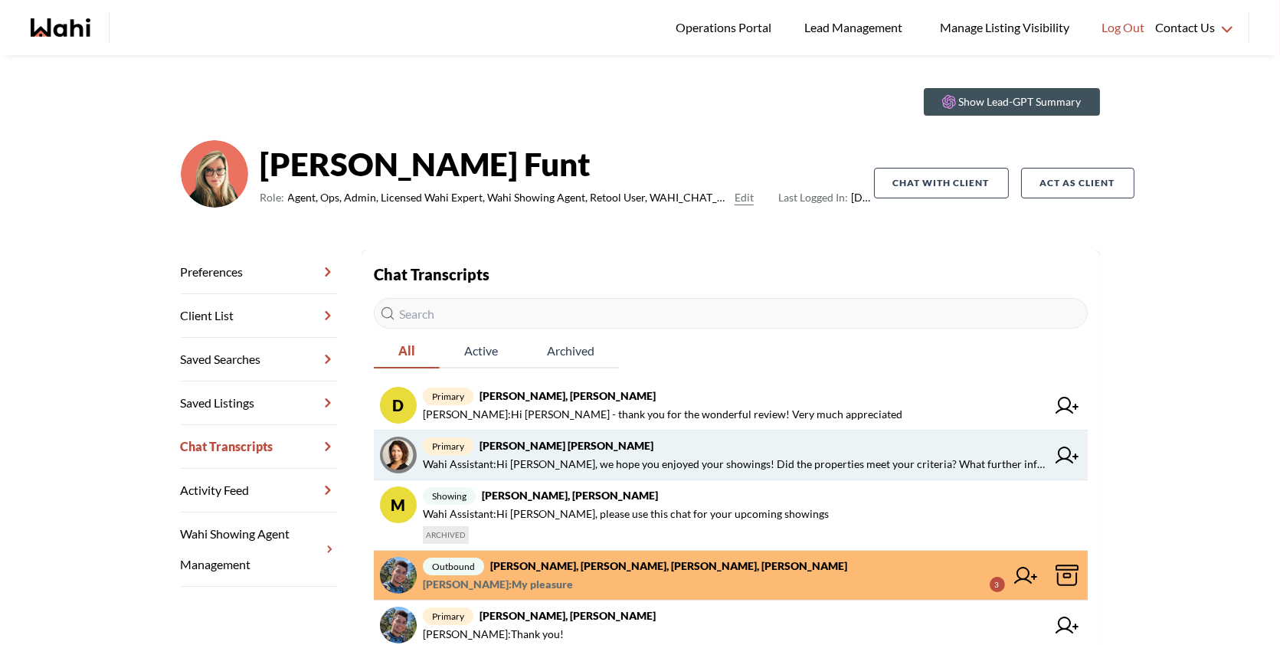
click at [817, 469] on span "Wahi Assistant : Hi Meghan, we hope you enjoyed your showings! Did the properti…" at bounding box center [735, 464] width 624 height 18
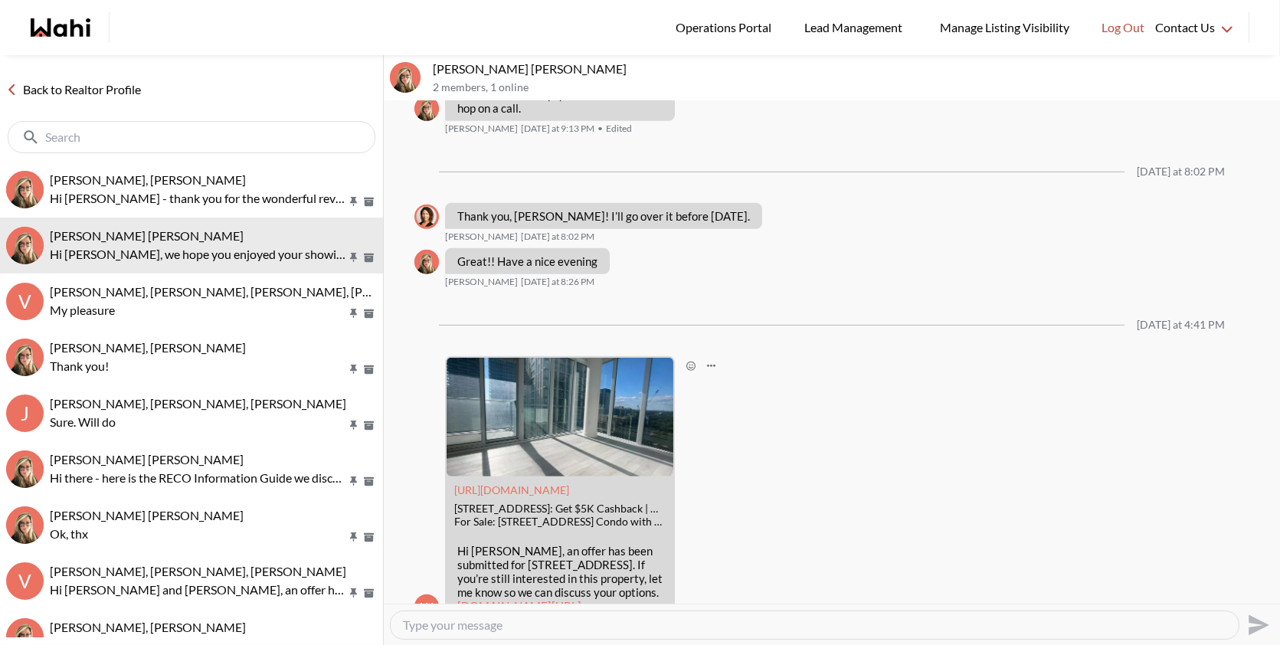
scroll to position [1585, 0]
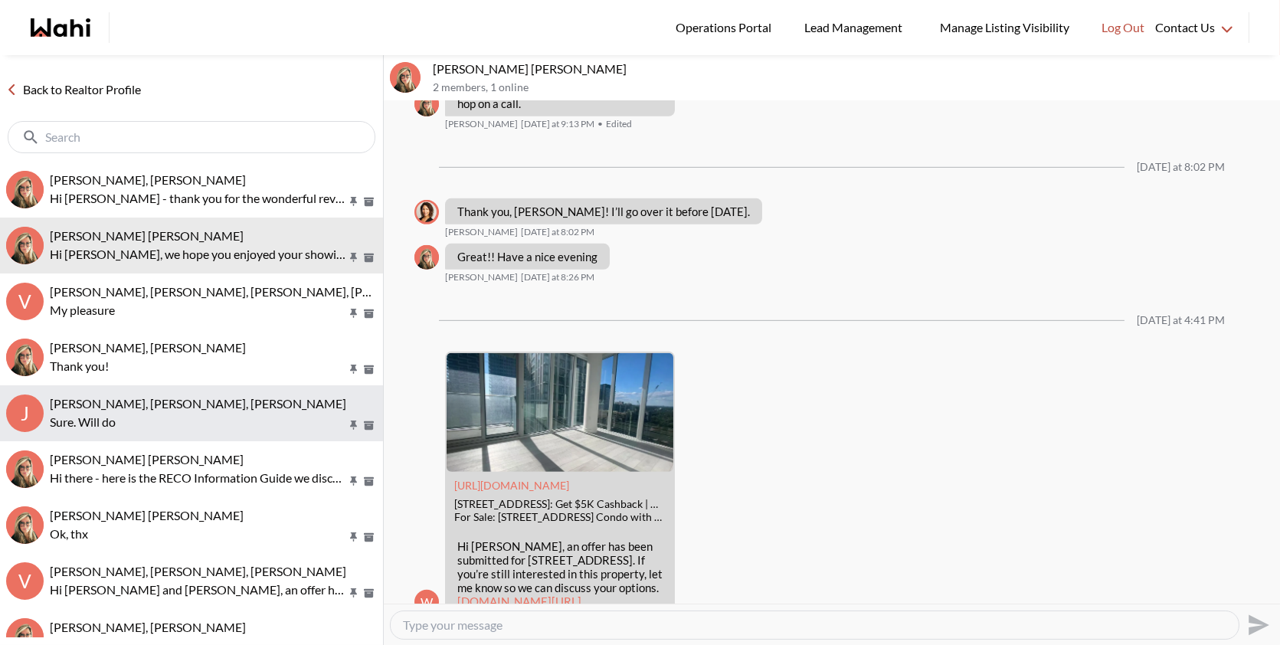
click at [85, 398] on span "Jack Burke, Leyla Smith, Faraz, Barbara" at bounding box center [198, 403] width 296 height 15
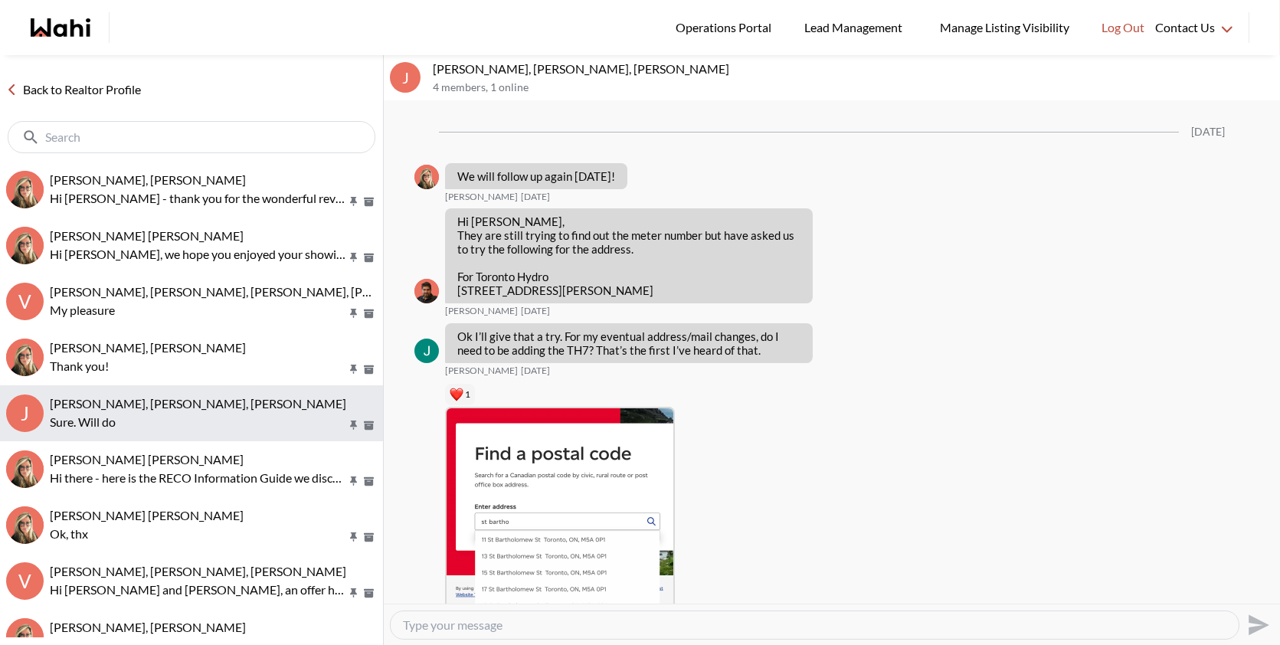
scroll to position [2349, 0]
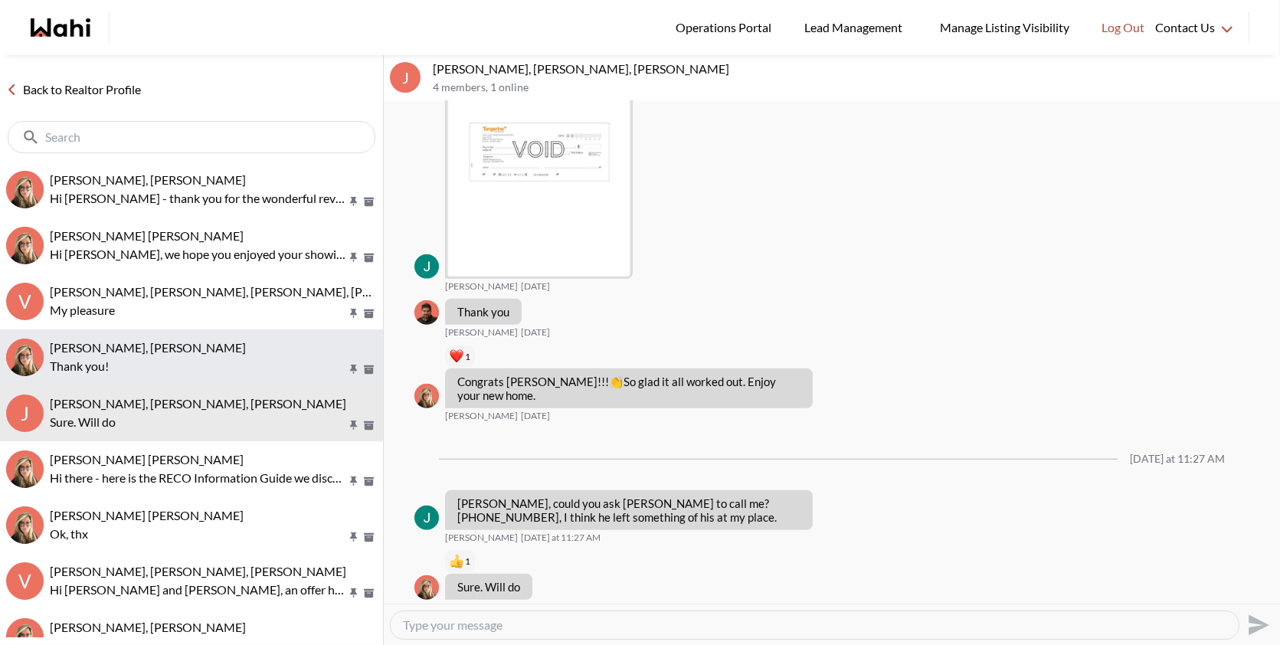
click at [108, 353] on span "Volodymyr Vozniak, Barb" at bounding box center [148, 347] width 196 height 15
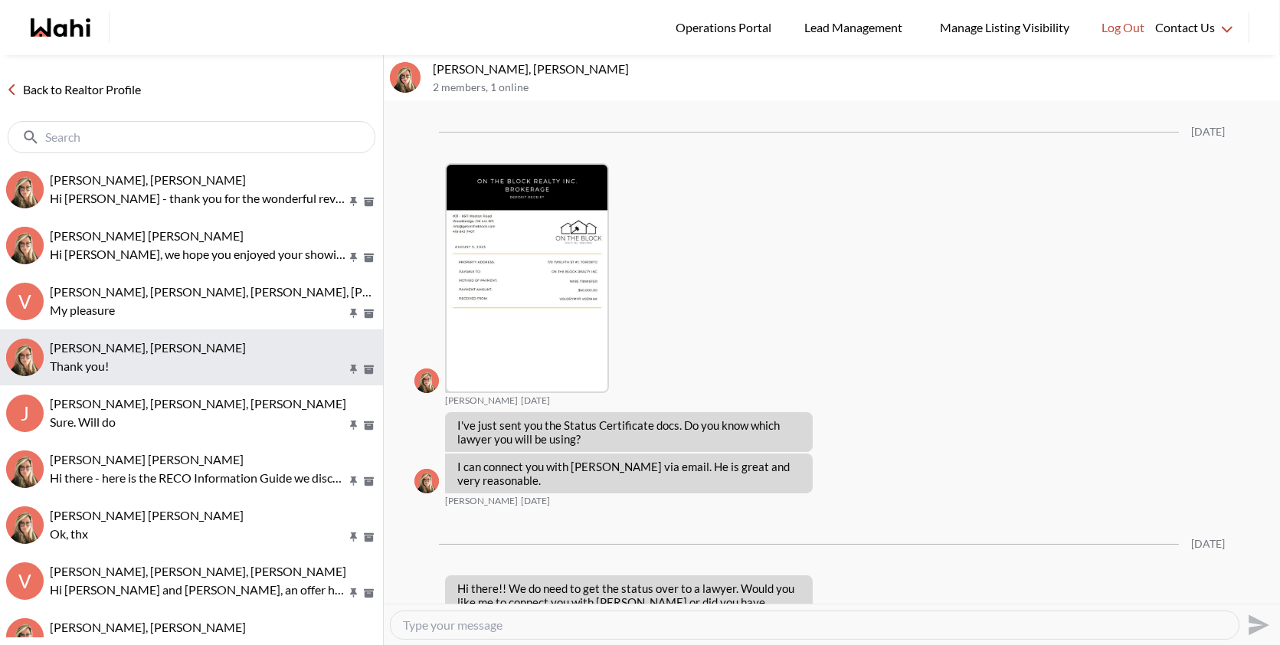
scroll to position [2954, 0]
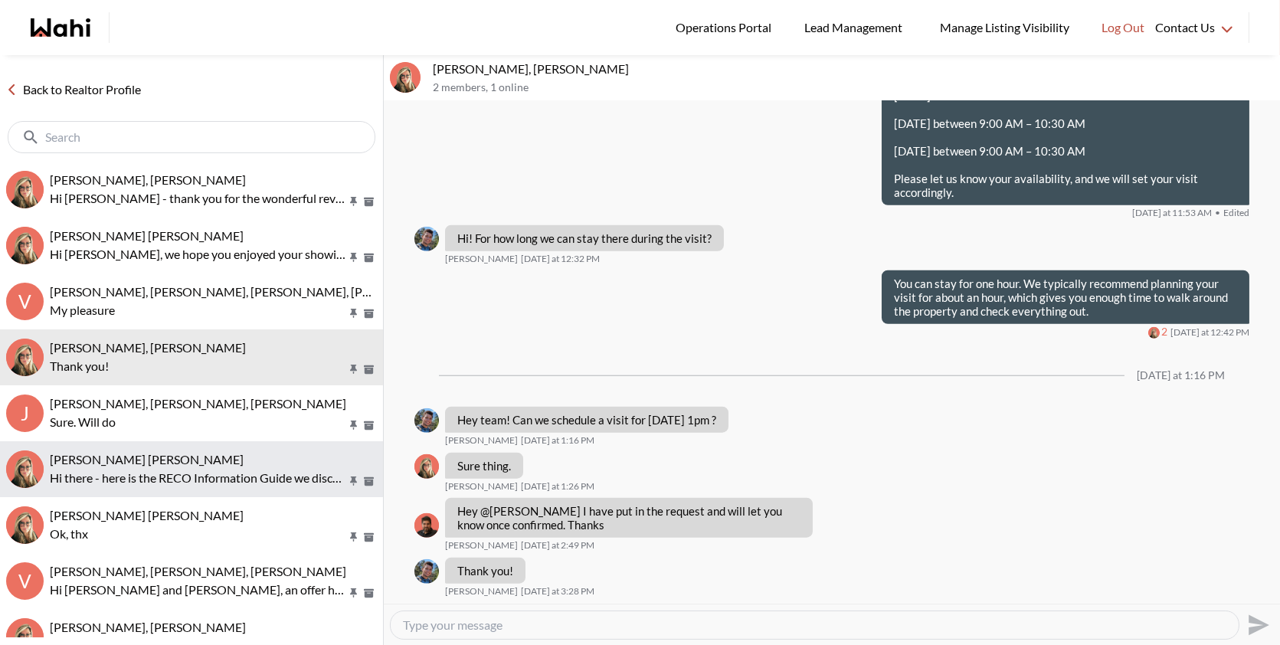
click at [126, 469] on p "Hi there - here is the RECO Information Guide we discussed, you can also find i…" at bounding box center [198, 478] width 296 height 18
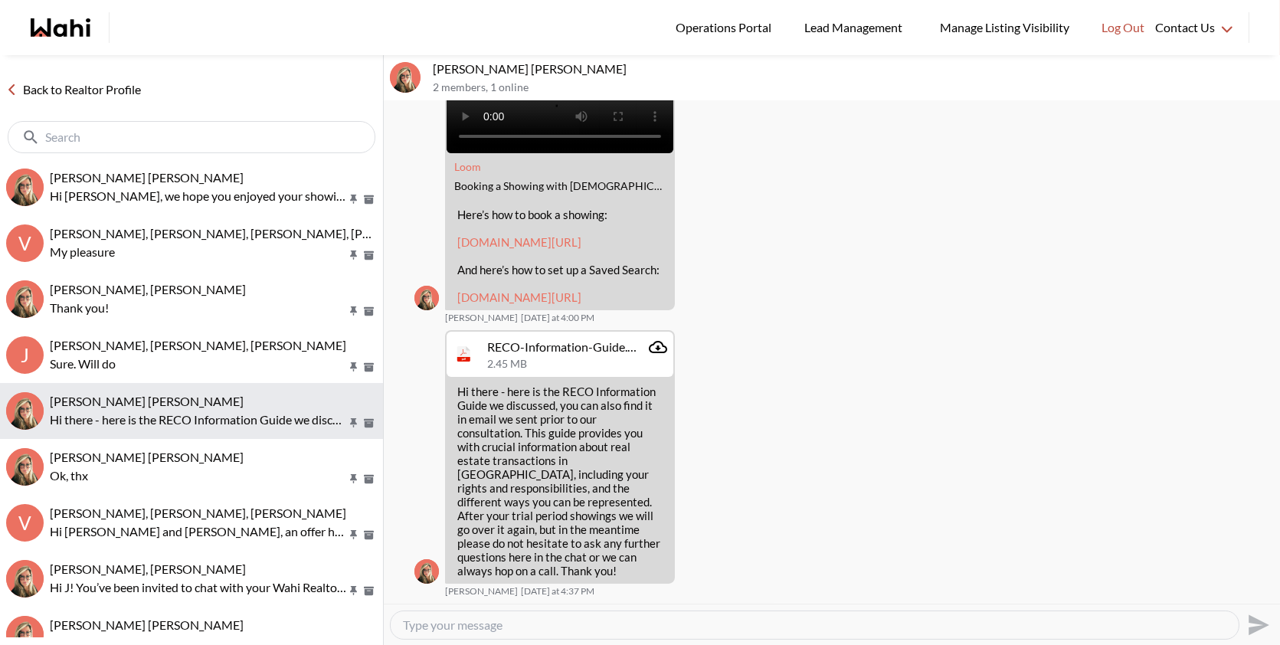
scroll to position [60, 0]
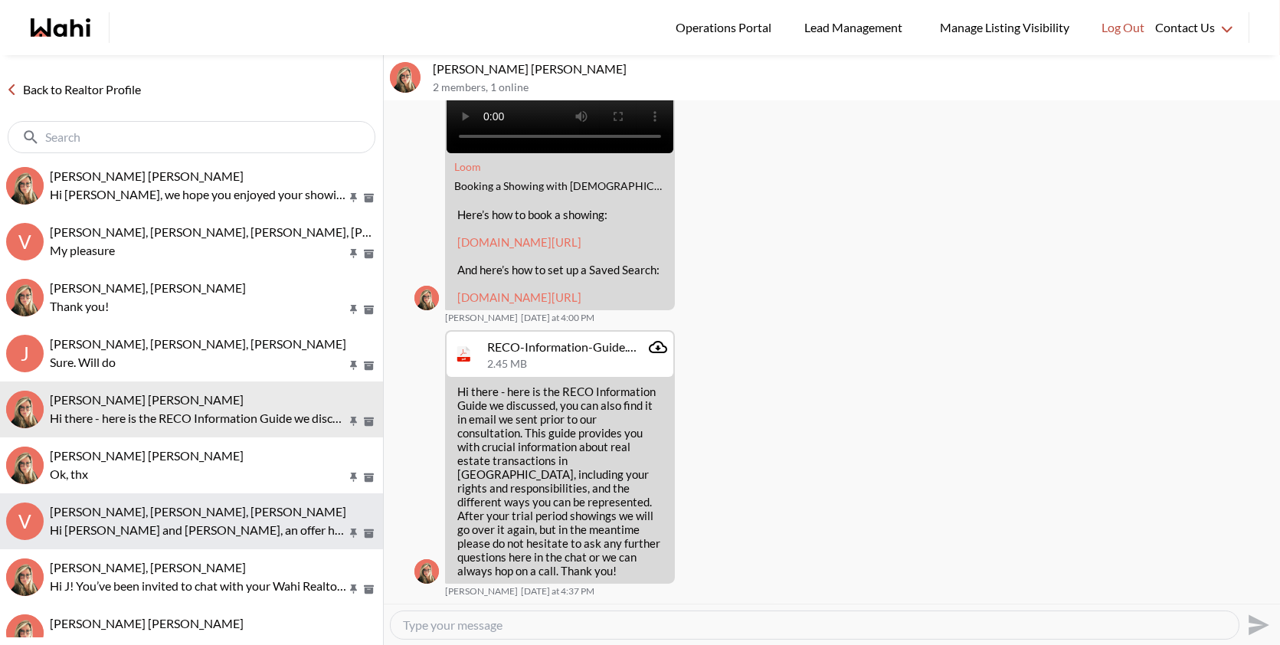
click at [106, 494] on button "V Victoria Basova, Dylan Maloney, Barbara Hi Victoria and Dylan, an offer has b…" at bounding box center [191, 521] width 383 height 56
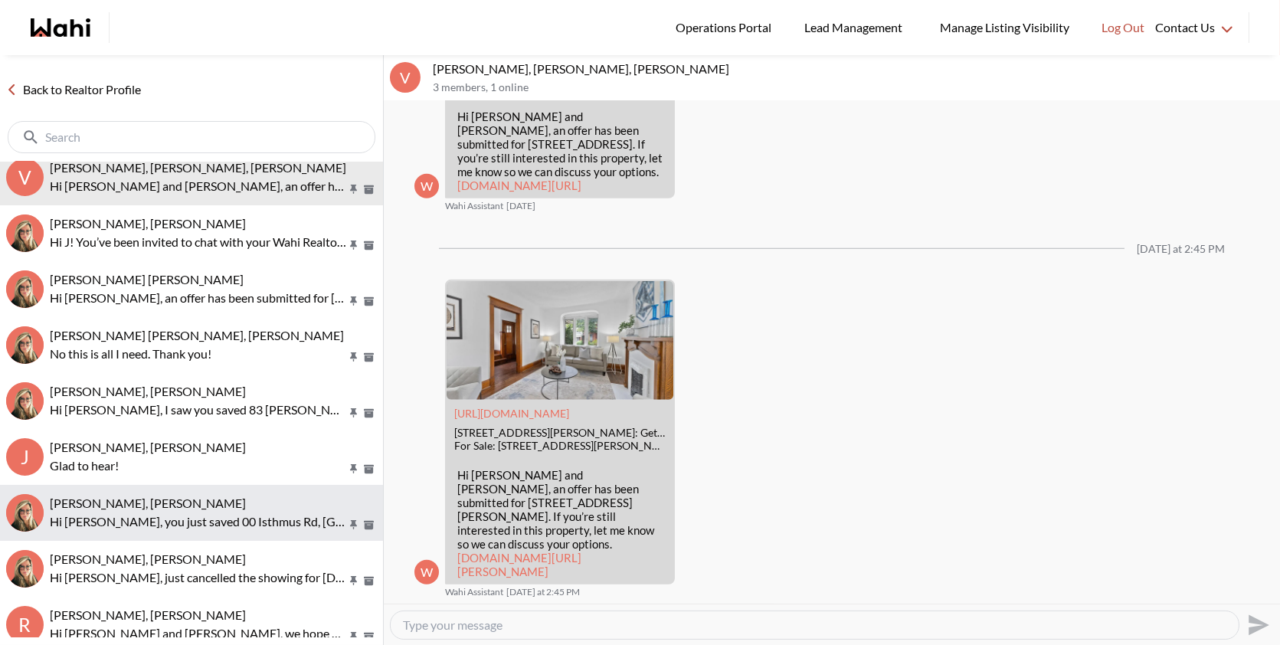
scroll to position [411, 0]
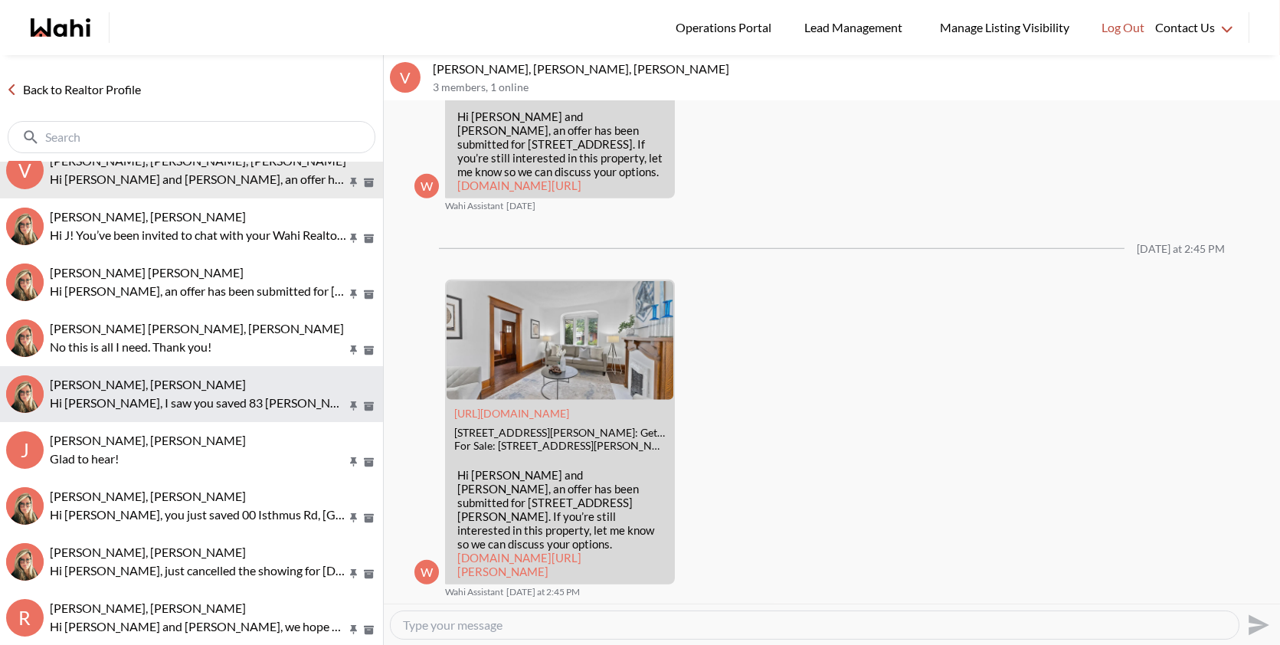
click at [104, 402] on p "Hi Maria, I saw you saved 83 Willet Terr in Milton. Would you like to schedule …" at bounding box center [198, 403] width 296 height 18
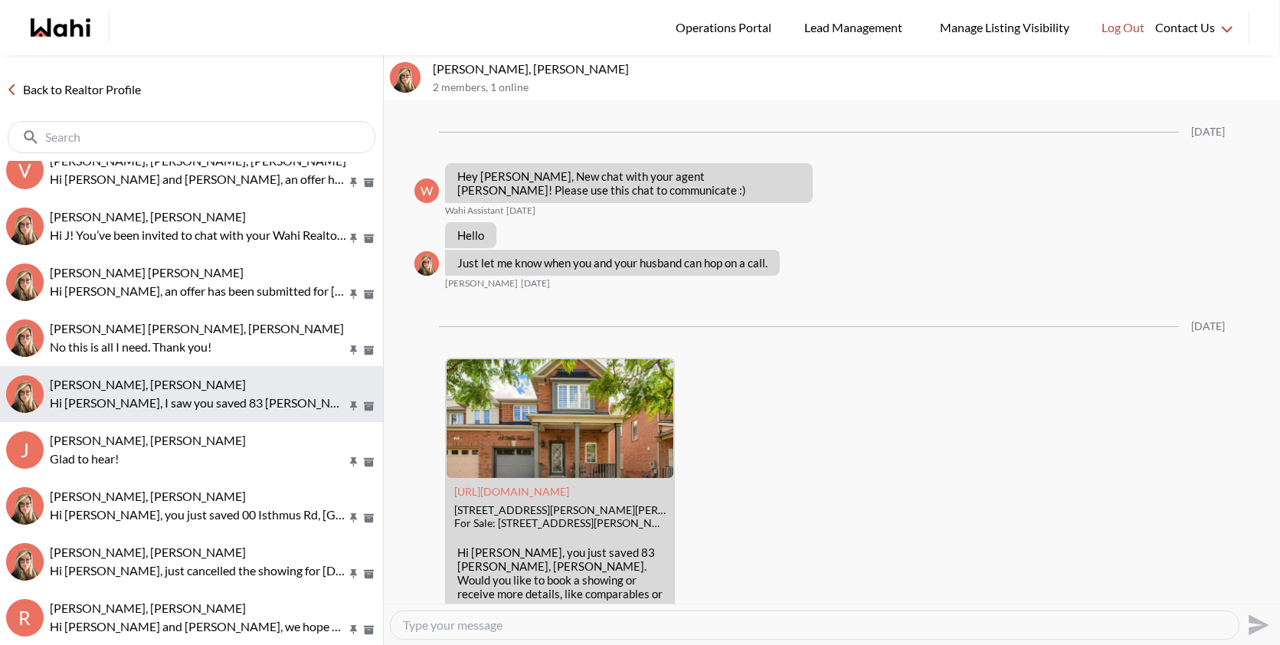
scroll to position [136, 0]
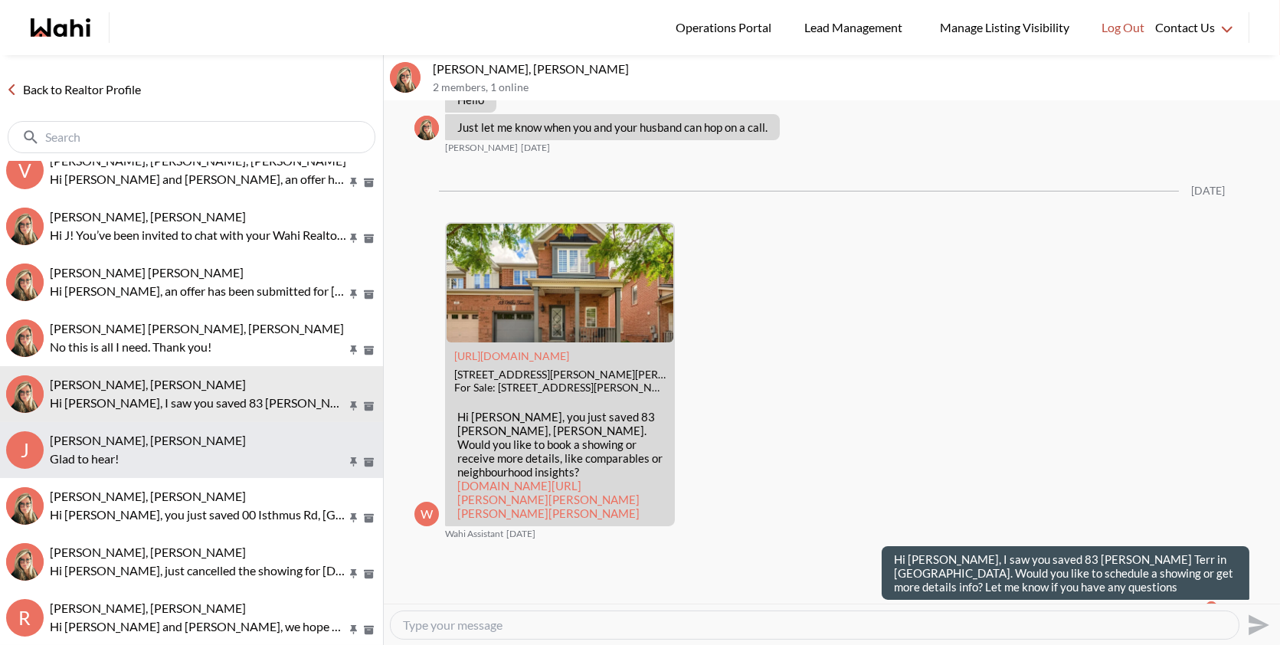
click at [130, 451] on p "Glad to hear!" at bounding box center [198, 459] width 296 height 18
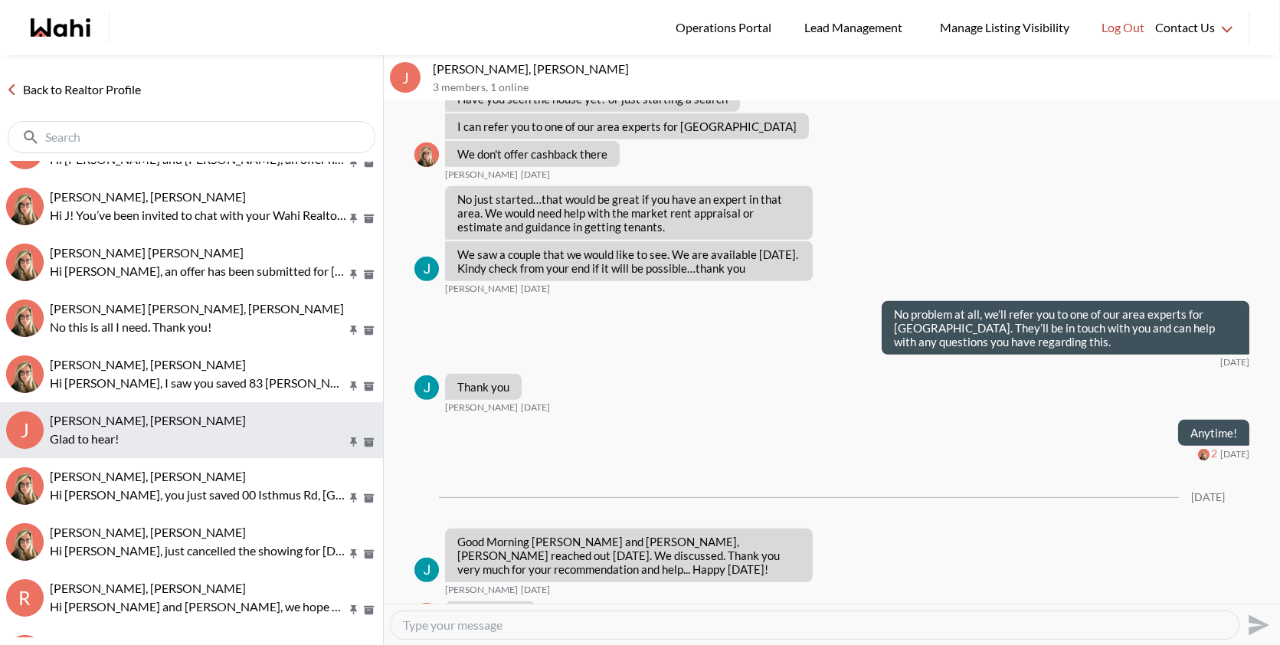
scroll to position [432, 0]
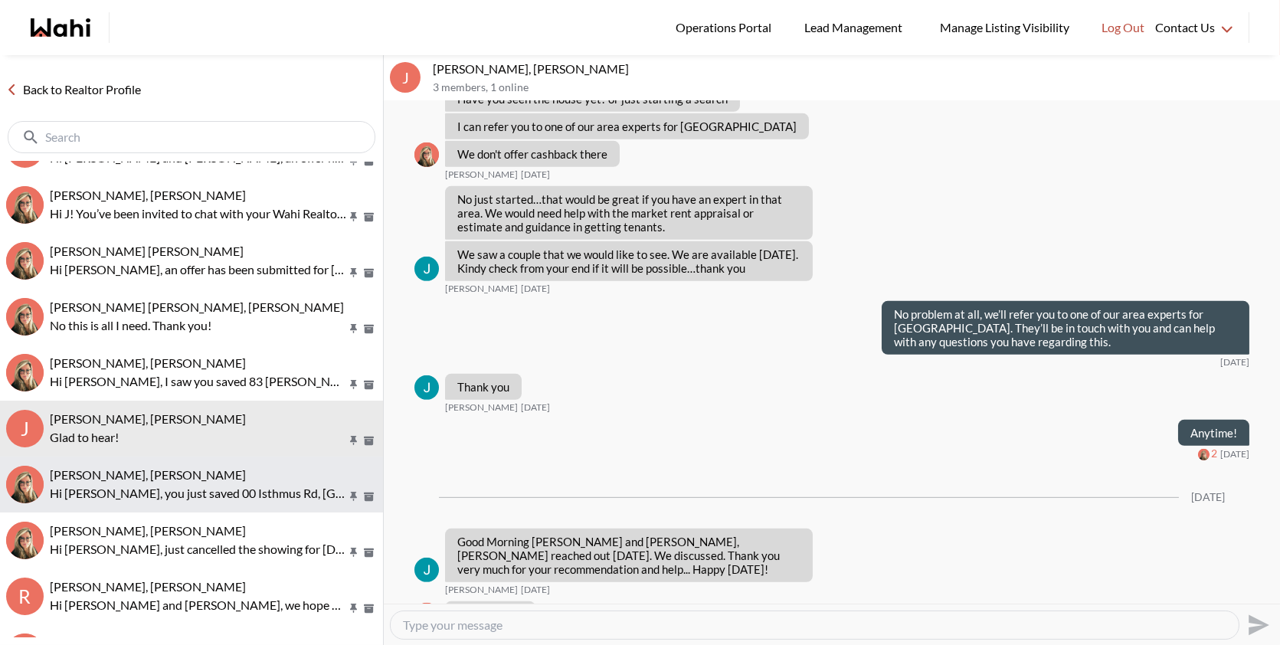
click at [126, 470] on span "Wes Wilson, Barbara" at bounding box center [148, 474] width 196 height 15
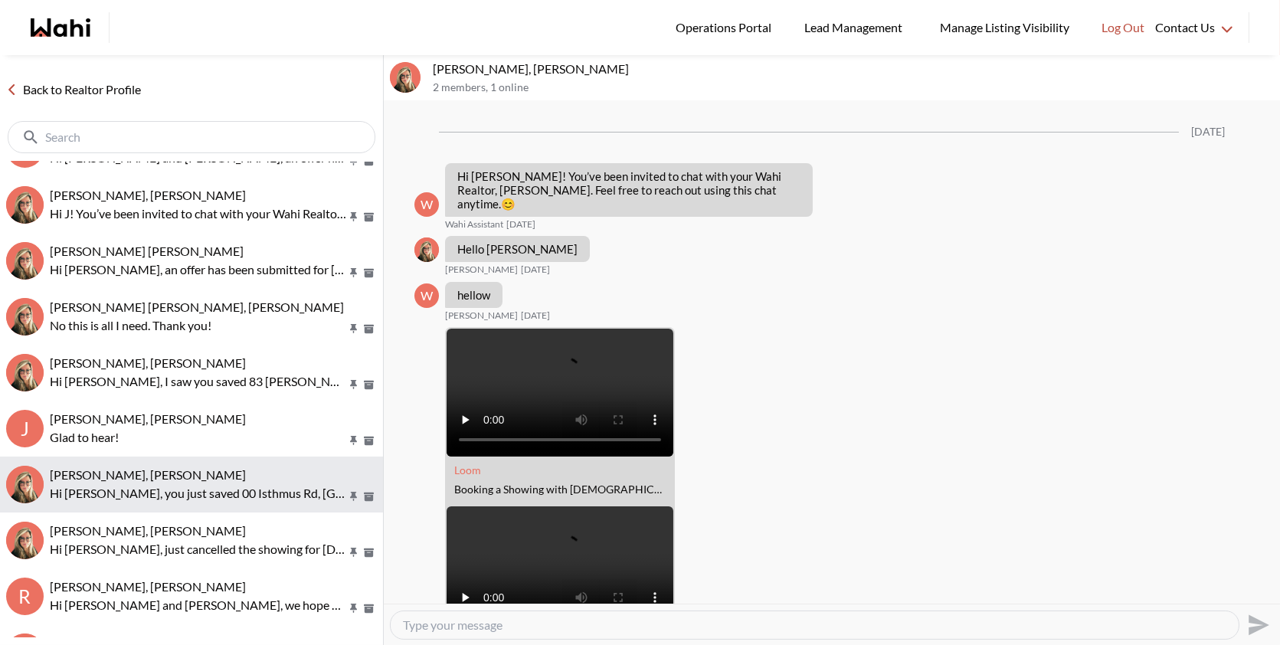
scroll to position [571, 0]
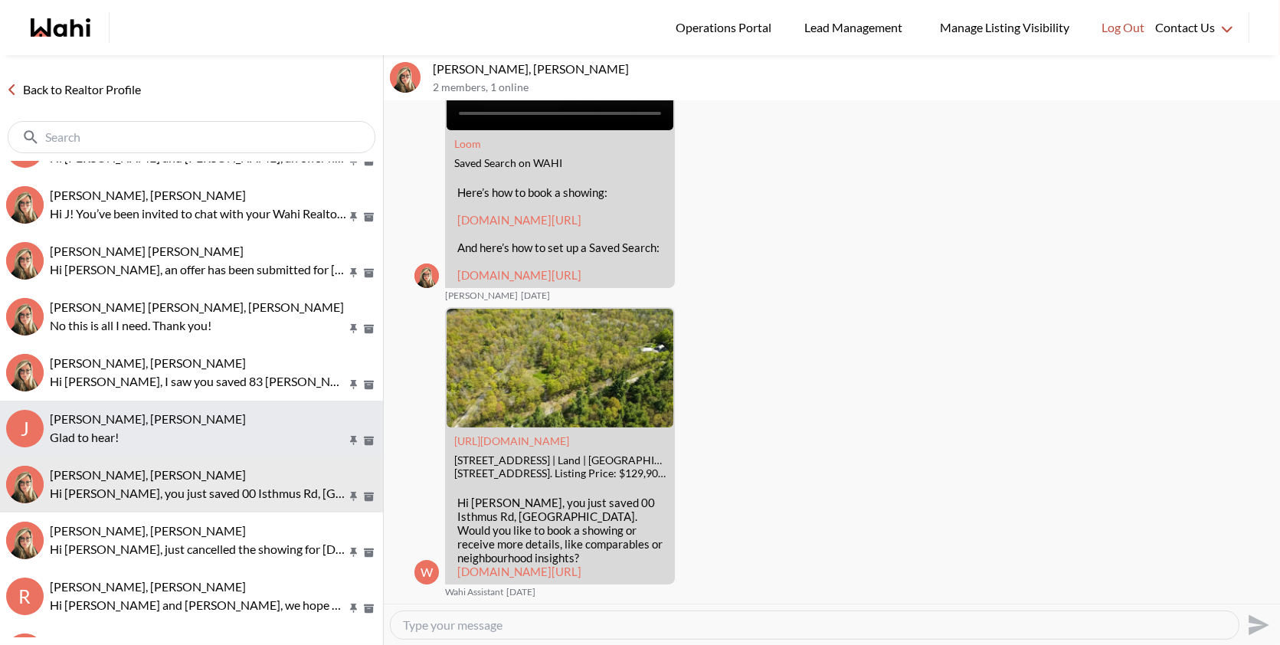
click at [130, 424] on span "Jal Leonor, JayJay Dagumboy, Barb" at bounding box center [148, 418] width 196 height 15
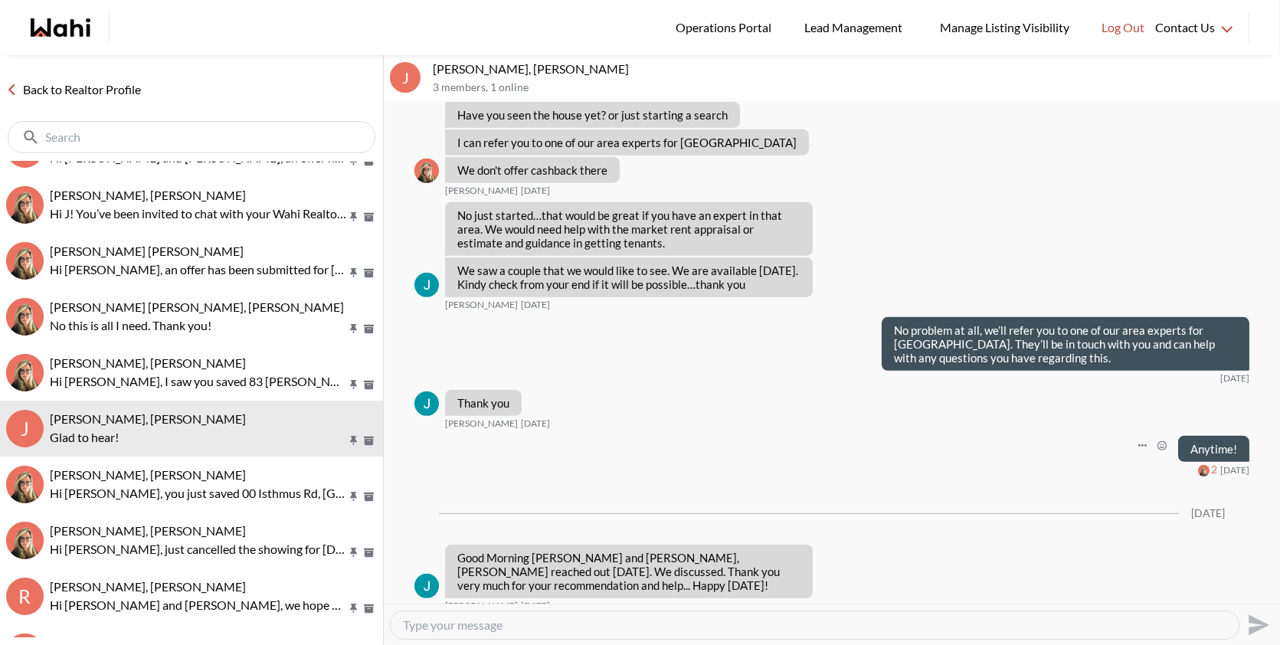
scroll to position [1449, 0]
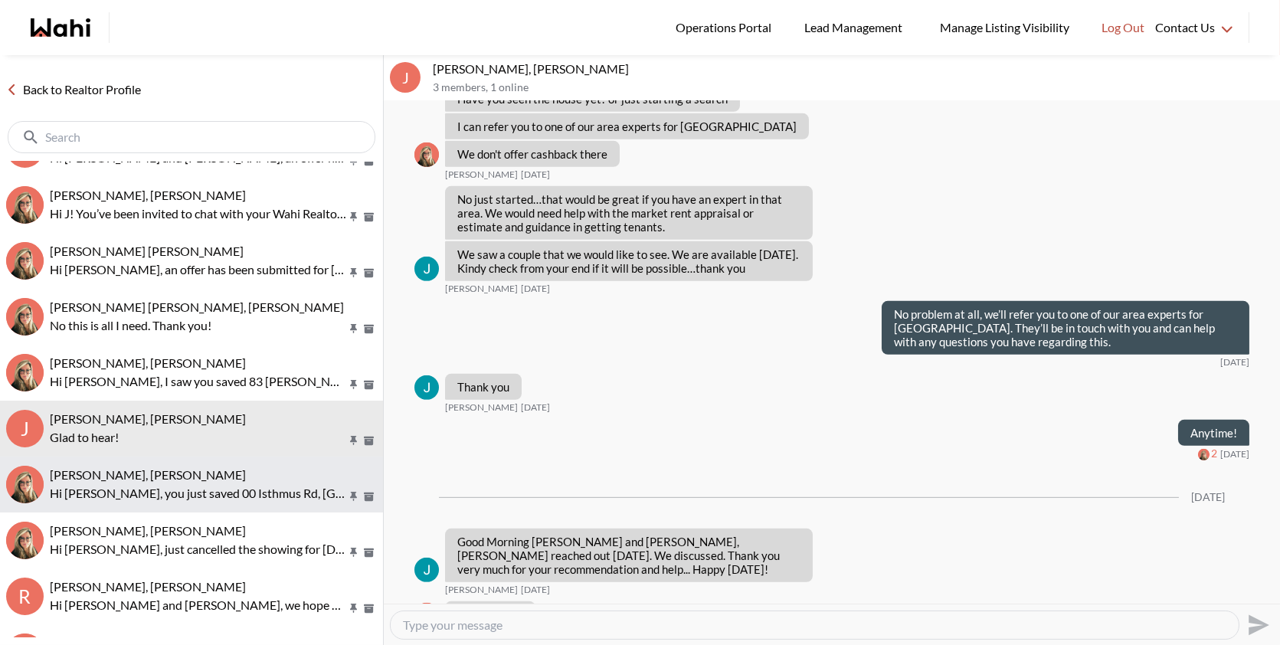
click at [200, 485] on p "Hi Wes, you just saved 00 Isthmus Rd, Rideau Lakes. Would you like to book a sh…" at bounding box center [198, 493] width 296 height 18
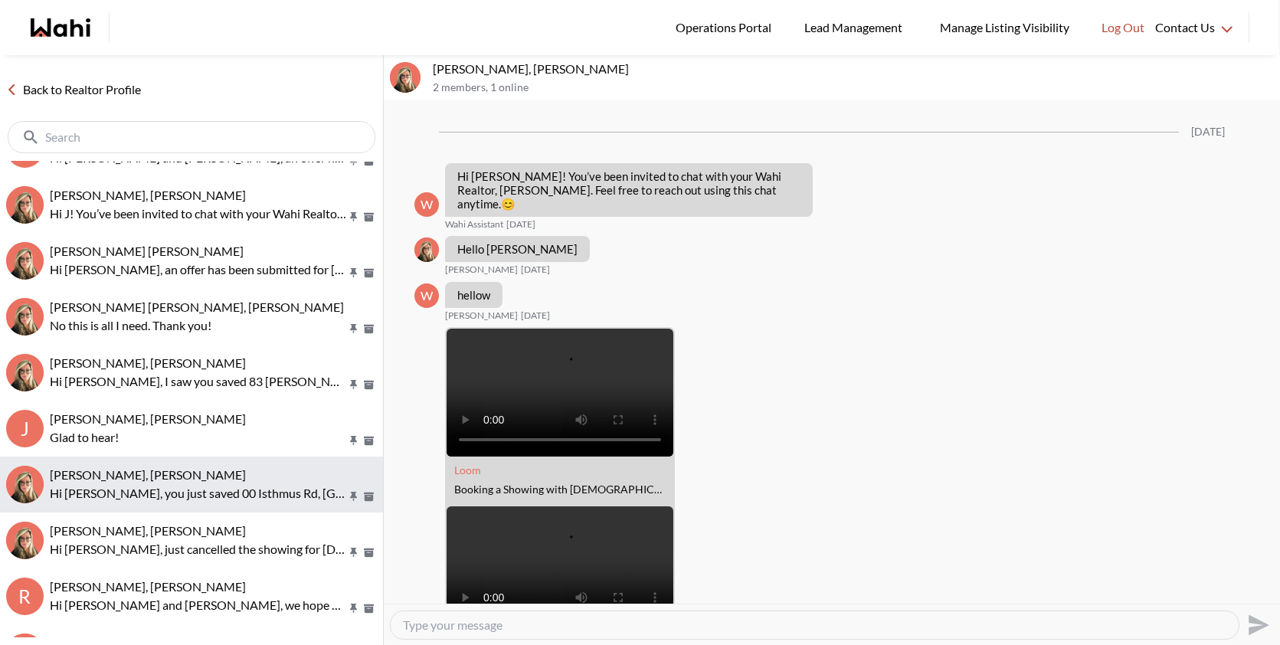
scroll to position [571, 0]
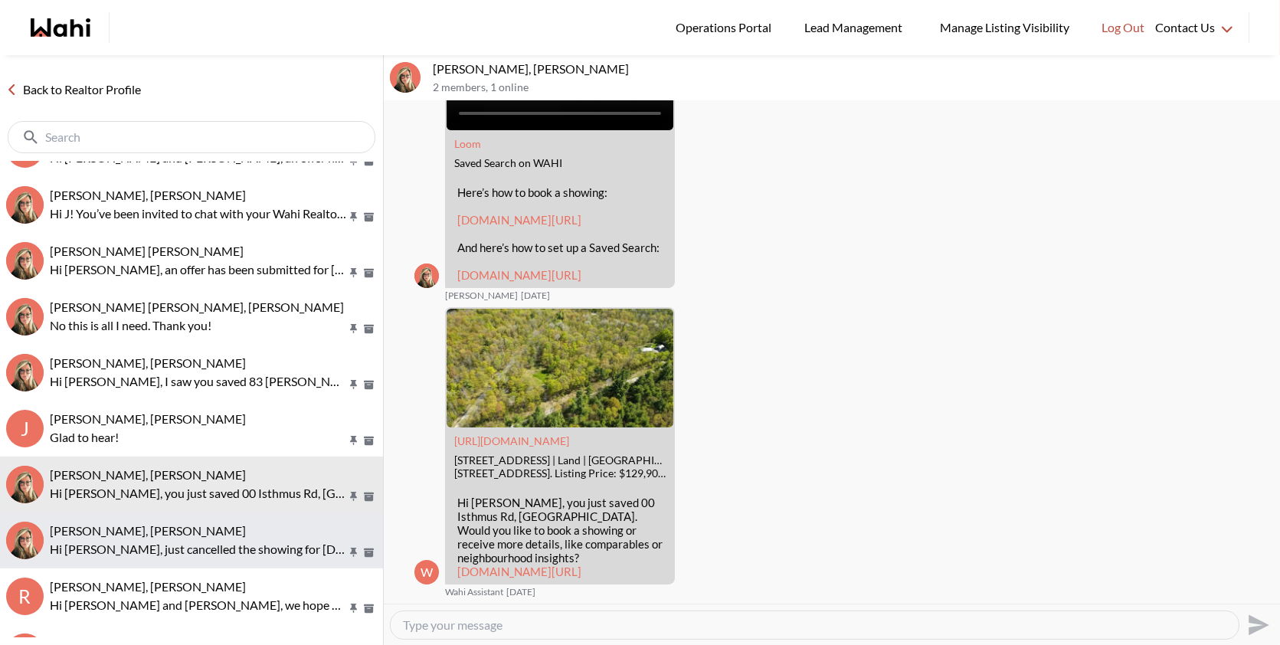
click at [168, 526] on div "Dileep K, Barb" at bounding box center [213, 530] width 327 height 15
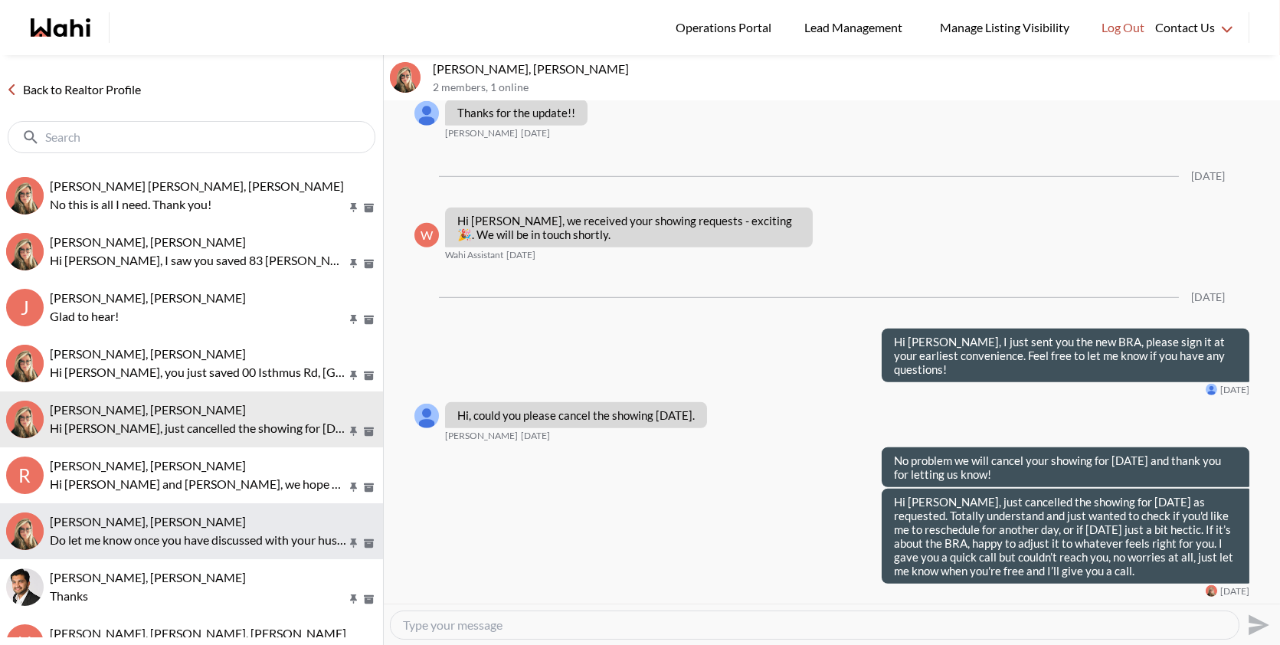
scroll to position [555, 0]
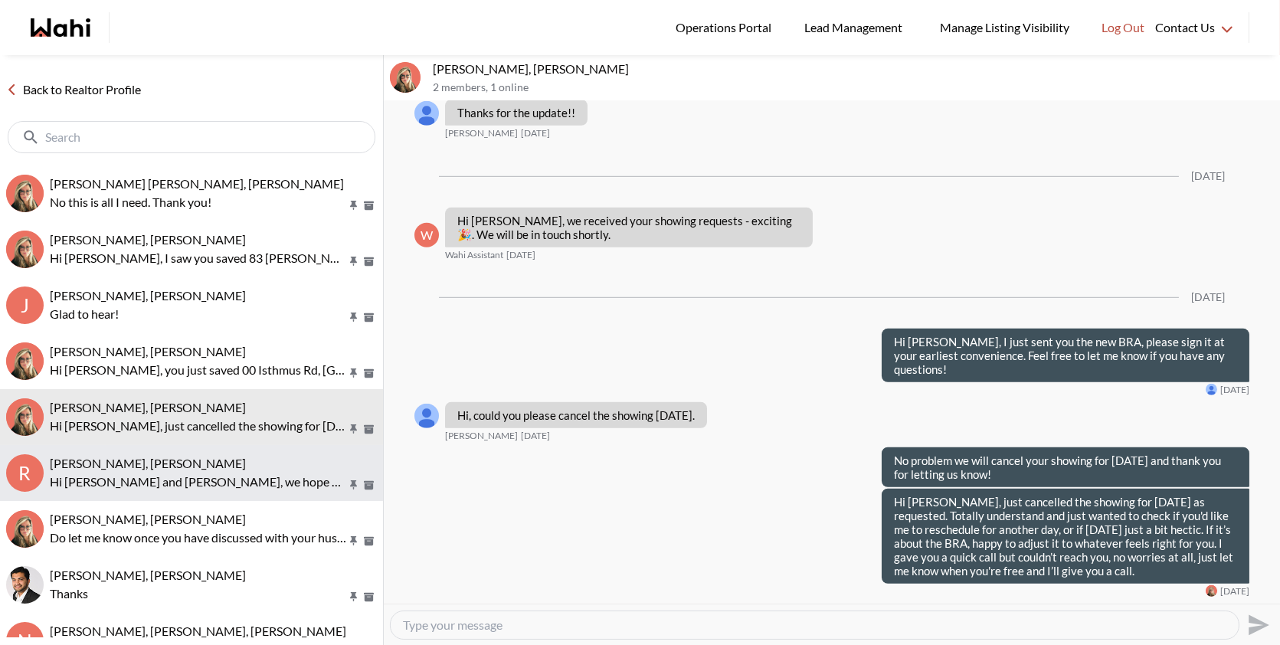
click at [133, 481] on p "Hi Russell and Antonietta, we hope you enjoyed your showings! Did the propertie…" at bounding box center [198, 482] width 296 height 18
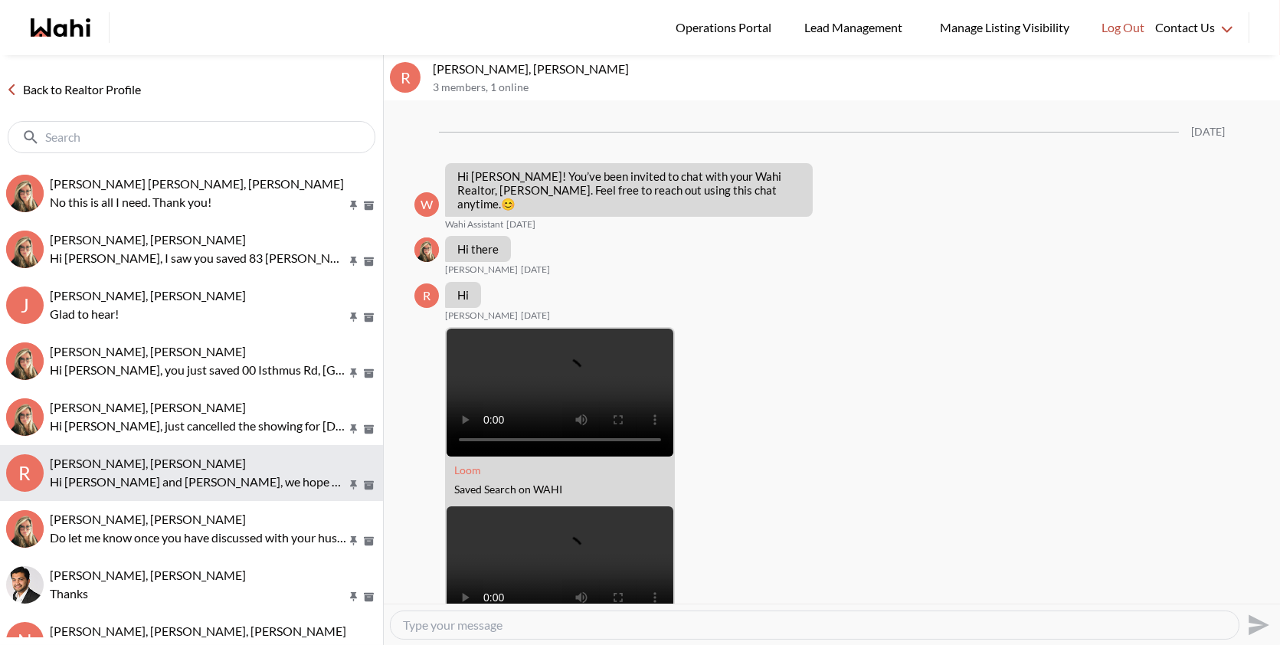
scroll to position [1594, 0]
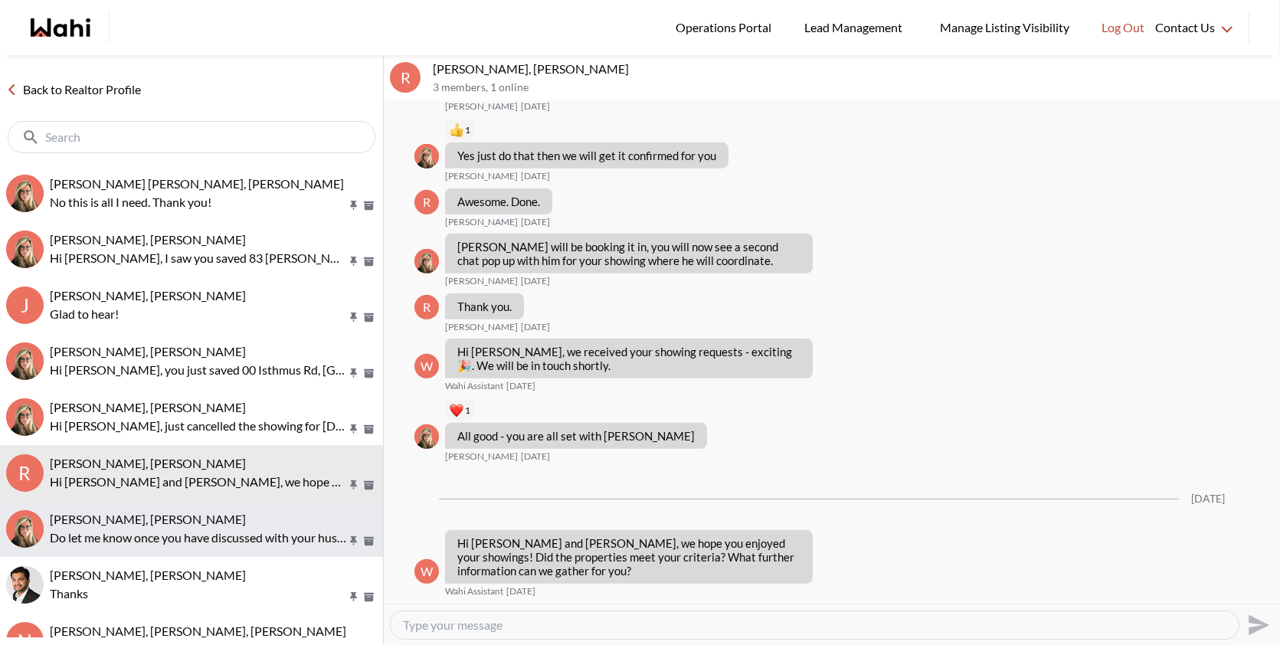
click at [162, 513] on span "BEVERLY null, Barbara" at bounding box center [148, 519] width 196 height 15
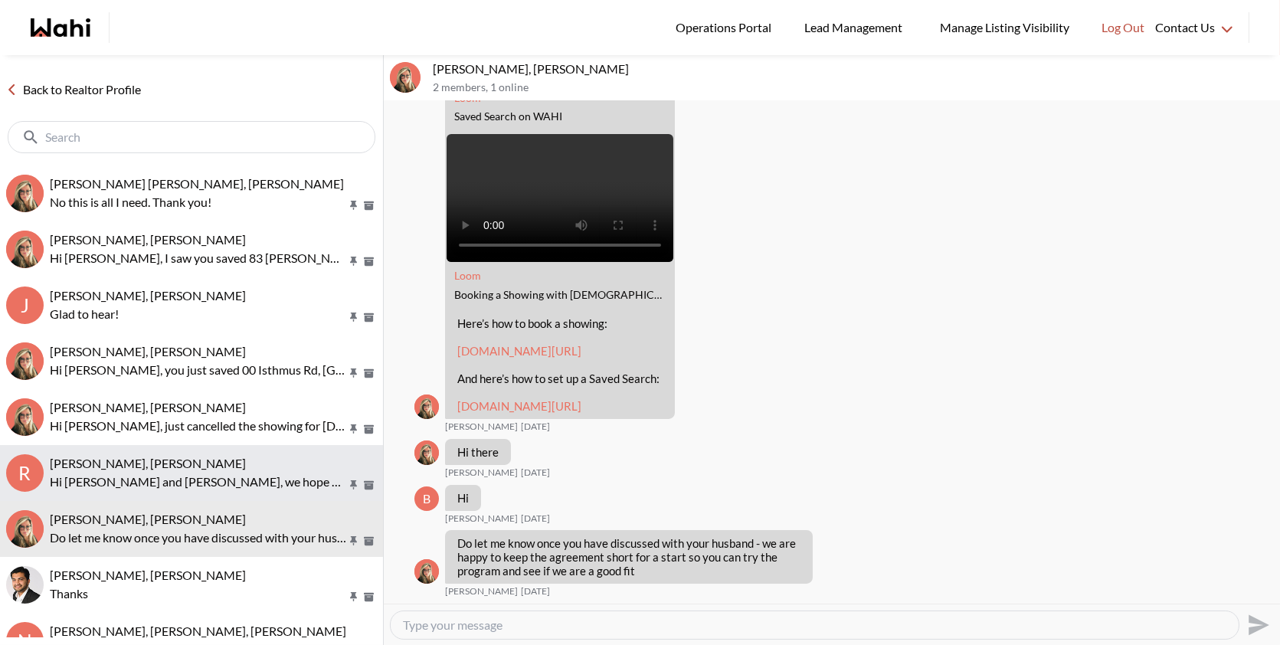
scroll to position [618, 0]
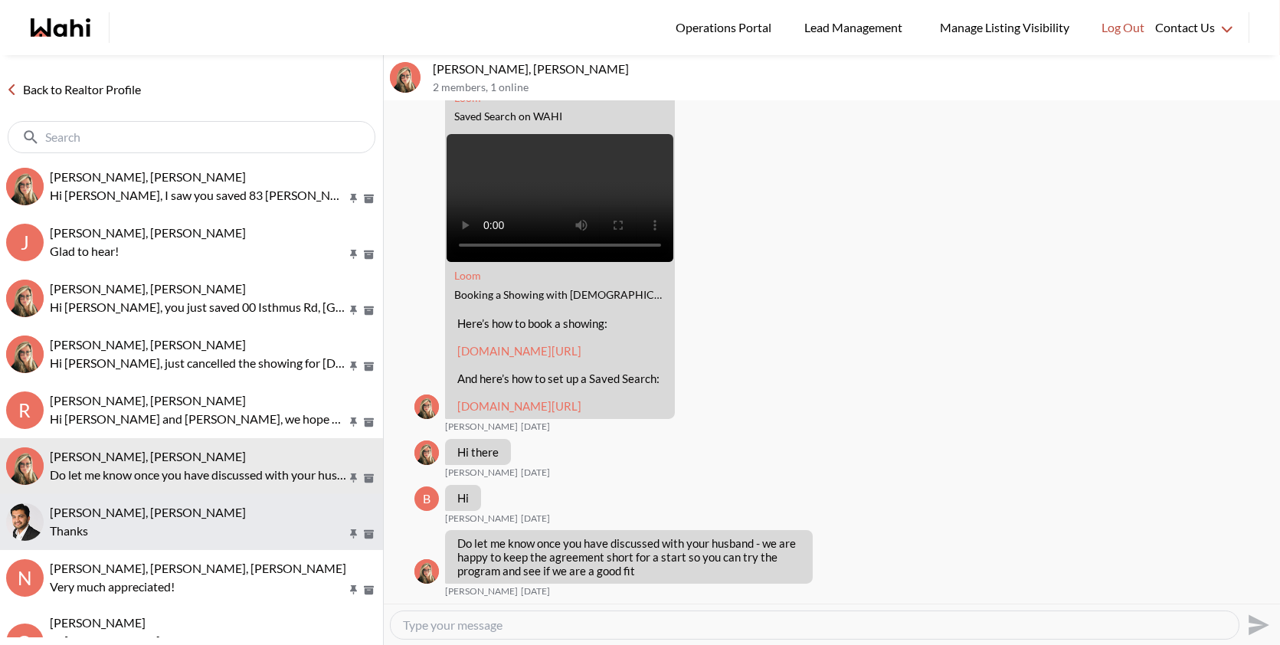
click at [172, 505] on span "Sharique Khan, Barbara" at bounding box center [148, 512] width 196 height 15
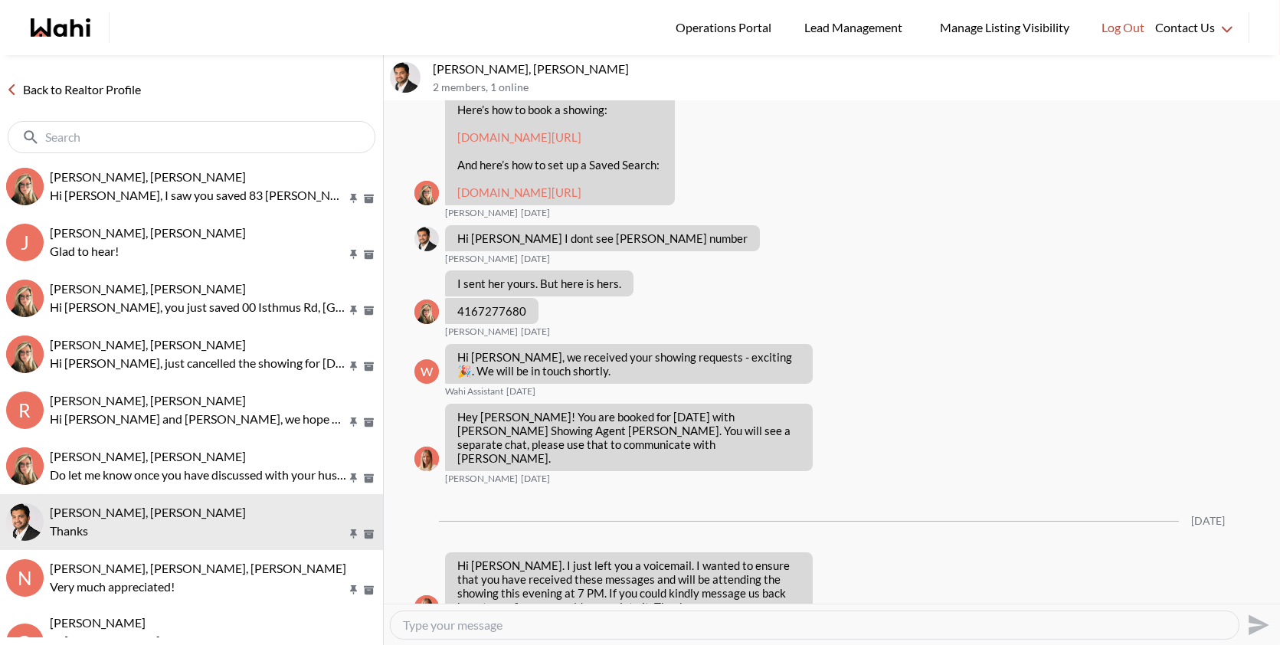
scroll to position [799, 0]
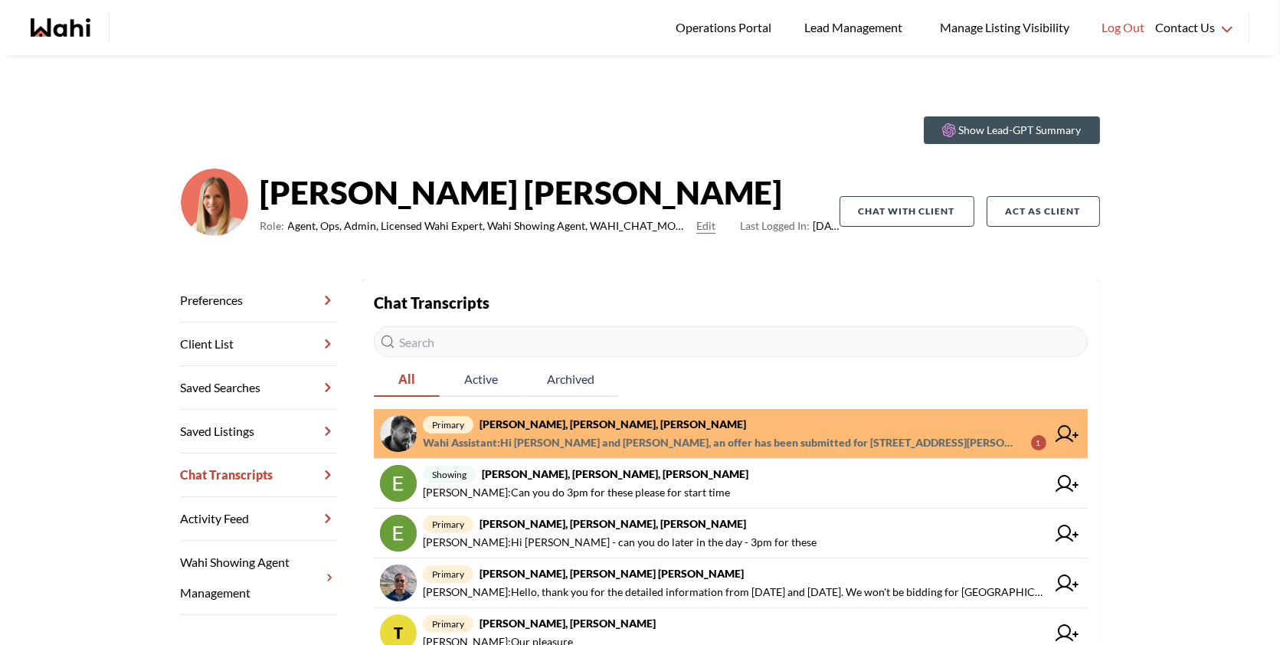
click at [707, 420] on span "primary [PERSON_NAME], [PERSON_NAME], [PERSON_NAME]" at bounding box center [735, 424] width 624 height 18
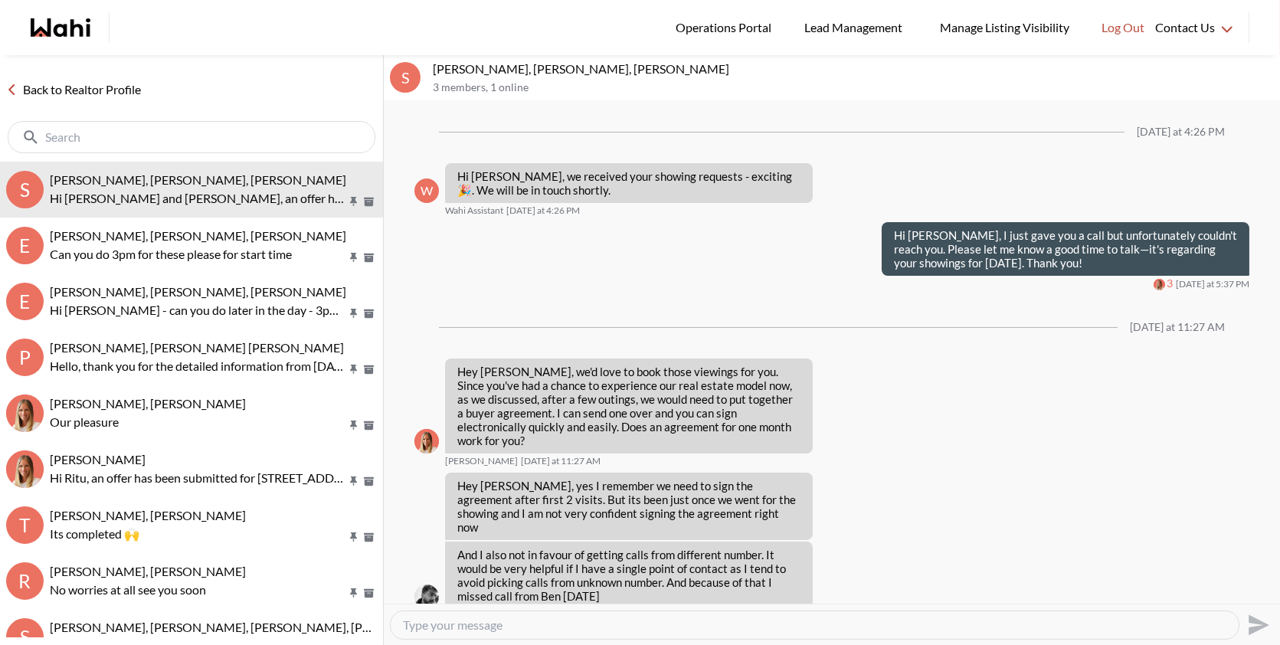
scroll to position [2634, 0]
